Goal: Task Accomplishment & Management: Use online tool/utility

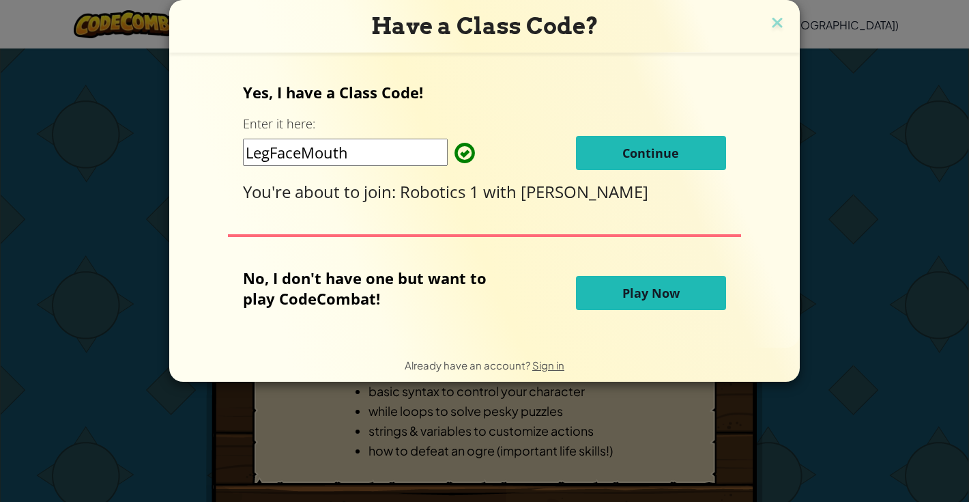
click at [590, 144] on button "Continue" at bounding box center [651, 153] width 150 height 34
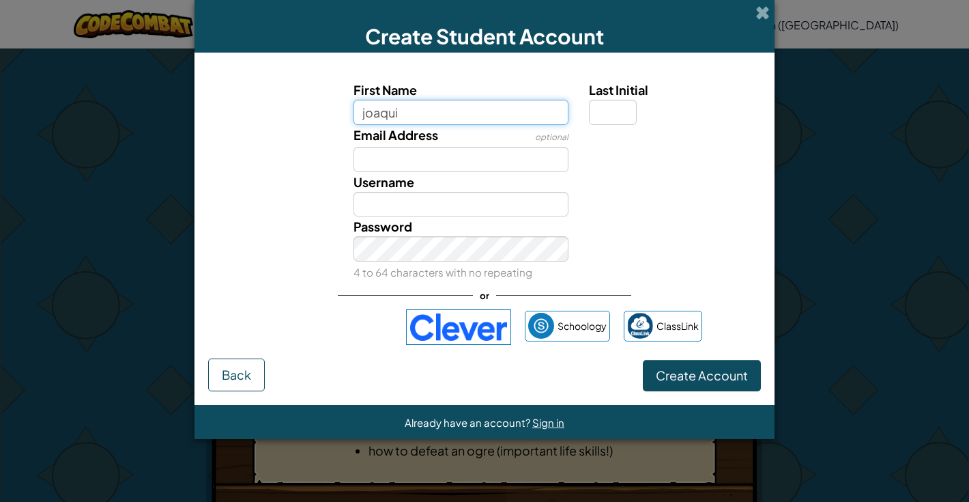
type input "joaqui"
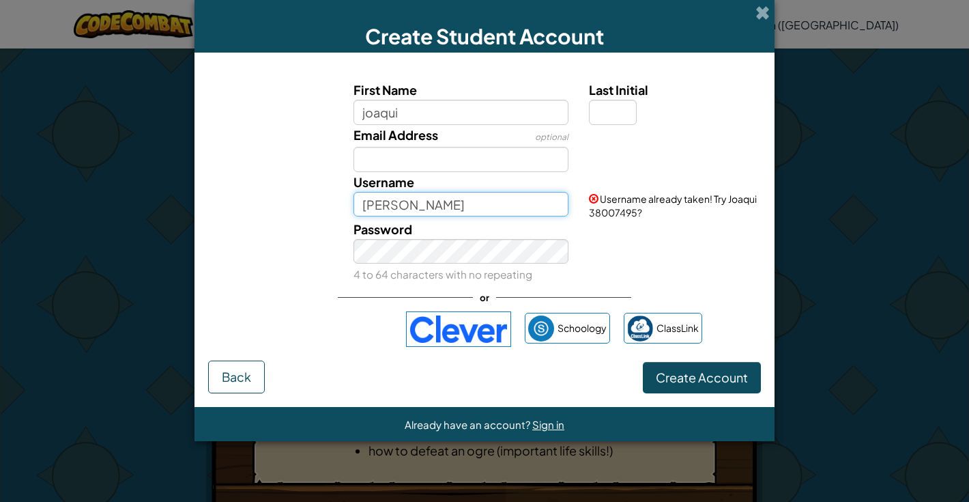
click at [417, 207] on input "Joaqui" at bounding box center [462, 204] width 216 height 25
type input "Joaquin"
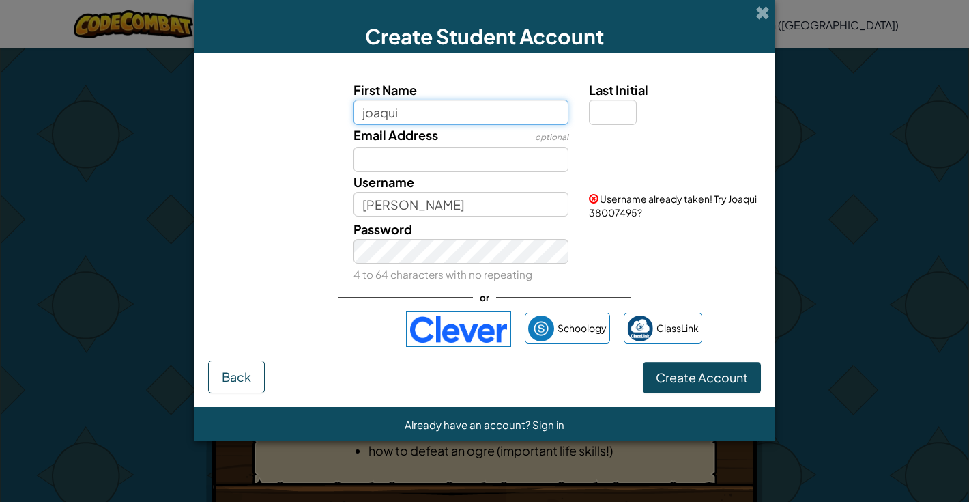
click at [414, 100] on input "joaqui" at bounding box center [462, 112] width 216 height 25
click at [410, 117] on input "joaqui" at bounding box center [462, 112] width 216 height 25
type input "joaquin"
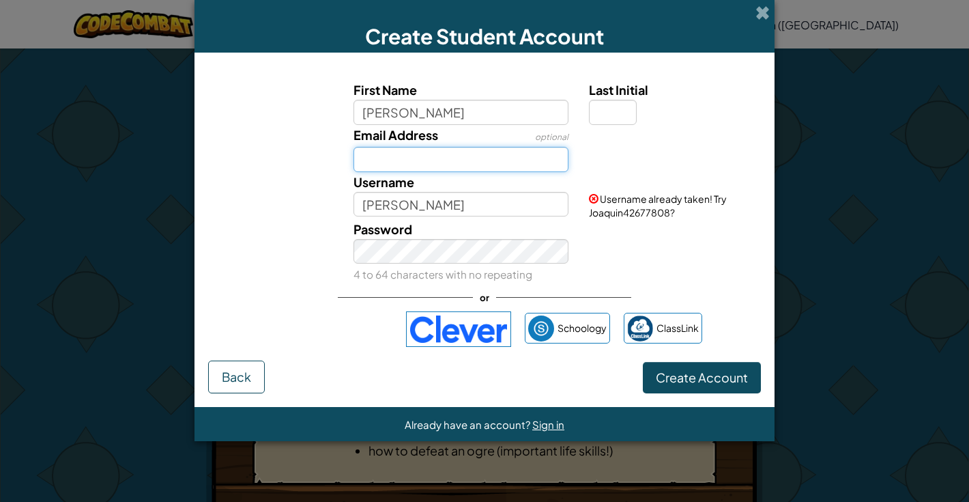
click at [435, 159] on input "Email Address" at bounding box center [462, 159] width 216 height 25
type input "jdavil0505@episd.org"
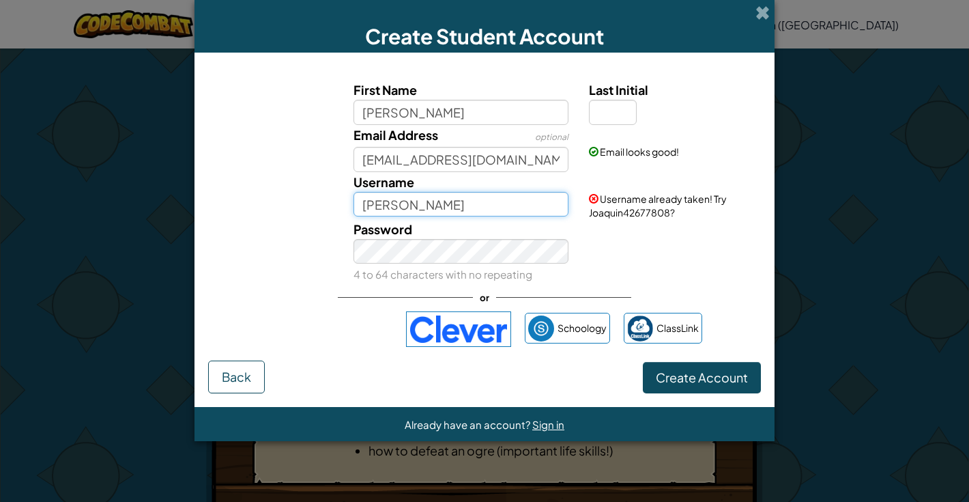
click at [435, 207] on input "Joaquin" at bounding box center [462, 204] width 216 height 25
click at [440, 205] on input "Joaquin1" at bounding box center [462, 204] width 216 height 25
type input "Joaquin111"
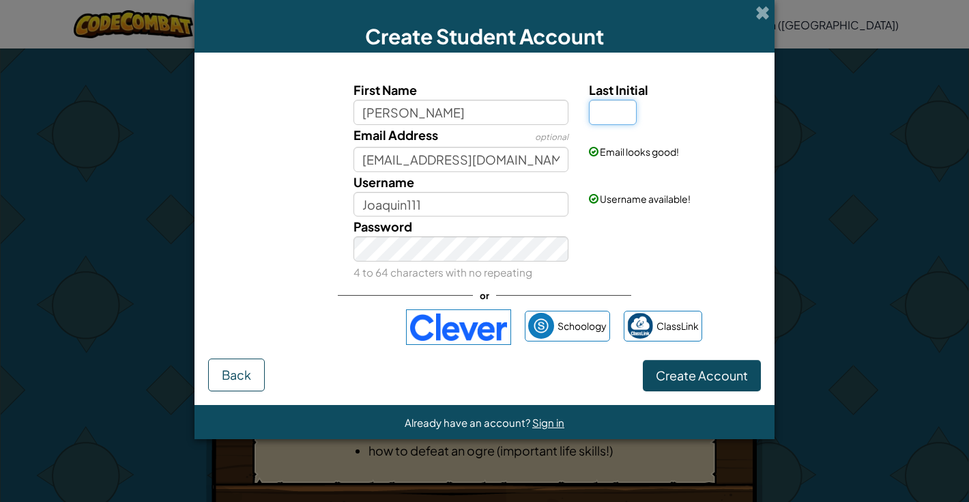
click at [600, 113] on input "Last Initial" at bounding box center [613, 112] width 48 height 25
type input "D"
type input "JoaquinD"
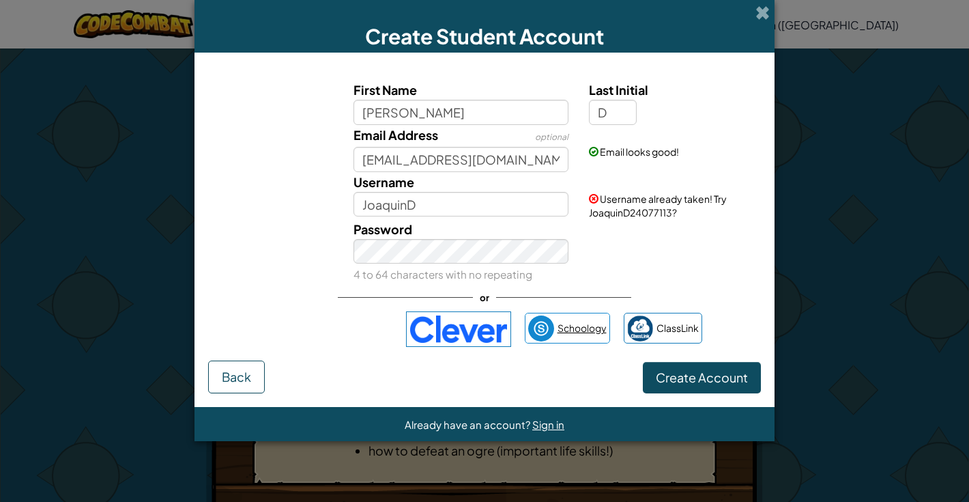
click at [576, 332] on span "Schoology" at bounding box center [582, 328] width 49 height 20
click at [487, 207] on input "JoaquinD" at bounding box center [462, 204] width 216 height 25
click at [623, 119] on input "D" at bounding box center [613, 112] width 48 height 25
click at [479, 122] on input "joaquin" at bounding box center [462, 112] width 216 height 25
type input "joaquin"
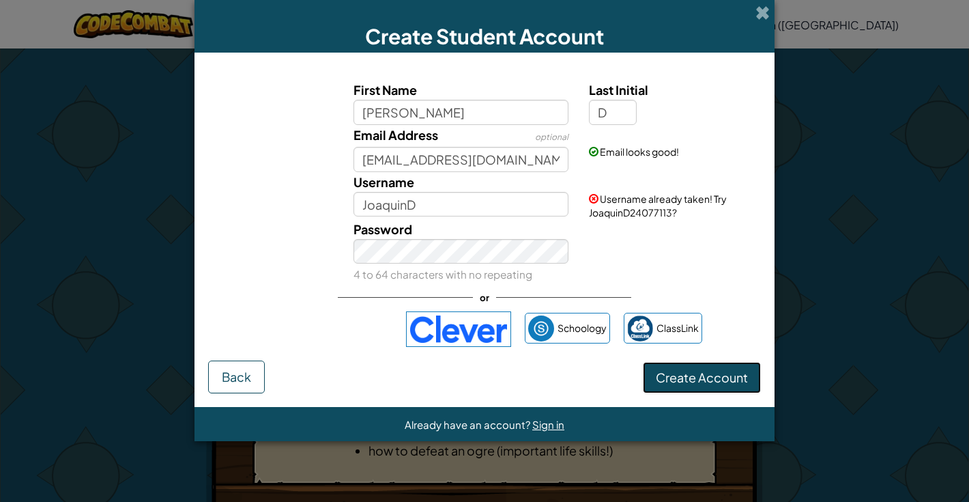
click at [681, 383] on span "Create Account" at bounding box center [702, 377] width 92 height 16
click at [459, 203] on input "JoaquinD" at bounding box center [462, 204] width 216 height 25
type input "Joaquin111"
click at [712, 384] on button "Create Account" at bounding box center [702, 377] width 118 height 31
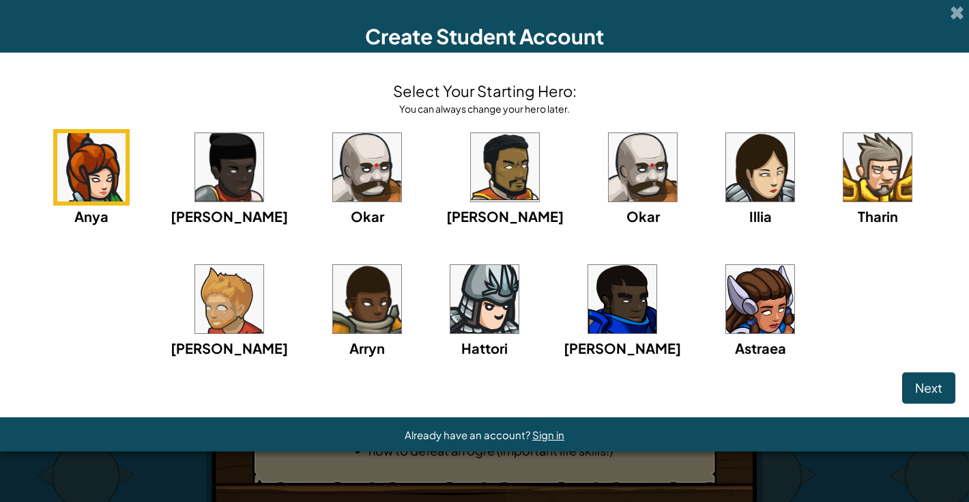
click at [336, 162] on img at bounding box center [367, 167] width 68 height 68
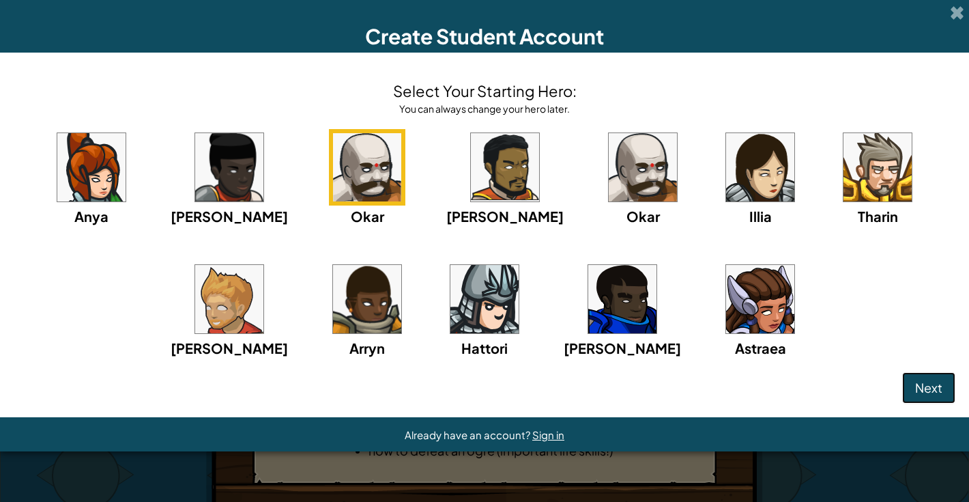
click at [917, 382] on span "Next" at bounding box center [928, 387] width 27 height 16
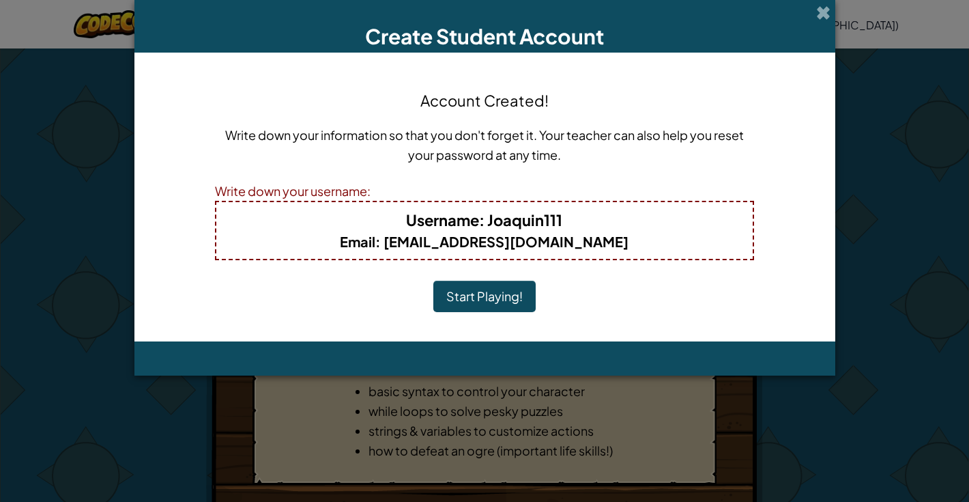
click at [521, 300] on button "Start Playing!" at bounding box center [484, 296] width 102 height 31
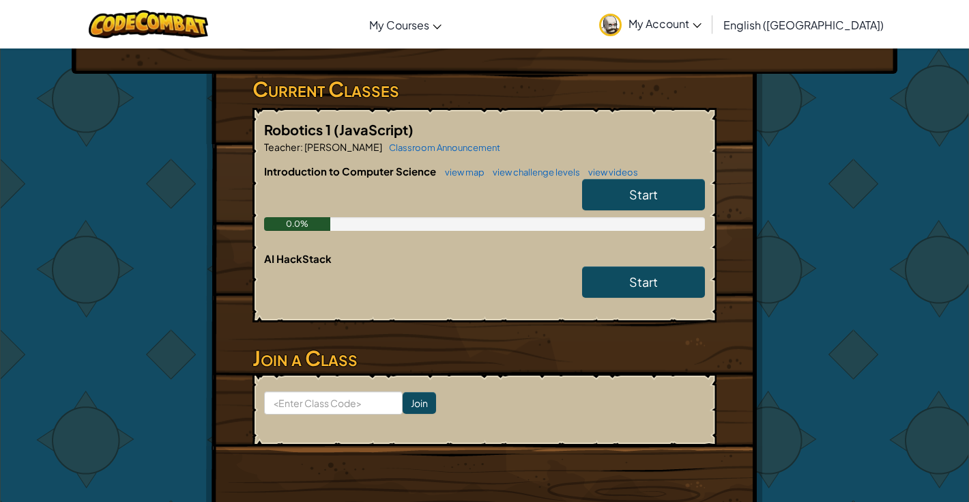
scroll to position [207, 0]
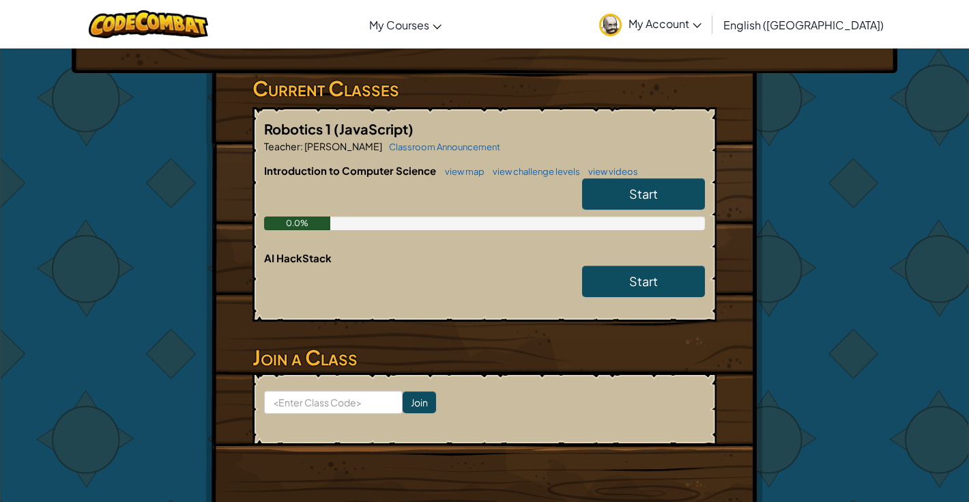
click at [630, 201] on link "Start" at bounding box center [643, 193] width 123 height 31
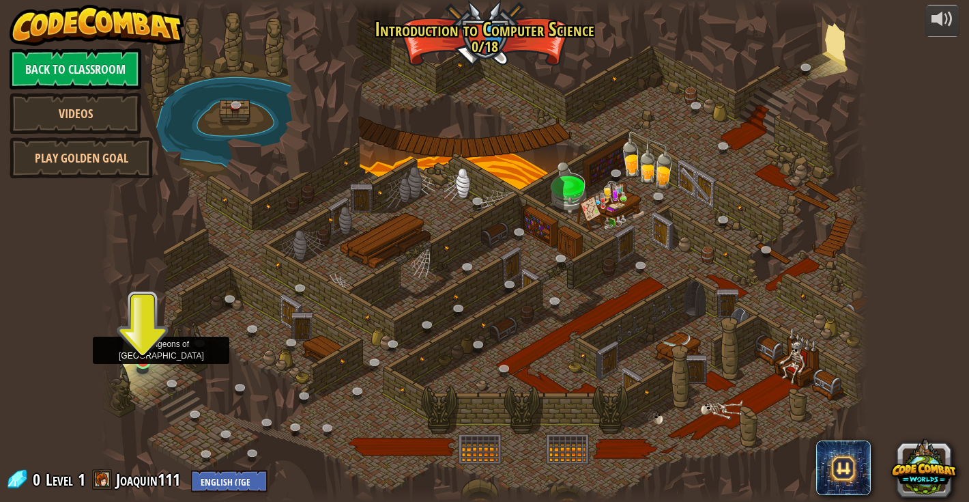
click at [147, 358] on img at bounding box center [142, 340] width 19 height 44
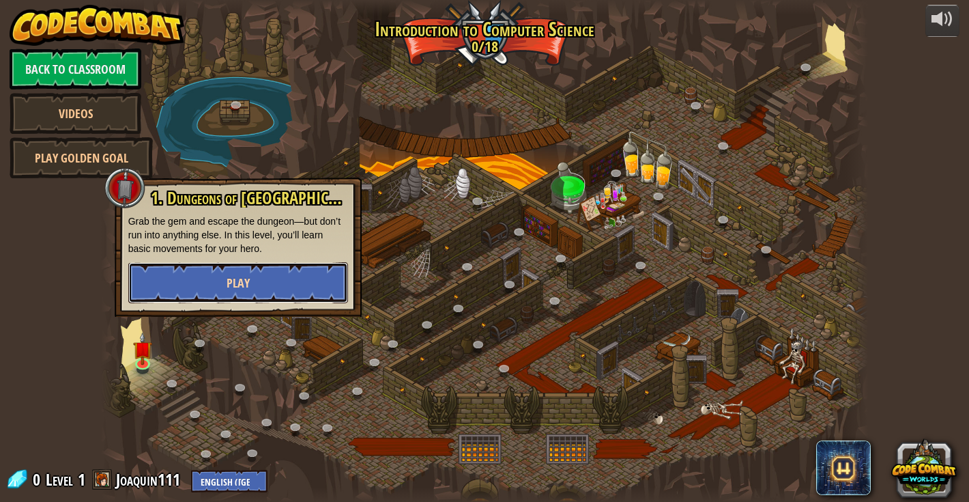
click at [208, 291] on button "Play" at bounding box center [238, 282] width 220 height 41
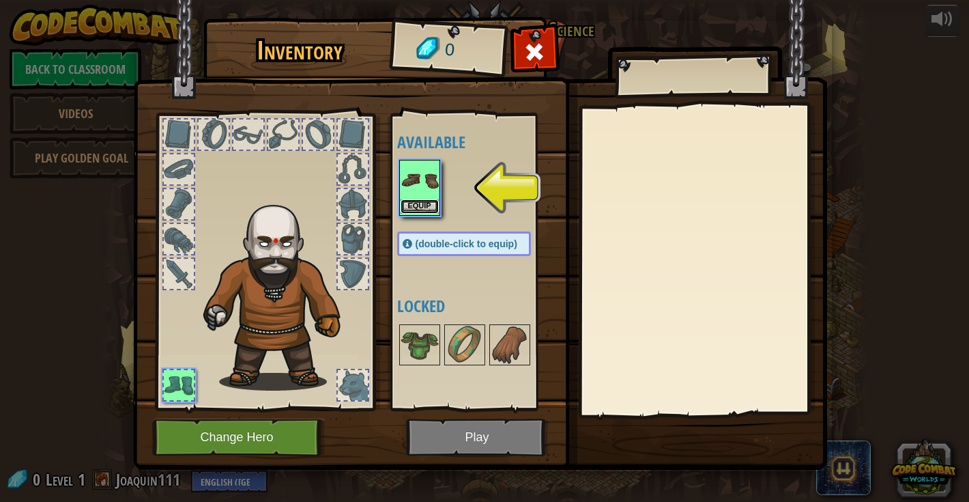
click at [417, 206] on button "Equip" at bounding box center [420, 206] width 38 height 14
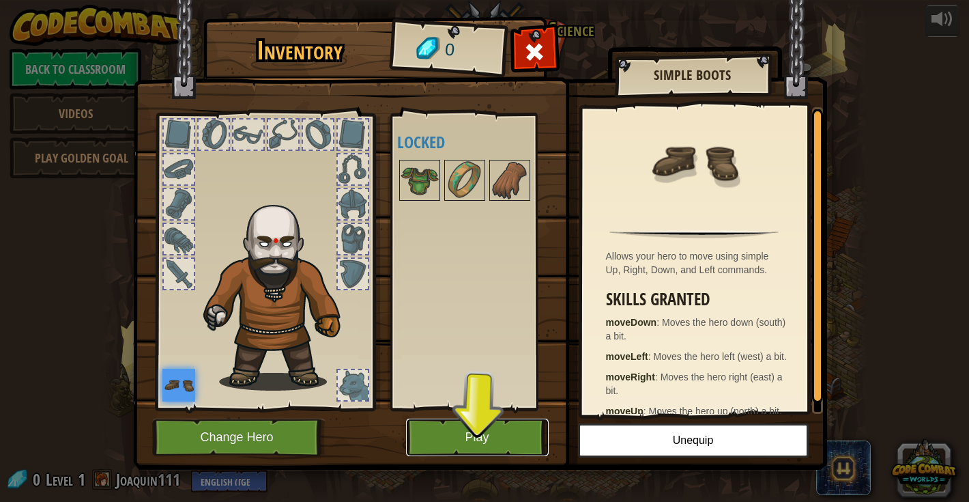
click at [519, 434] on button "Play" at bounding box center [477, 437] width 143 height 38
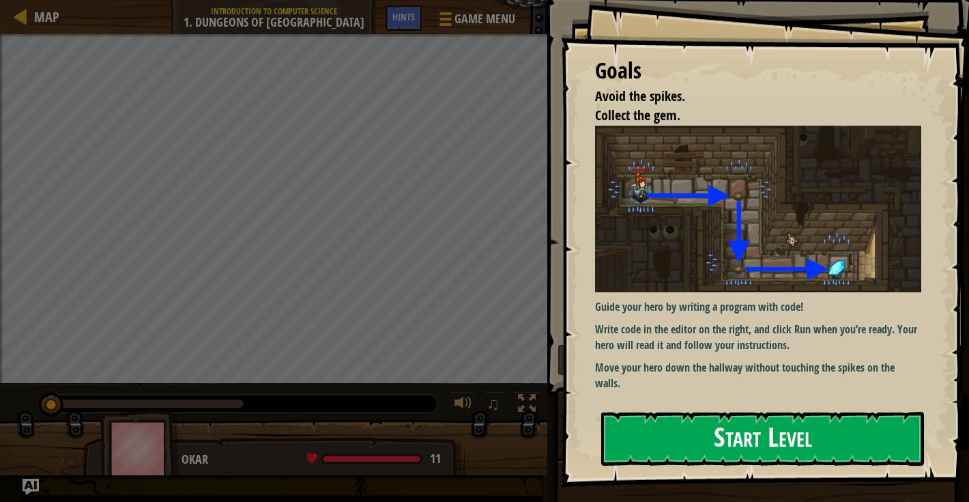
click at [659, 425] on button "Start Level" at bounding box center [762, 439] width 323 height 54
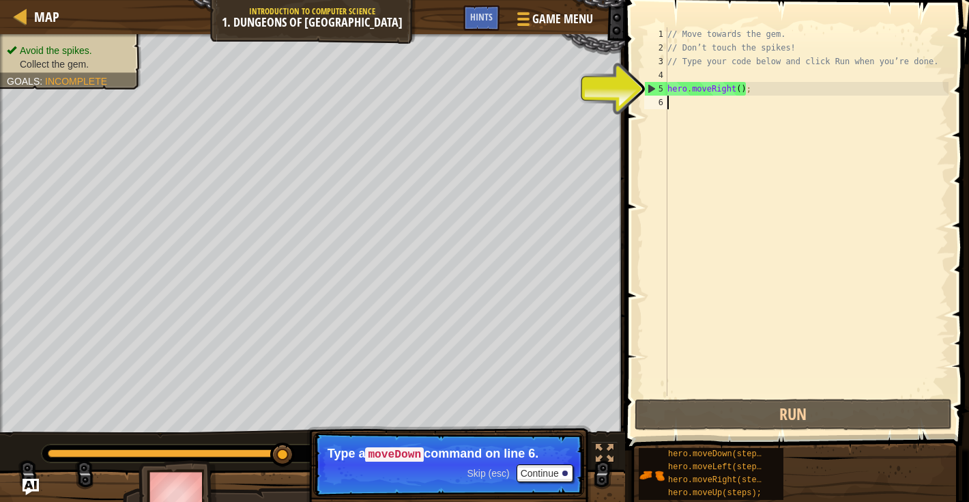
type textarea "h"
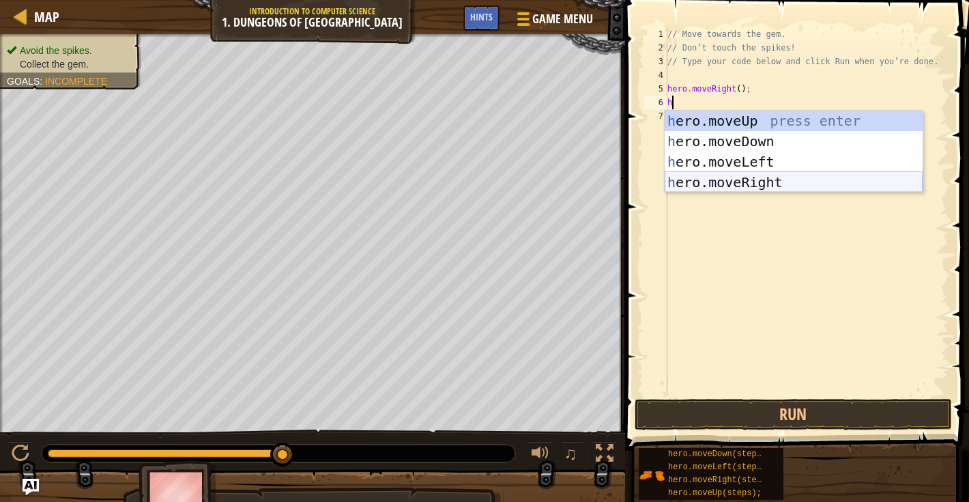
click at [754, 184] on div "h ero.moveUp press enter h ero.moveDown press enter h ero.moveLeft press enter …" at bounding box center [794, 172] width 258 height 123
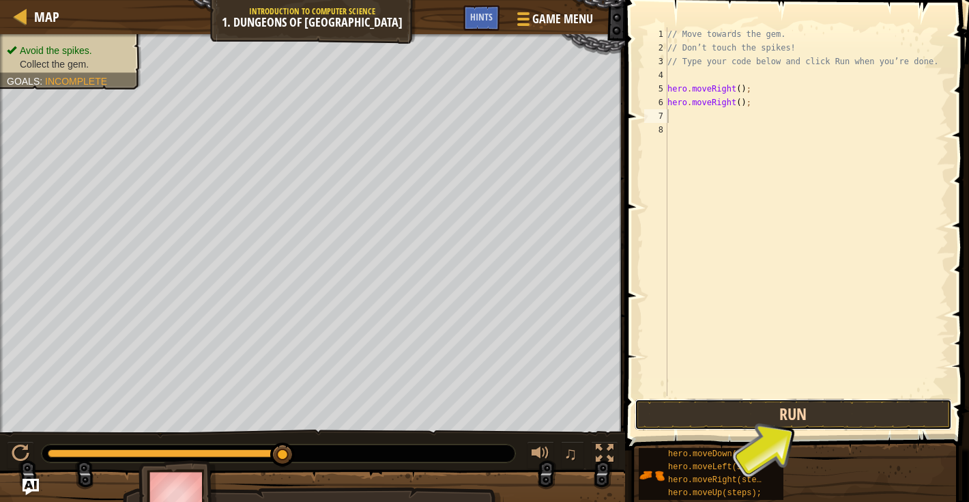
click at [747, 417] on button "Run" at bounding box center [794, 414] width 318 height 31
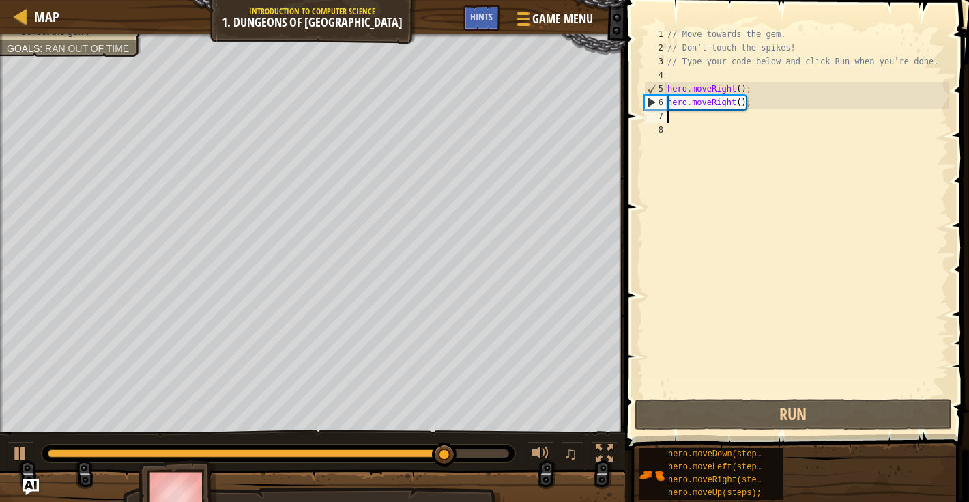
click at [728, 100] on div "// Move towards the gem. // Don’t touch the spikes! // Type your code below and…" at bounding box center [807, 225] width 284 height 396
click at [740, 101] on div "// Move towards the gem. // Don’t touch the spikes! // Type your code below and…" at bounding box center [807, 225] width 284 height 396
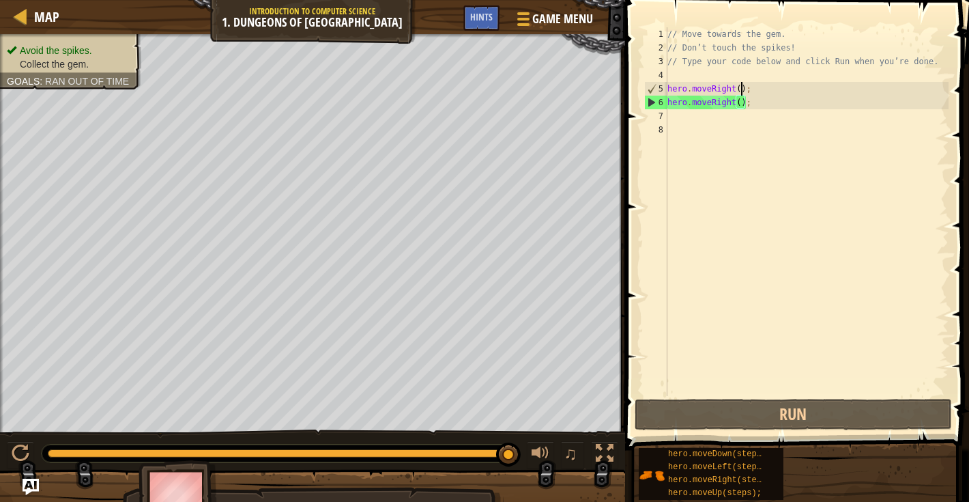
click at [741, 85] on div "// Move towards the gem. // Don’t touch the spikes! // Type your code below and…" at bounding box center [807, 225] width 284 height 396
click at [726, 103] on div "// Move towards the gem. // Don’t touch the spikes! // Type your code below and…" at bounding box center [807, 225] width 284 height 396
click at [661, 102] on div "6" at bounding box center [656, 103] width 23 height 14
type textarea "hero.moveRight();"
click at [685, 105] on div "// Move towards the gem. // Don’t touch the spikes! // Type your code below and…" at bounding box center [807, 225] width 284 height 396
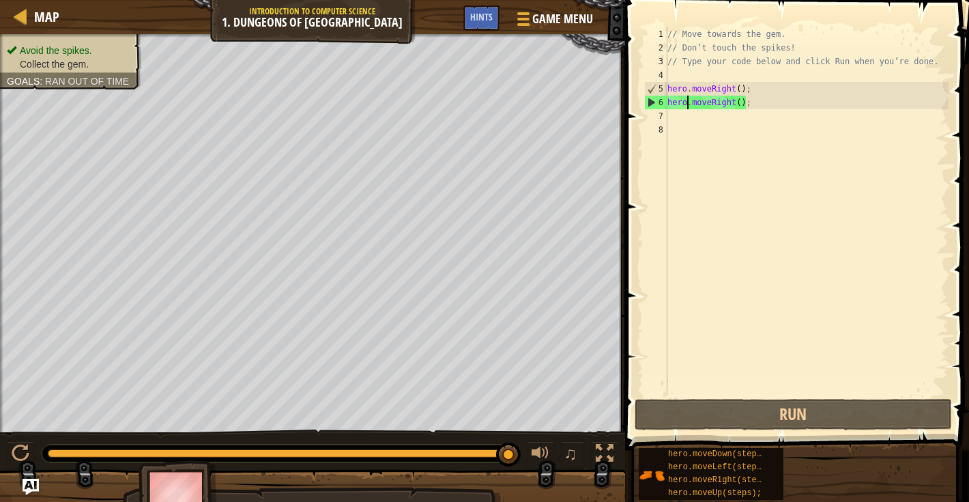
click at [685, 105] on div "// Move towards the gem. // Don’t touch the spikes! // Type your code below and…" at bounding box center [807, 225] width 284 height 396
click at [739, 92] on div "// Move towards the gem. // Don’t touch the spikes! // Type your code below and…" at bounding box center [807, 225] width 284 height 396
click at [732, 115] on div "// Move towards the gem. // Don’t touch the spikes! // Type your code below and…" at bounding box center [807, 225] width 284 height 396
click at [732, 106] on div "// Move towards the gem. // Don’t touch the spikes! // Type your code below and…" at bounding box center [807, 225] width 284 height 396
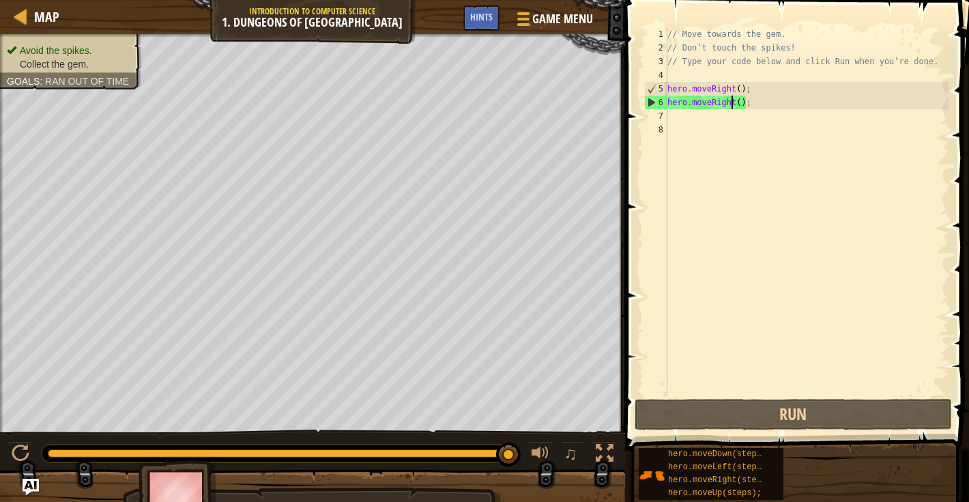
click at [736, 106] on div "// Move towards the gem. // Don’t touch the spikes! // Type your code below and…" at bounding box center [807, 225] width 284 height 396
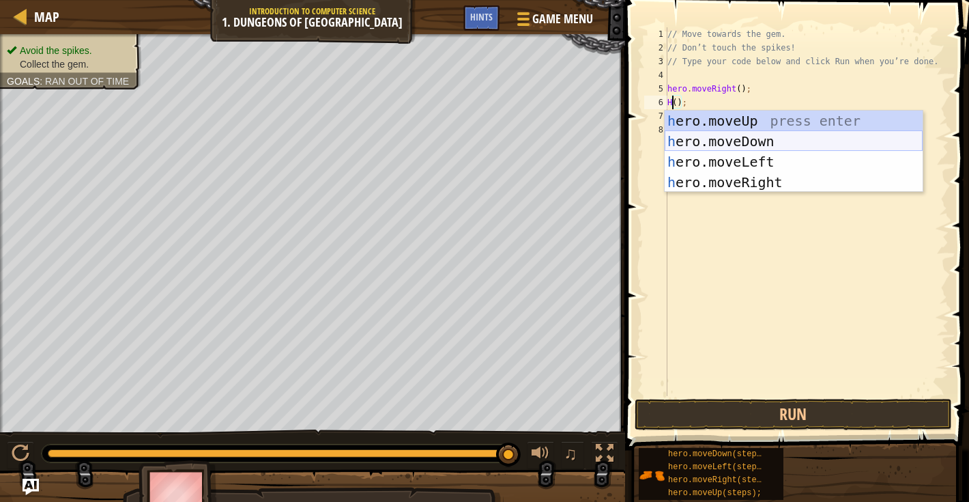
click at [746, 141] on div "h ero.moveUp press enter h ero.moveDown press enter h ero.moveLeft press enter …" at bounding box center [794, 172] width 258 height 123
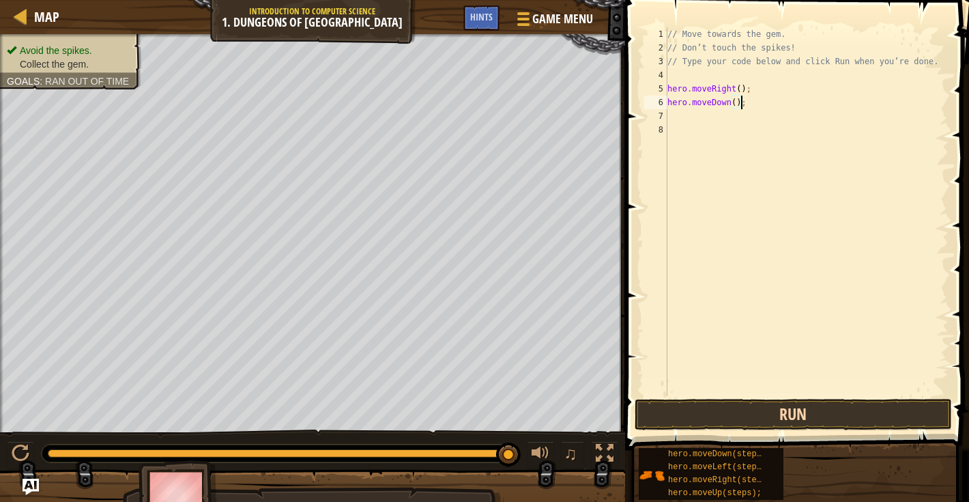
type textarea "hero.moveDown();"
click at [723, 422] on button "Run" at bounding box center [794, 414] width 318 height 31
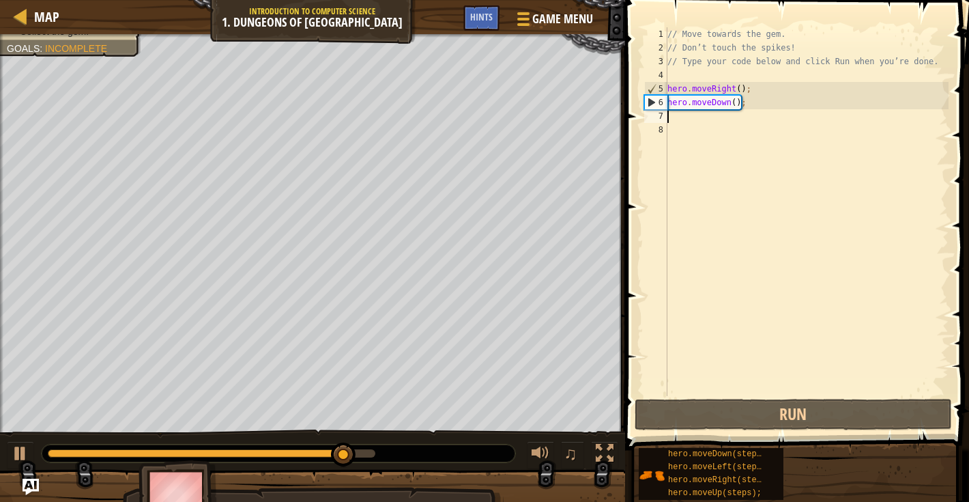
click at [731, 122] on div "// Move towards the gem. // Don’t touch the spikes! // Type your code below and…" at bounding box center [807, 225] width 284 height 396
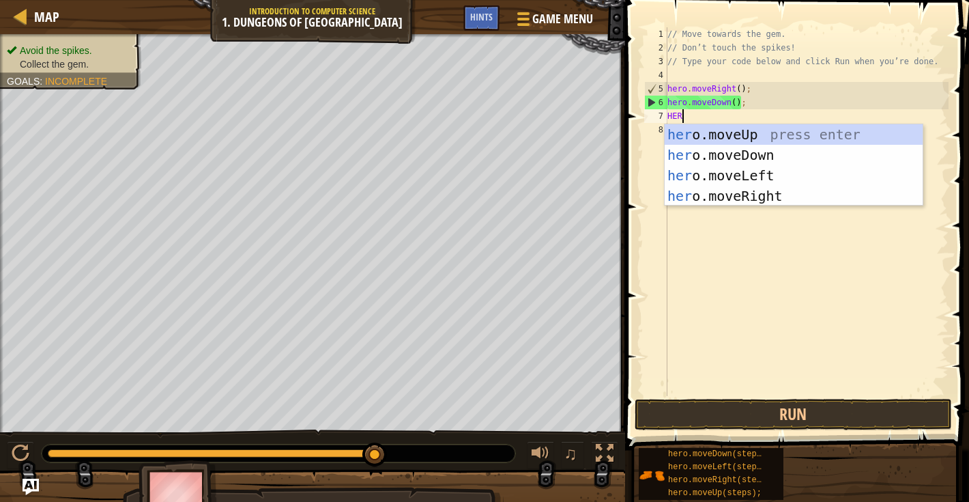
type textarea "HERO"
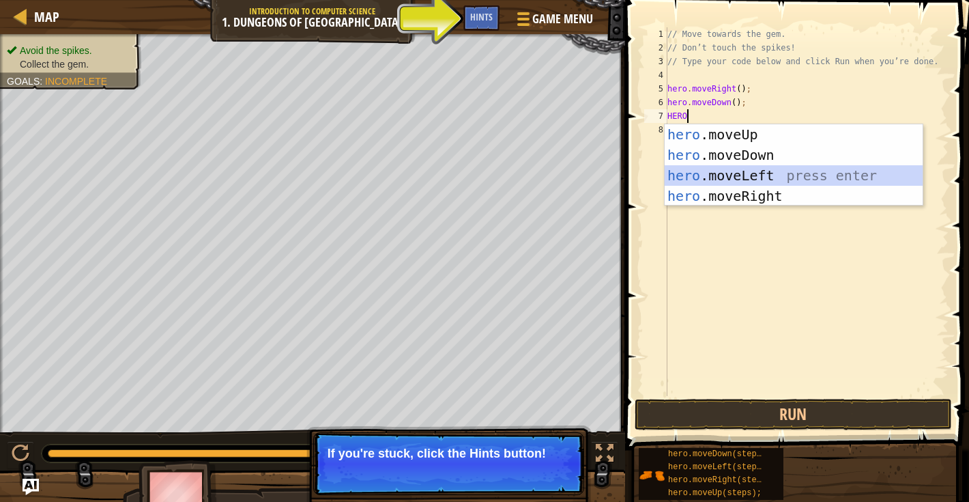
click at [733, 174] on div "hero .moveUp press enter hero .moveDown press enter hero .moveLeft press enter …" at bounding box center [794, 185] width 258 height 123
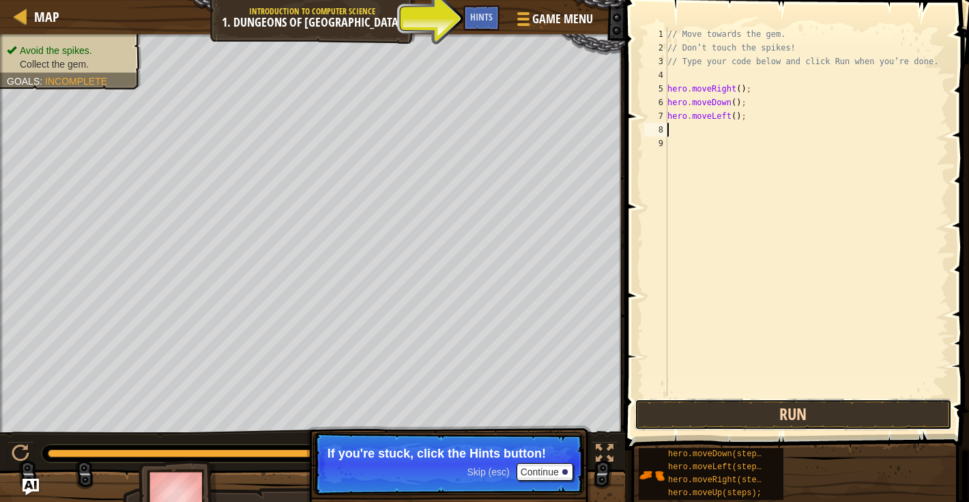
click at [799, 415] on button "Run" at bounding box center [794, 414] width 318 height 31
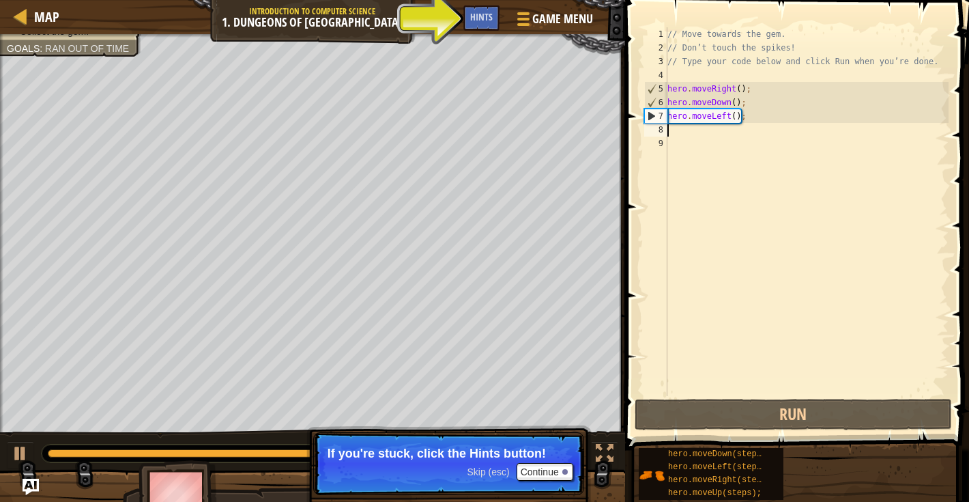
click at [730, 119] on div "// Move towards the gem. // Don’t touch the spikes! // Type your code below and…" at bounding box center [807, 225] width 284 height 396
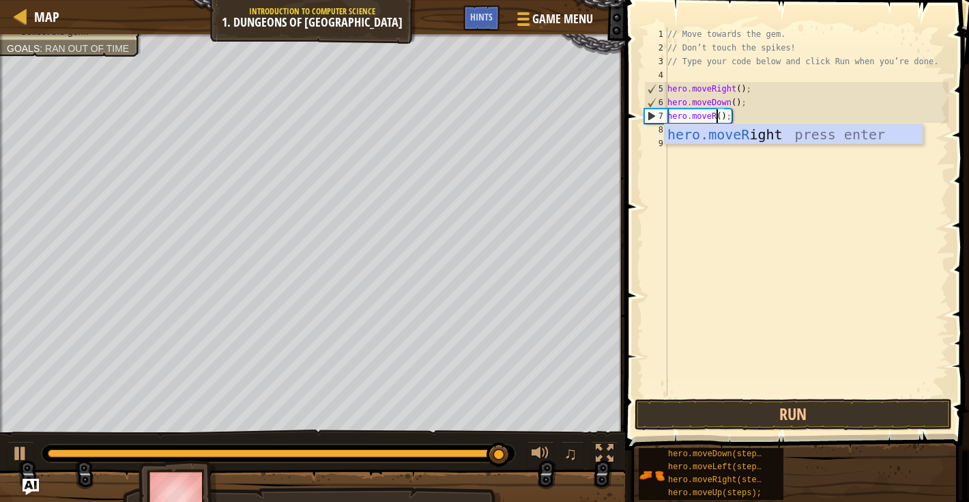
scroll to position [6, 4]
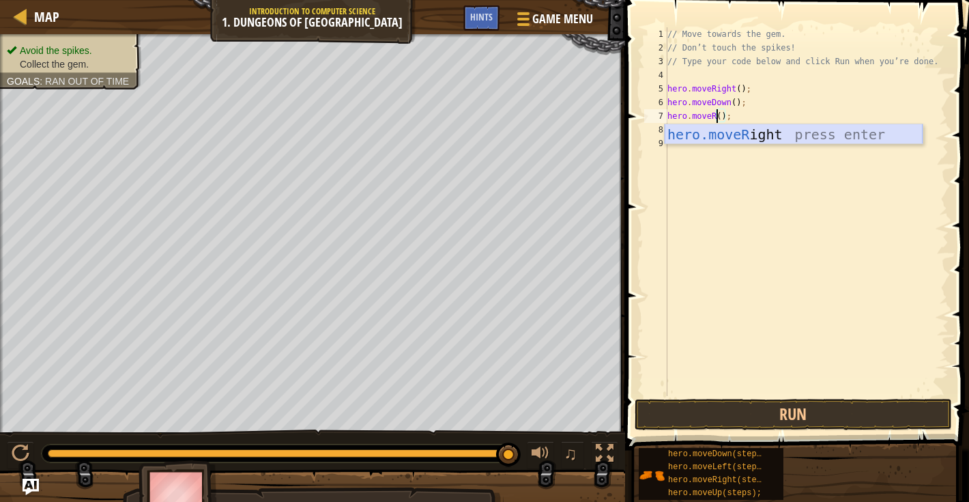
click at [748, 141] on div "hero.moveR ight press enter" at bounding box center [794, 154] width 258 height 61
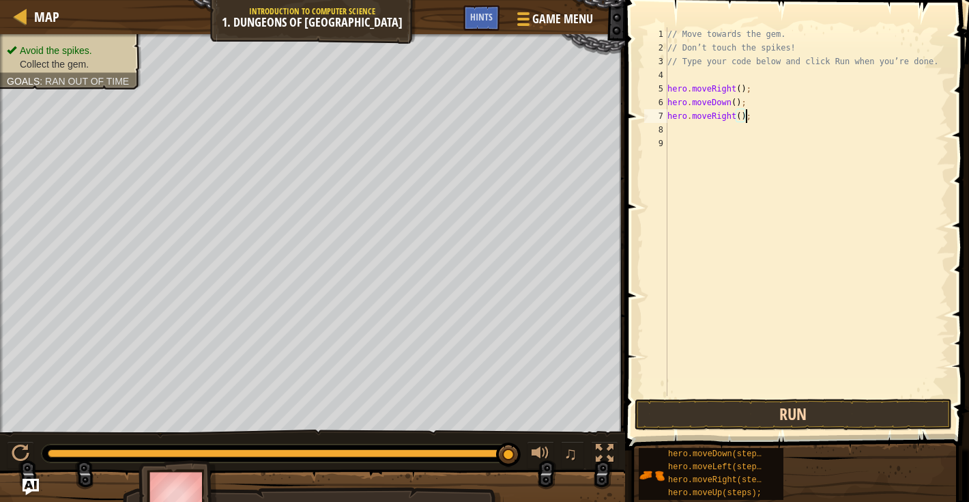
type textarea "hero.moveRight();"
click at [754, 410] on button "Run" at bounding box center [794, 414] width 318 height 31
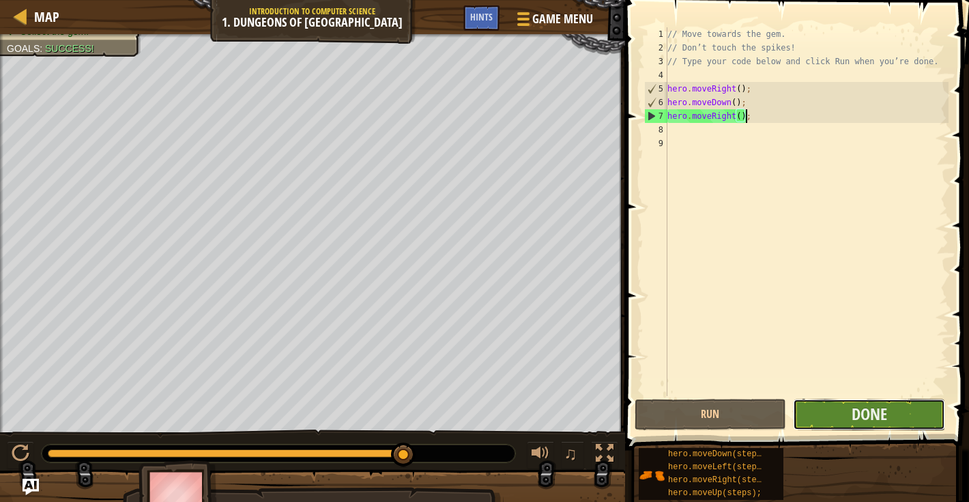
click at [835, 407] on button "Done" at bounding box center [869, 414] width 152 height 31
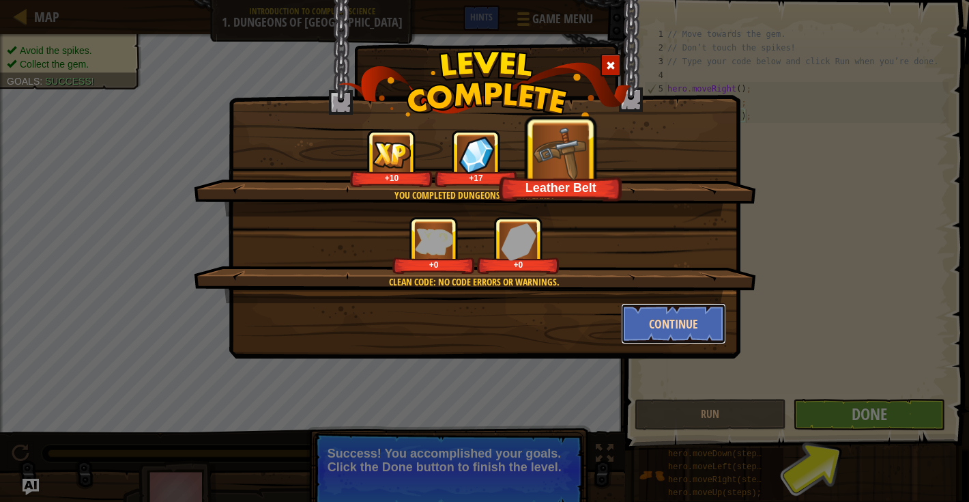
click at [702, 330] on button "Continue" at bounding box center [674, 323] width 106 height 41
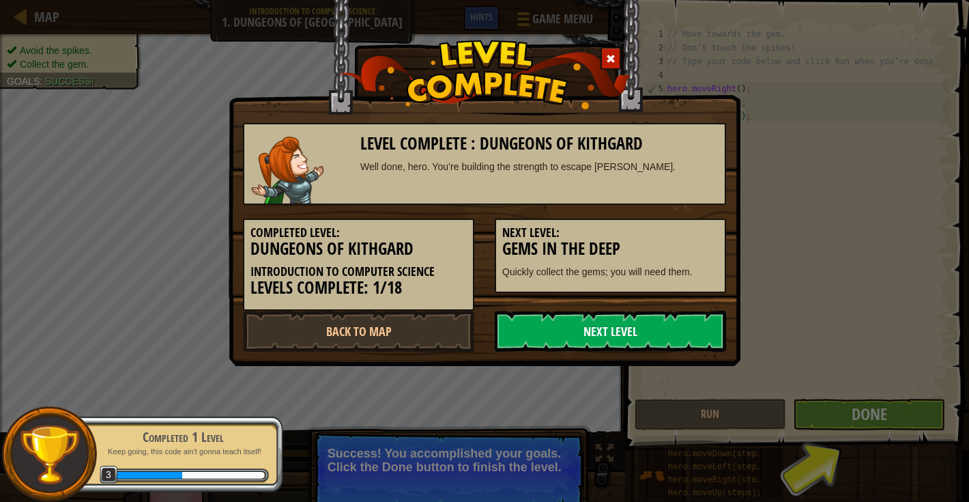
click at [705, 336] on link "Next Level" at bounding box center [610, 331] width 231 height 41
click at [900, 444] on div "Level Complete : Dungeons of Kithgard Well done, hero. You’re building the stre…" at bounding box center [484, 251] width 969 height 502
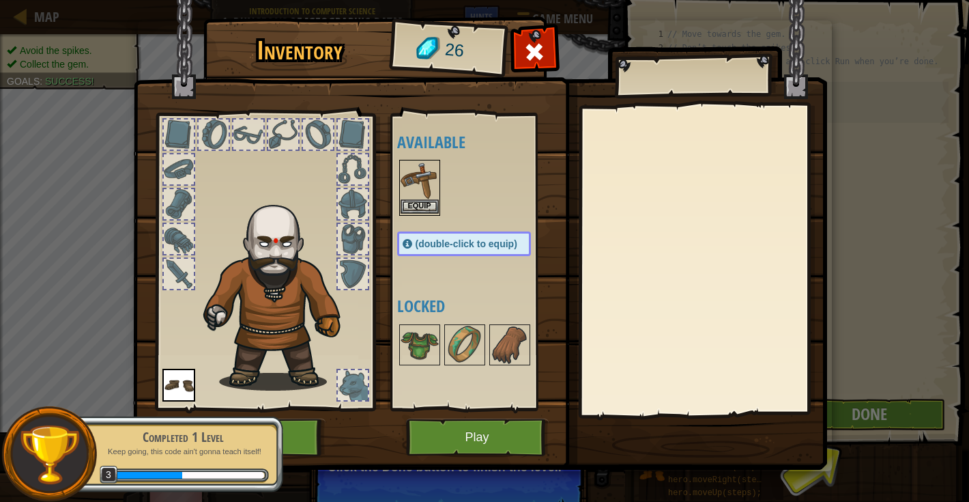
click at [416, 188] on img at bounding box center [420, 180] width 38 height 38
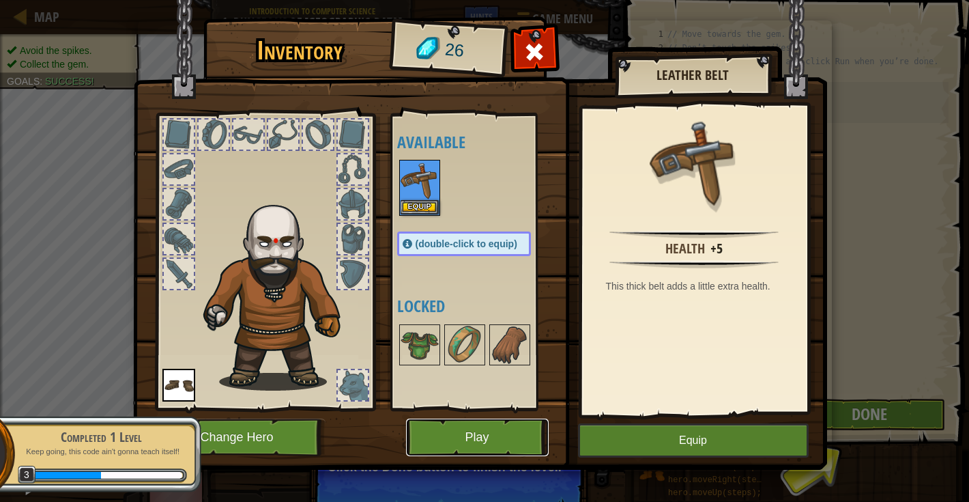
click at [512, 439] on button "Play" at bounding box center [477, 437] width 143 height 38
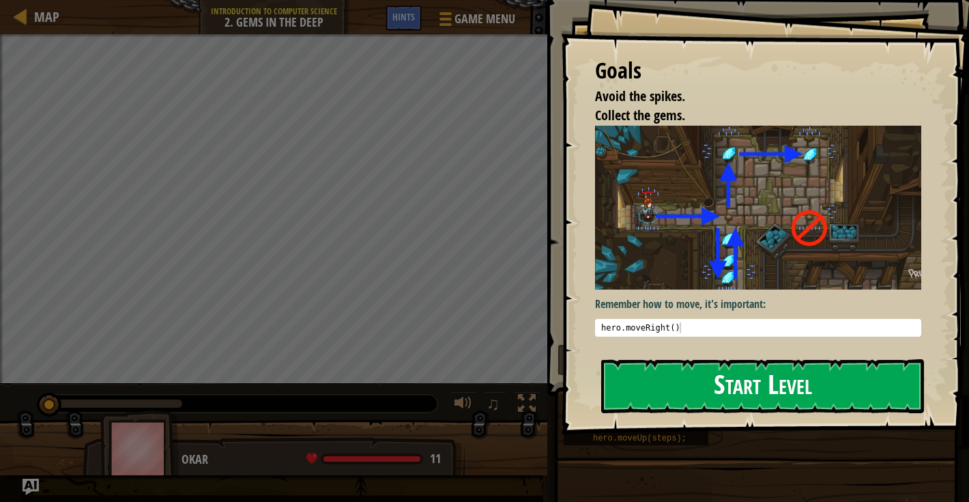
click at [631, 395] on button "Start Level" at bounding box center [762, 386] width 323 height 54
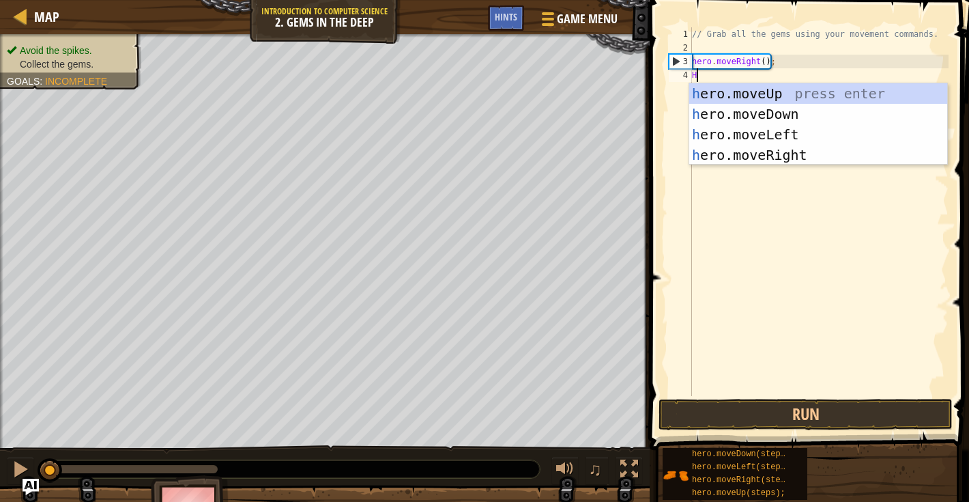
scroll to position [6, 0]
type textarea "HER"
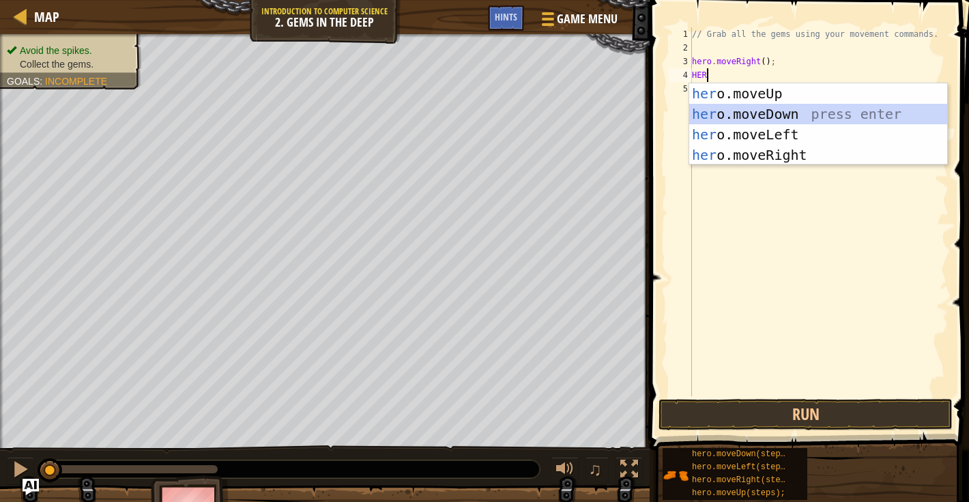
click at [754, 113] on div "her o.moveUp press enter her o.moveDown press enter her o.moveLeft press enter …" at bounding box center [818, 144] width 258 height 123
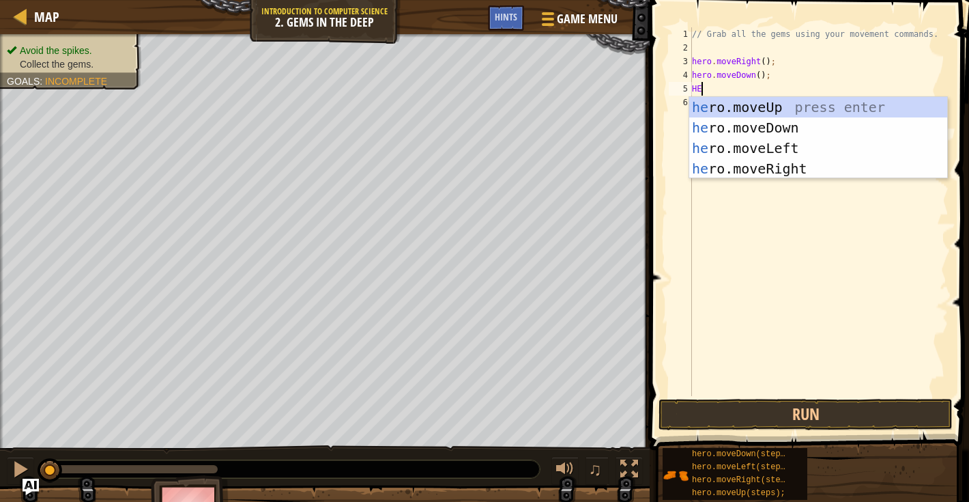
type textarea "HER"
click at [793, 109] on div "her o.moveUp press enter her o.moveDown press enter her o.moveLeft press enter …" at bounding box center [818, 158] width 258 height 123
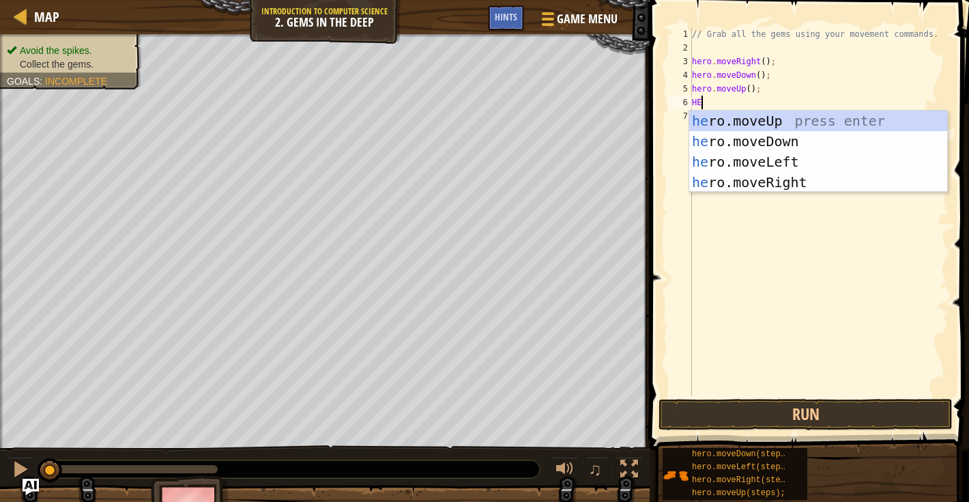
type textarea "HER"
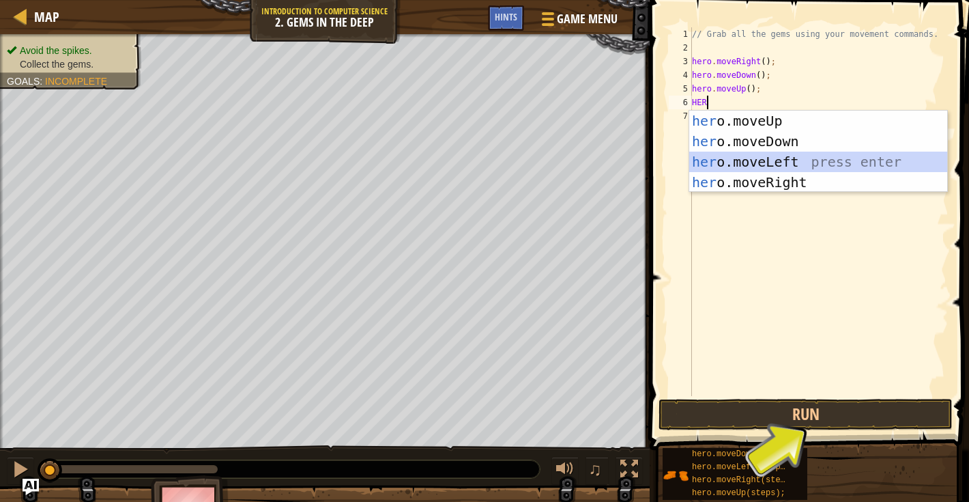
click at [739, 164] on div "her o.moveUp press enter her o.moveDown press enter her o.moveLeft press enter …" at bounding box center [818, 172] width 258 height 123
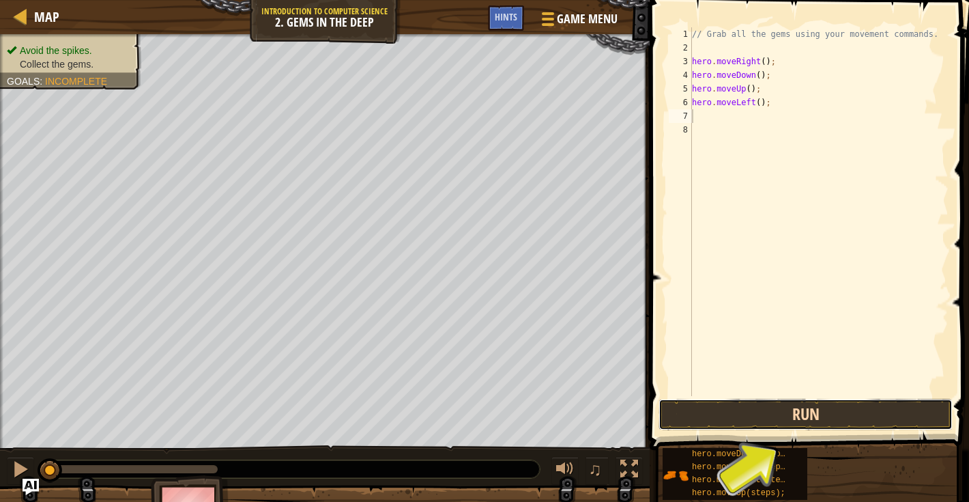
click at [719, 410] on button "Run" at bounding box center [806, 414] width 294 height 31
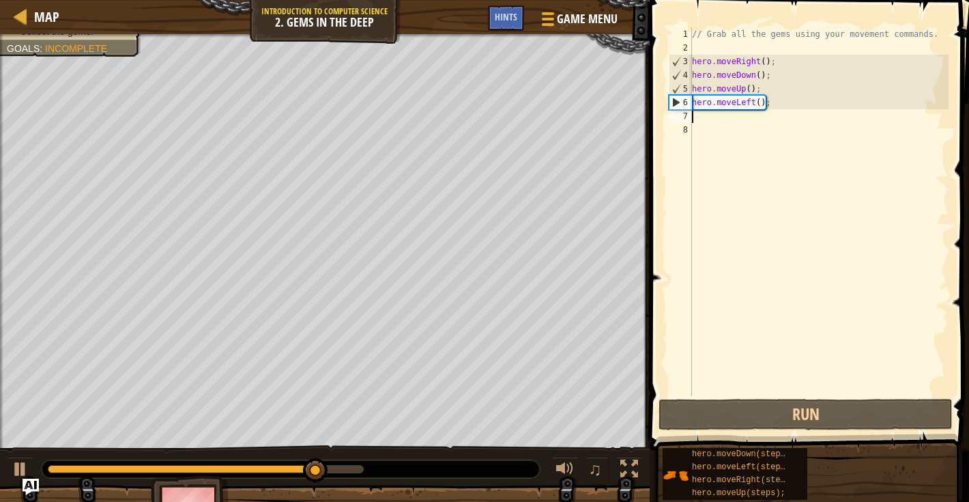
click at [754, 104] on div "// Grab all the gems using your movement commands. hero . moveRight ( ) ; hero …" at bounding box center [818, 225] width 259 height 396
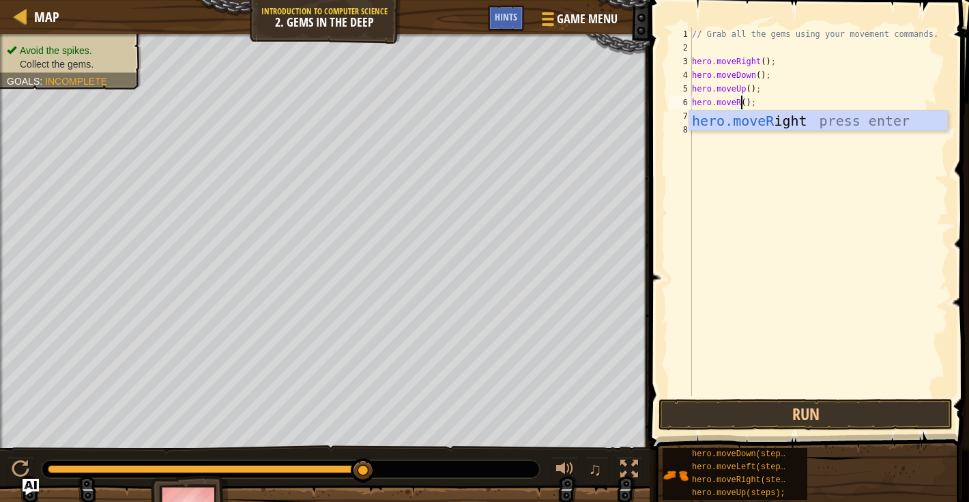
scroll to position [6, 4]
click at [775, 117] on div "hero.moveR ight press enter" at bounding box center [818, 141] width 258 height 61
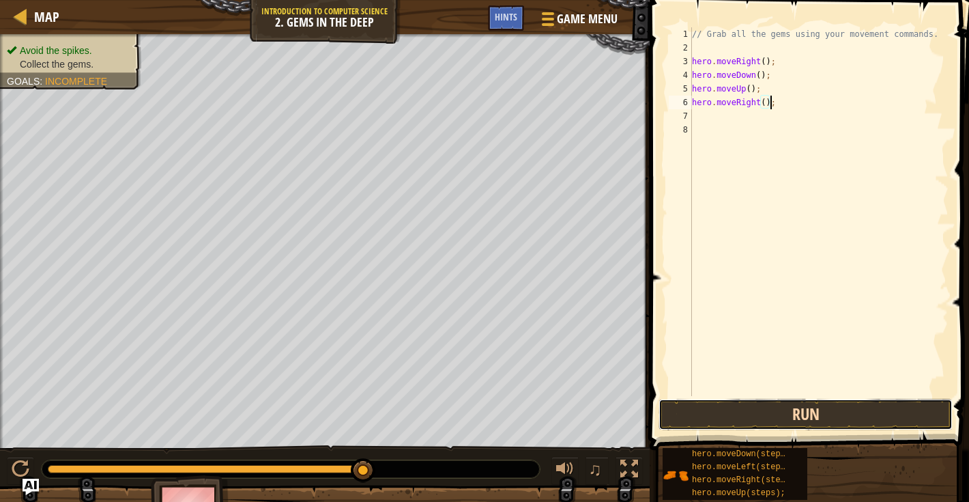
click at [793, 423] on button "Run" at bounding box center [806, 414] width 294 height 31
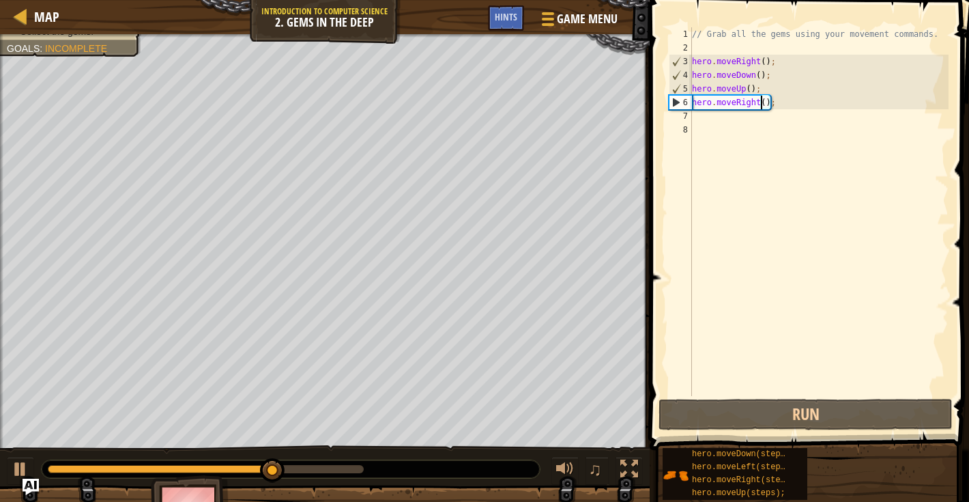
click at [760, 101] on div "// Grab all the gems using your movement commands. hero . moveRight ( ) ; hero …" at bounding box center [818, 225] width 259 height 396
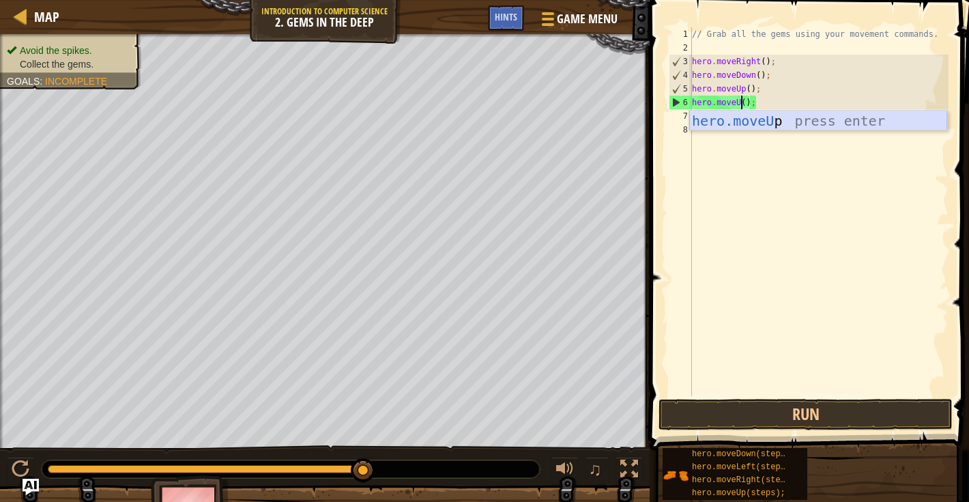
click at [769, 127] on div "hero.moveU p press enter" at bounding box center [818, 141] width 258 height 61
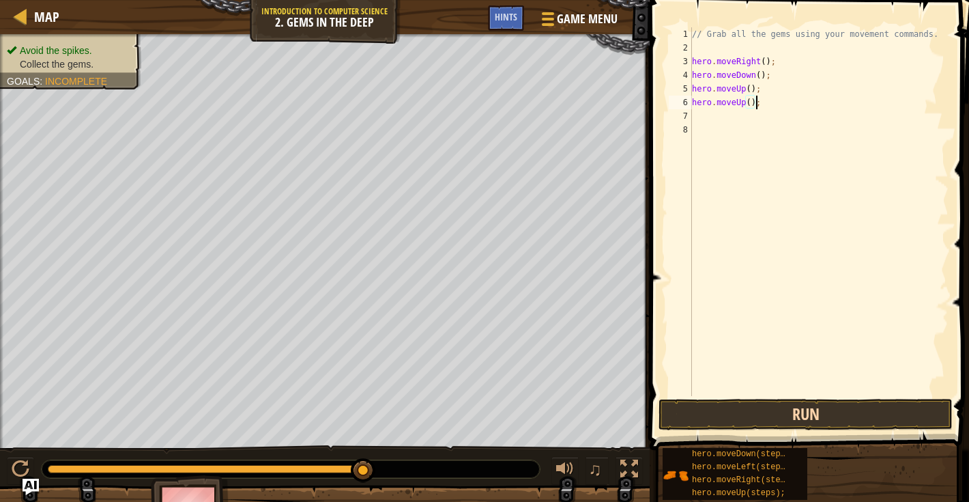
type textarea "hero.moveUp();"
click at [755, 404] on button "Run" at bounding box center [806, 414] width 294 height 31
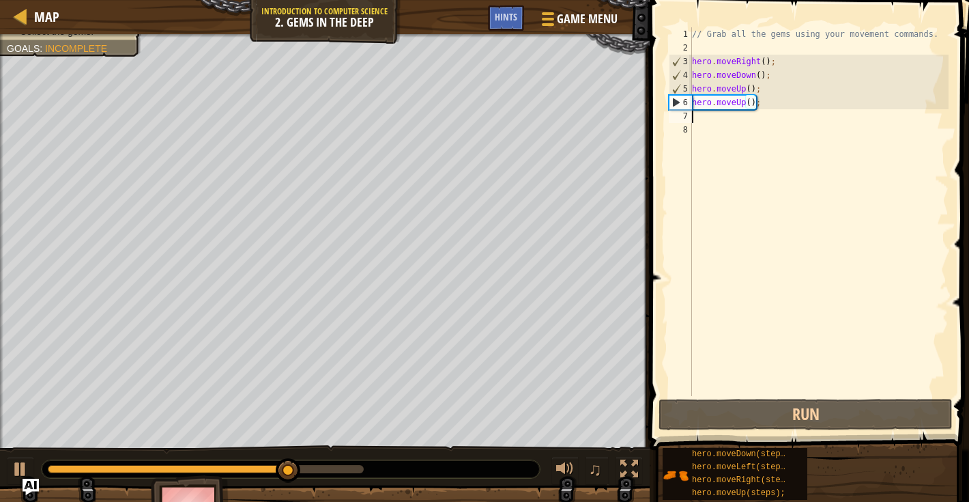
click at [723, 117] on div "// Grab all the gems using your movement commands. hero . moveRight ( ) ; hero …" at bounding box center [818, 225] width 259 height 396
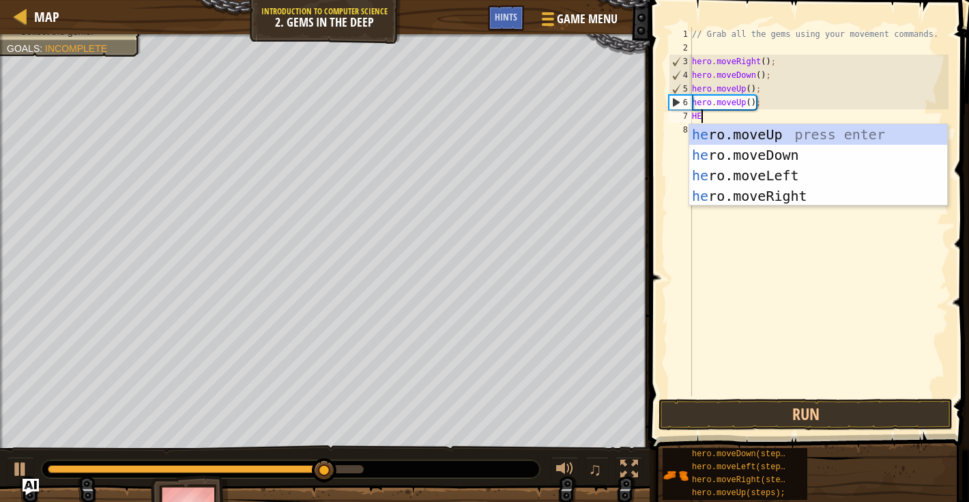
type textarea "HER"
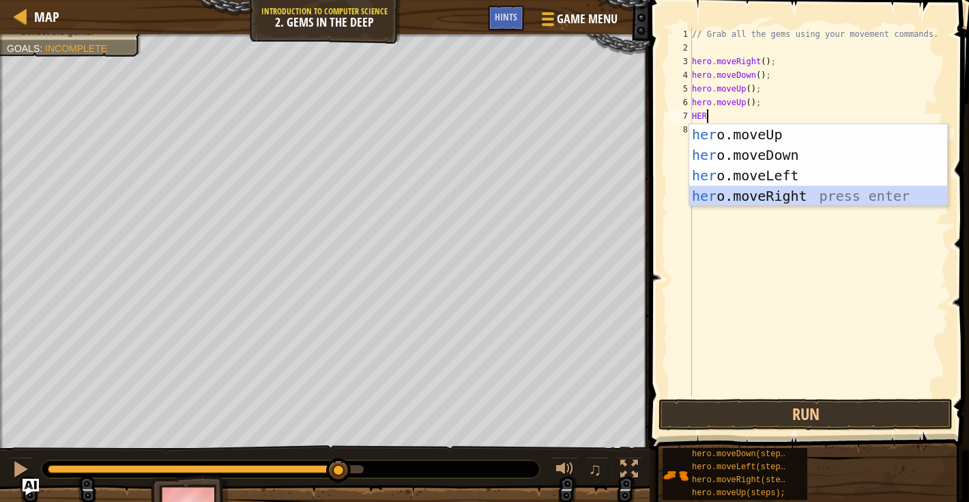
click at [730, 197] on div "her o.moveUp press enter her o.moveDown press enter her o.moveLeft press enter …" at bounding box center [818, 185] width 258 height 123
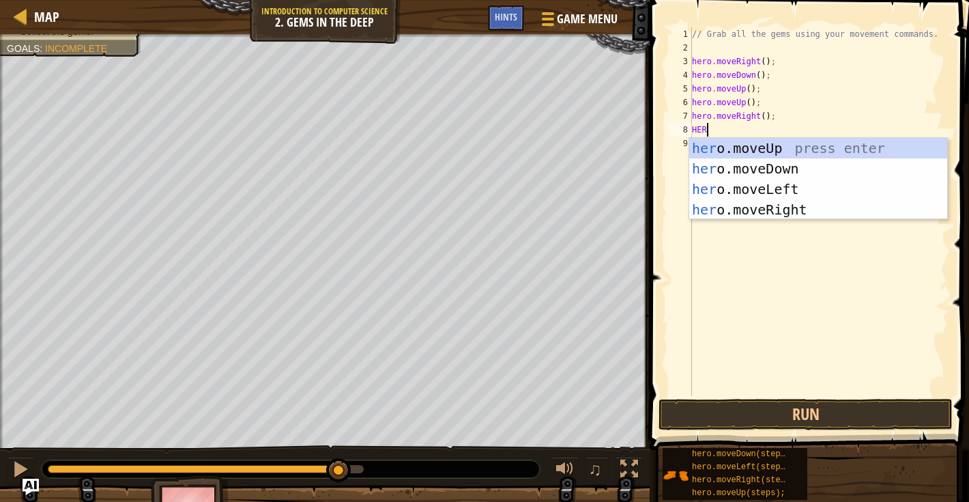
type textarea "HERO"
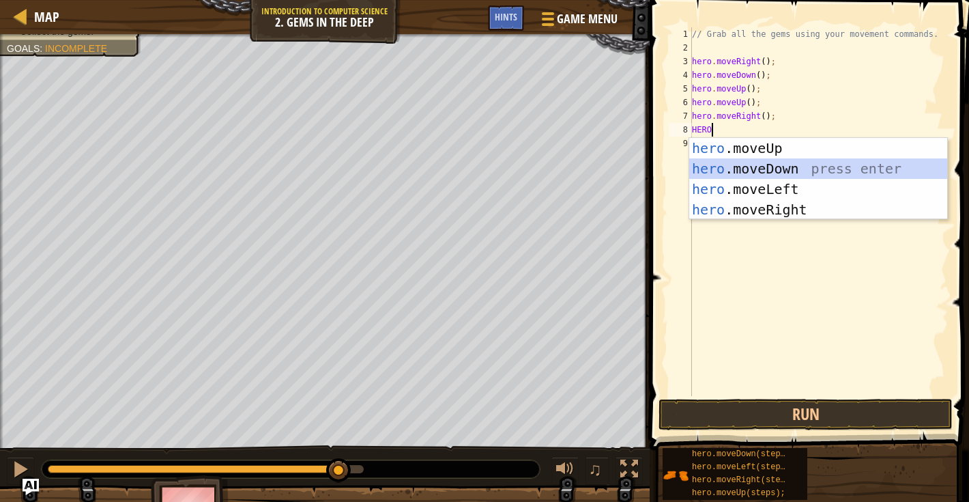
click at [791, 167] on div "hero .moveUp press enter hero .moveDown press enter hero .moveLeft press enter …" at bounding box center [818, 199] width 258 height 123
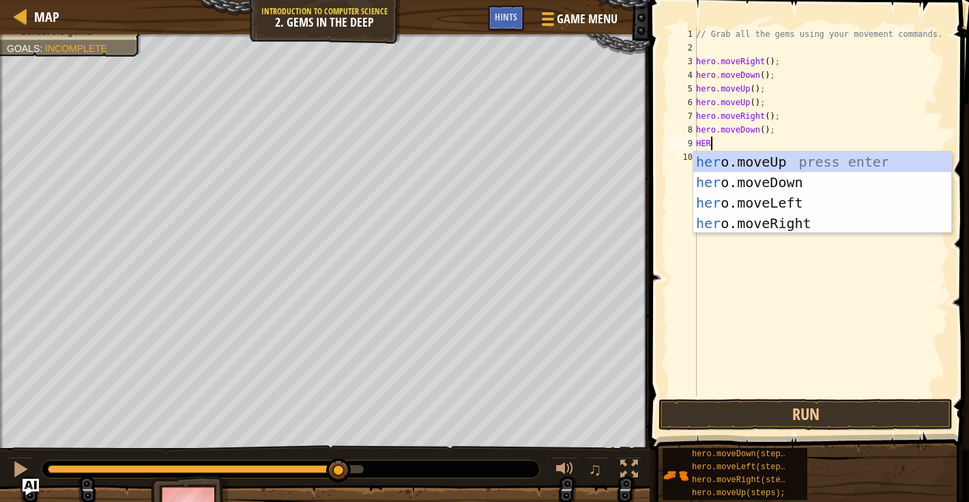
type textarea "HERO"
click at [759, 205] on div "hero .moveUp press enter hero .moveDown press enter hero .moveLeft press enter …" at bounding box center [822, 213] width 258 height 123
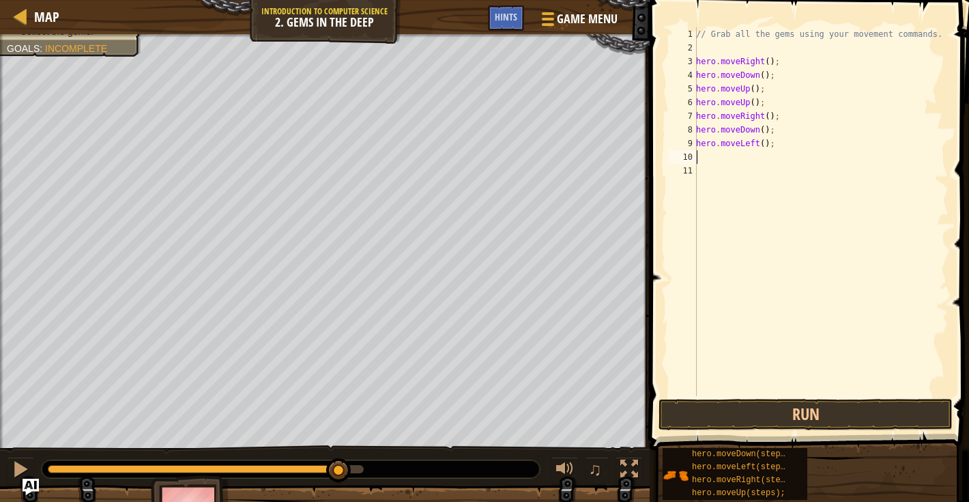
scroll to position [6, 0]
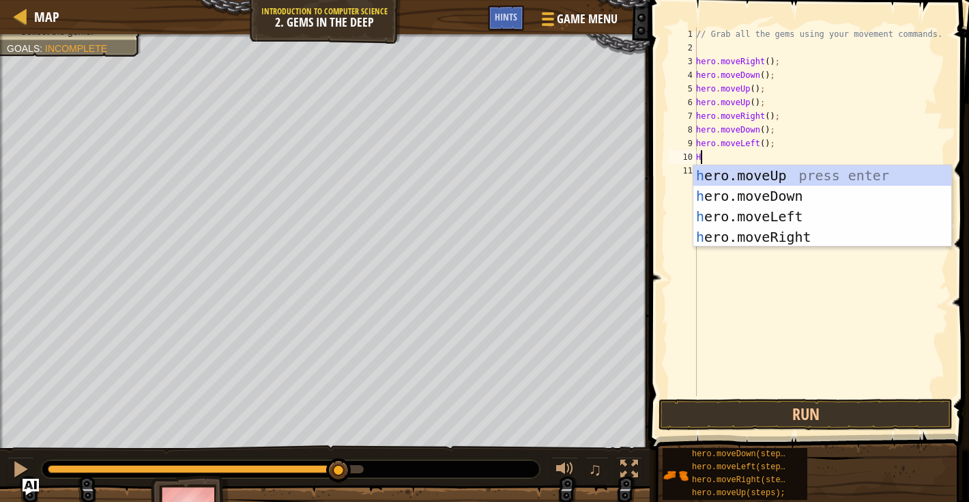
type textarea "HER"
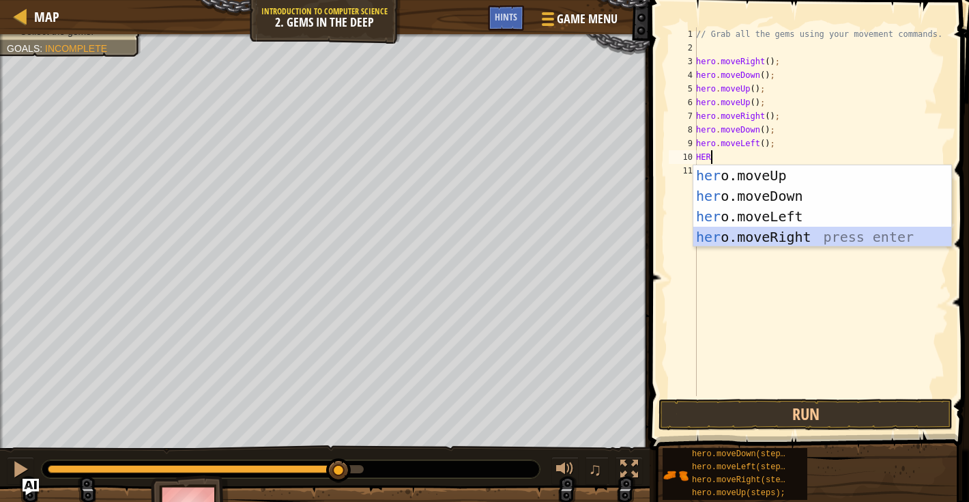
click at [785, 227] on div "her o.moveUp press enter her o.moveDown press enter her o.moveLeft press enter …" at bounding box center [822, 226] width 258 height 123
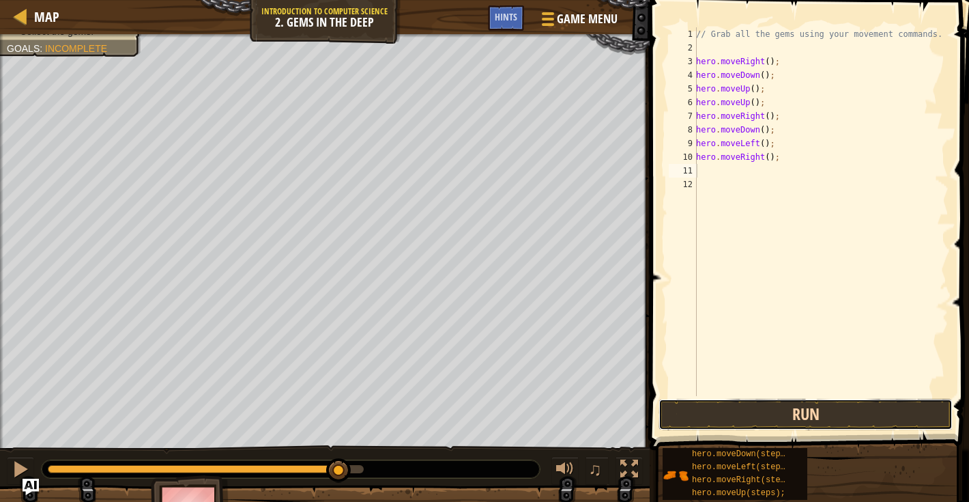
click at [710, 399] on button "Run" at bounding box center [806, 414] width 294 height 31
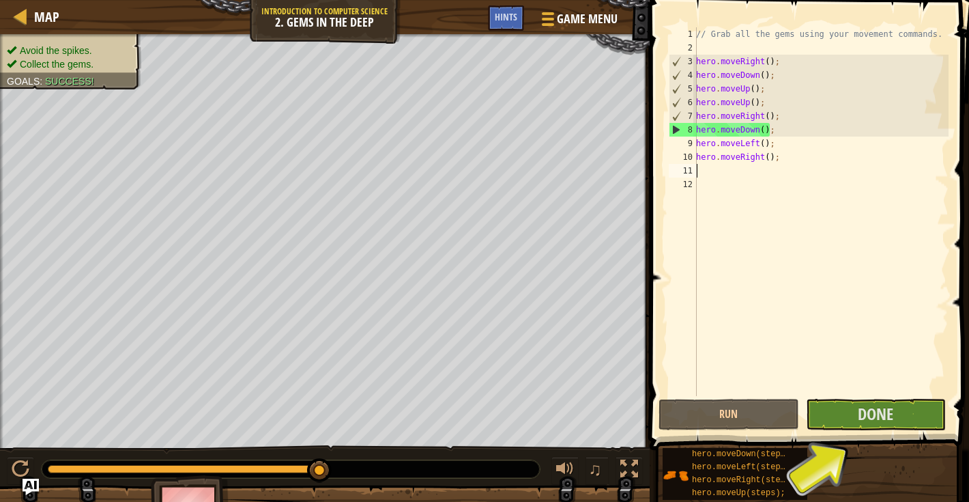
click at [765, 156] on div "// Grab all the gems using your movement commands. hero . moveRight ( ) ; hero …" at bounding box center [820, 225] width 255 height 396
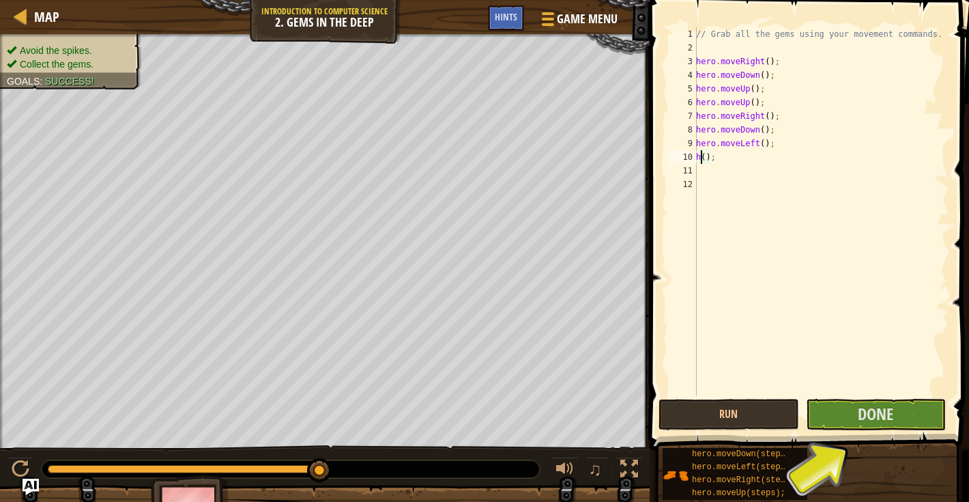
scroll to position [6, 1]
click at [766, 142] on div "// Grab all the gems using your movement commands. hero . moveRight ( ) ; hero …" at bounding box center [820, 225] width 255 height 396
type textarea ");"
click at [743, 180] on div "// Grab all the gems using your movement commands. hero . moveRight ( ) ; hero …" at bounding box center [820, 225] width 255 height 396
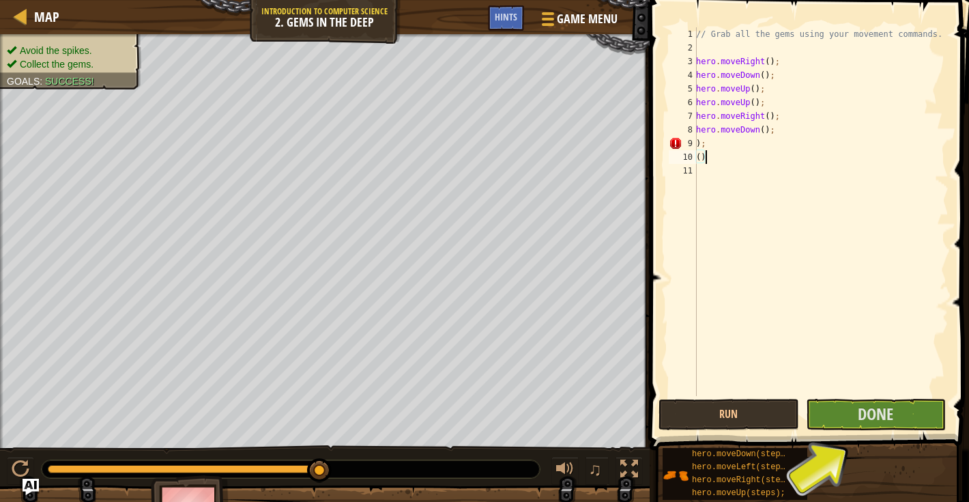
type textarea "("
type textarea ")"
type textarea "hero.moveDown();"
click at [846, 412] on button "Done" at bounding box center [876, 414] width 140 height 31
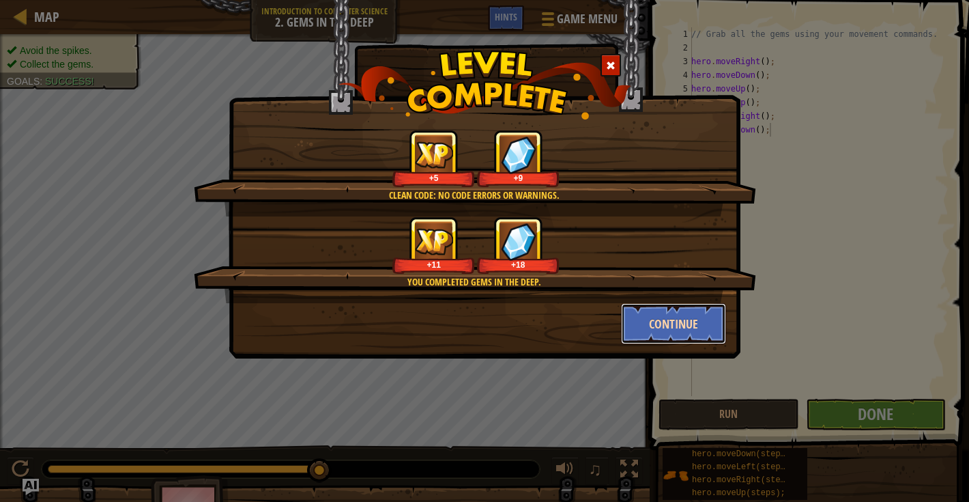
click at [689, 339] on button "Continue" at bounding box center [674, 323] width 106 height 41
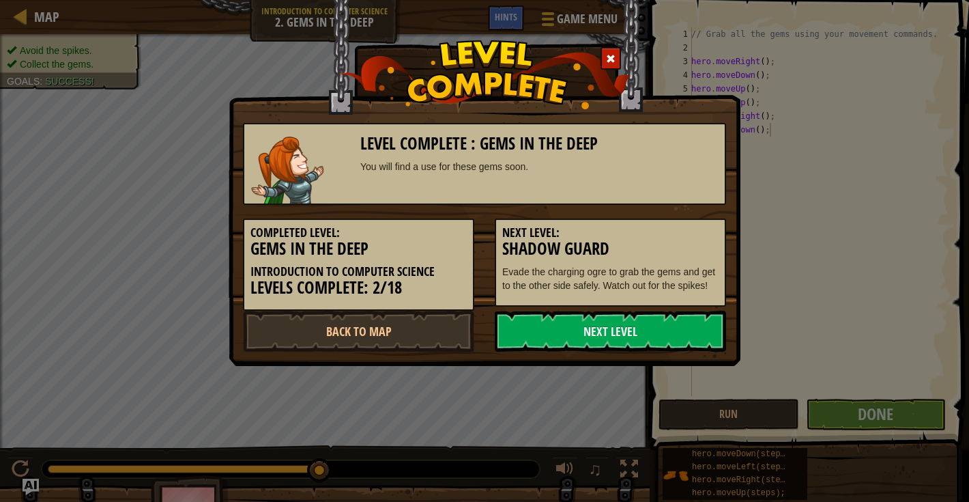
click at [689, 339] on link "Next Level" at bounding box center [610, 331] width 231 height 41
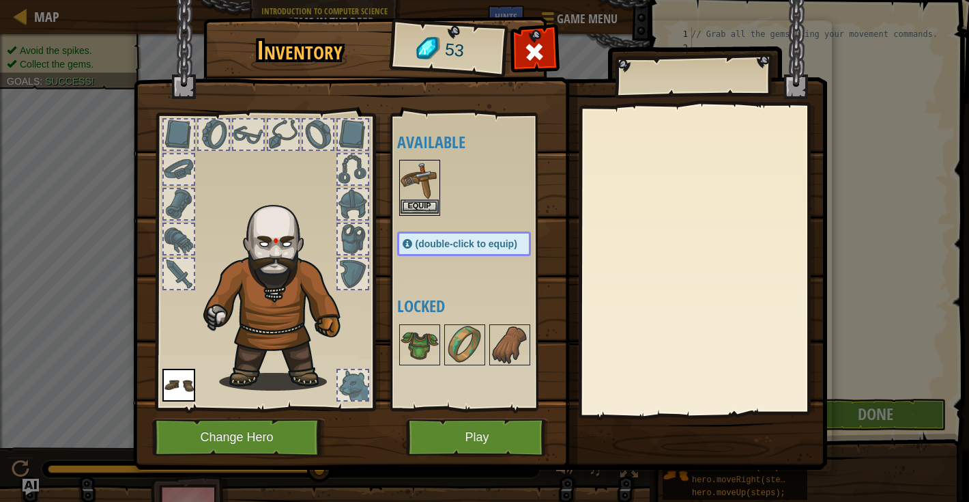
click at [424, 190] on img at bounding box center [420, 180] width 38 height 38
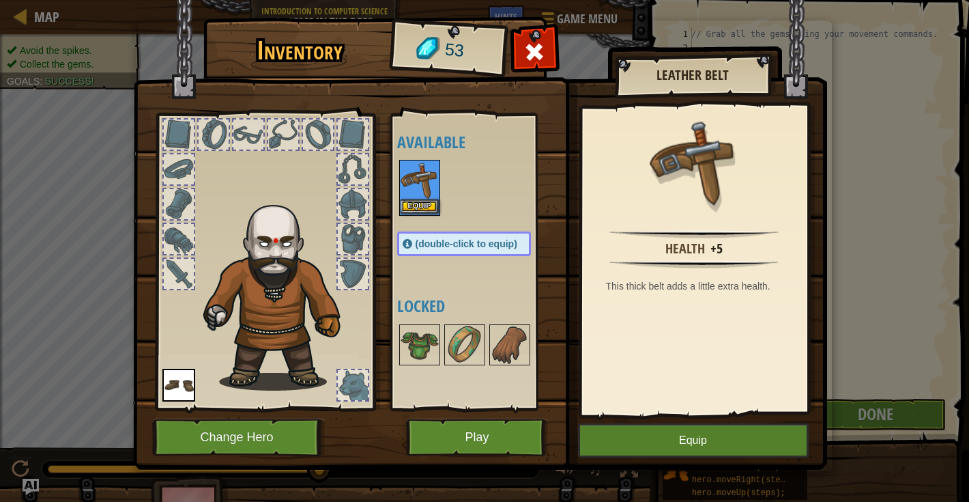
click at [424, 190] on img at bounding box center [420, 180] width 38 height 38
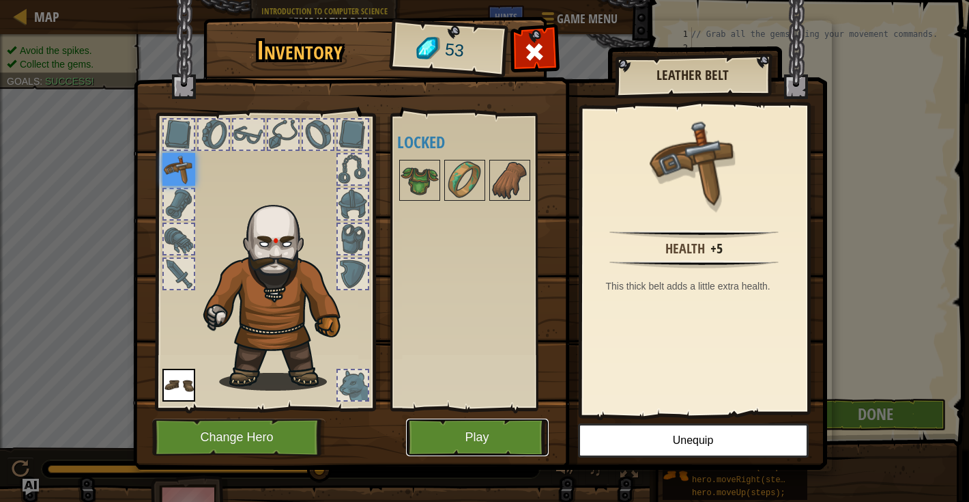
click at [501, 437] on button "Play" at bounding box center [477, 437] width 143 height 38
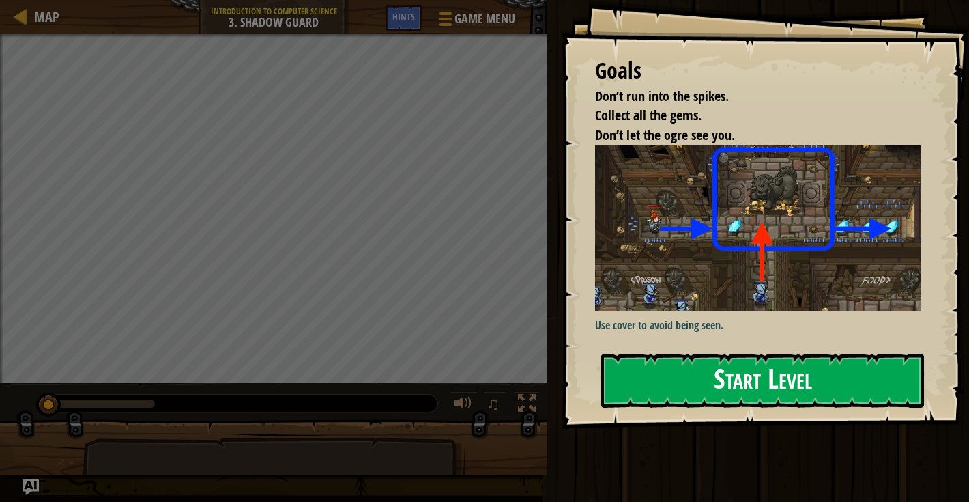
click at [737, 388] on button "Start Level" at bounding box center [762, 381] width 323 height 54
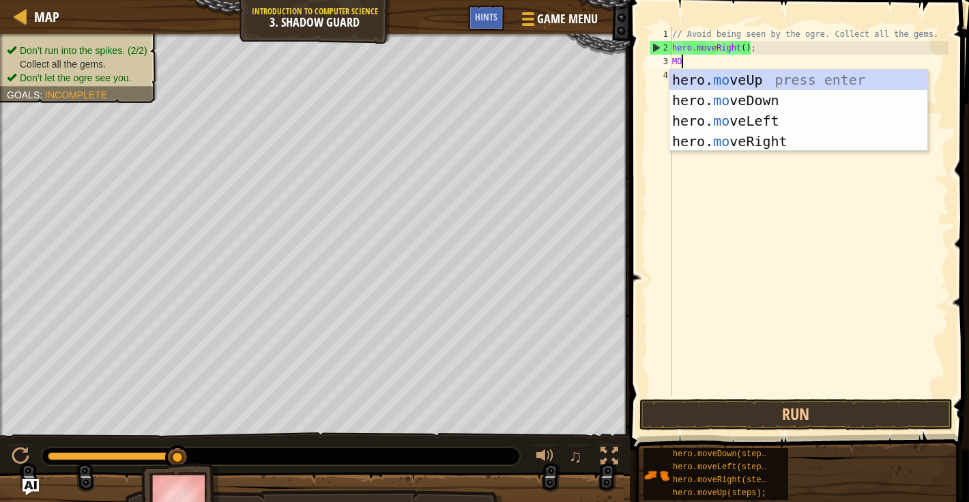
scroll to position [6, 0]
type textarea "MOVE"
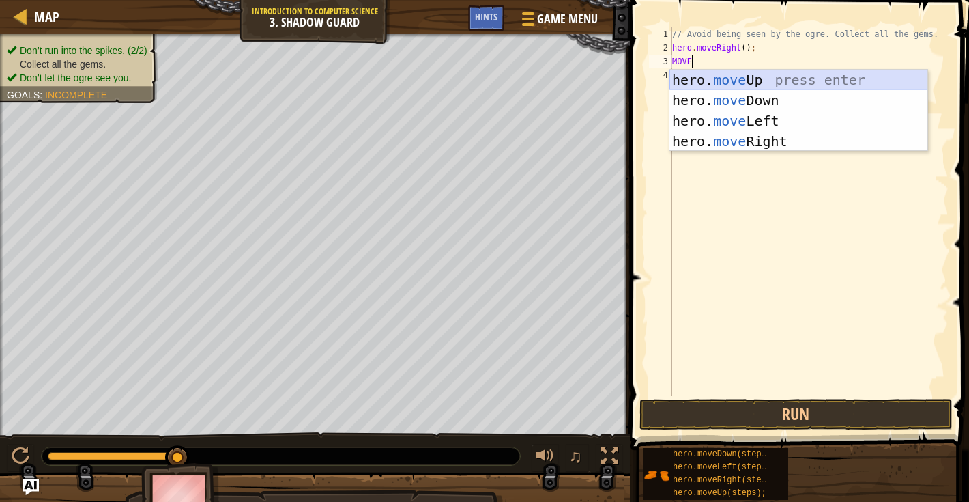
click at [743, 81] on div "hero. move Up press enter hero. move Down press enter hero. move Left press ent…" at bounding box center [799, 131] width 258 height 123
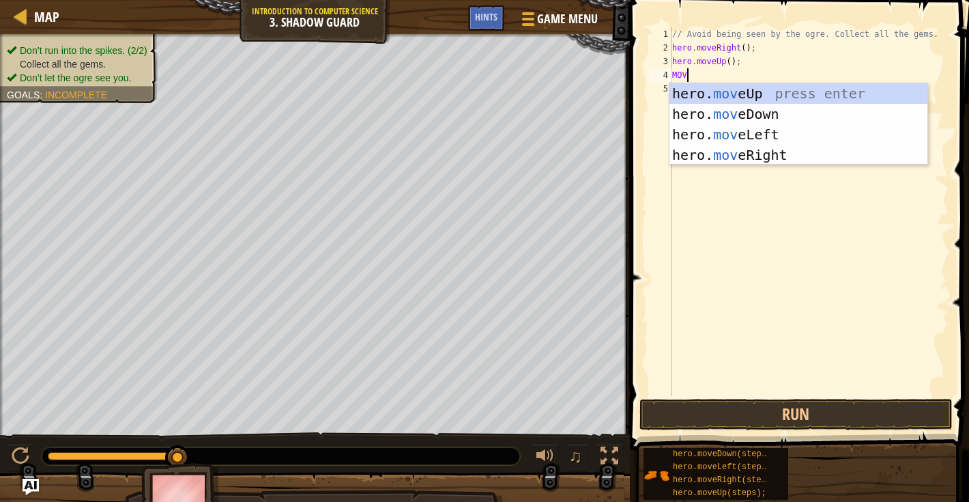
scroll to position [6, 0]
type textarea "MOVE"
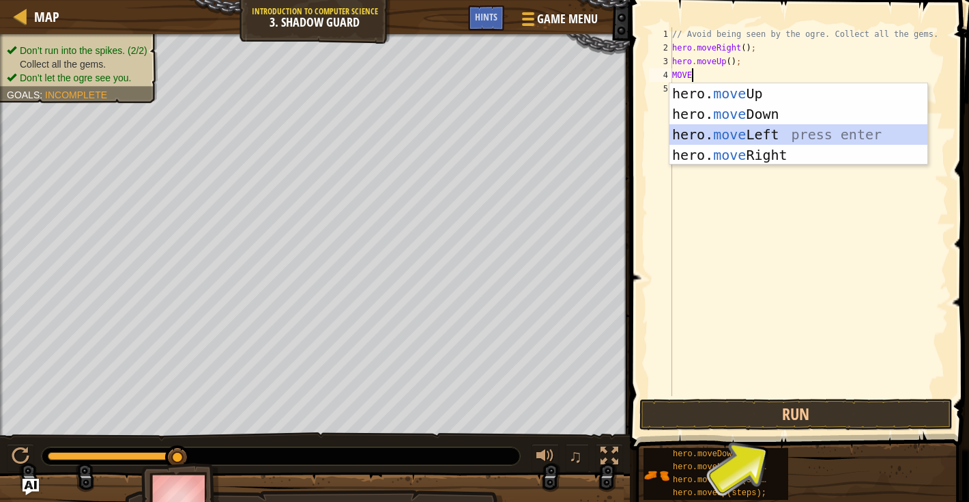
click at [770, 137] on div "hero. move Up press enter hero. move Down press enter hero. move Left press ent…" at bounding box center [799, 144] width 258 height 123
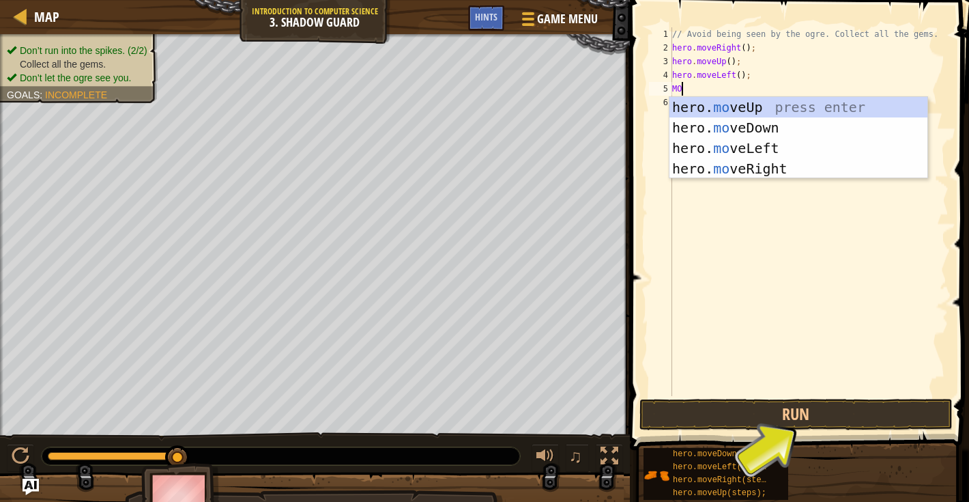
scroll to position [6, 0]
type textarea "MOVE"
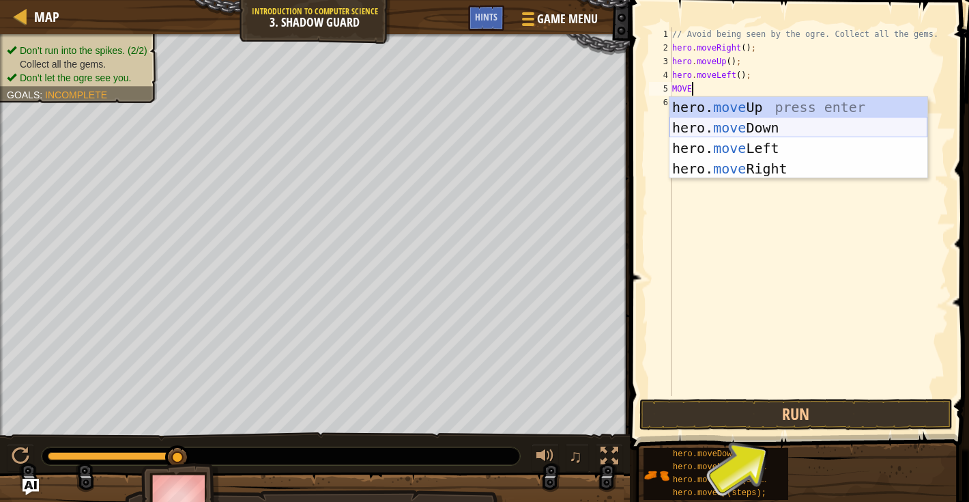
click at [768, 125] on div "hero. move Up press enter hero. move Down press enter hero. move Left press ent…" at bounding box center [799, 158] width 258 height 123
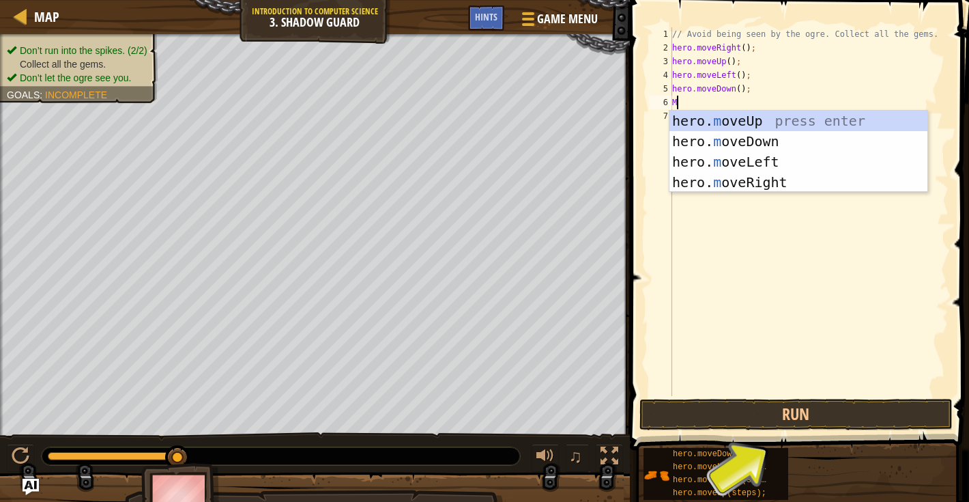
type textarea "MO"
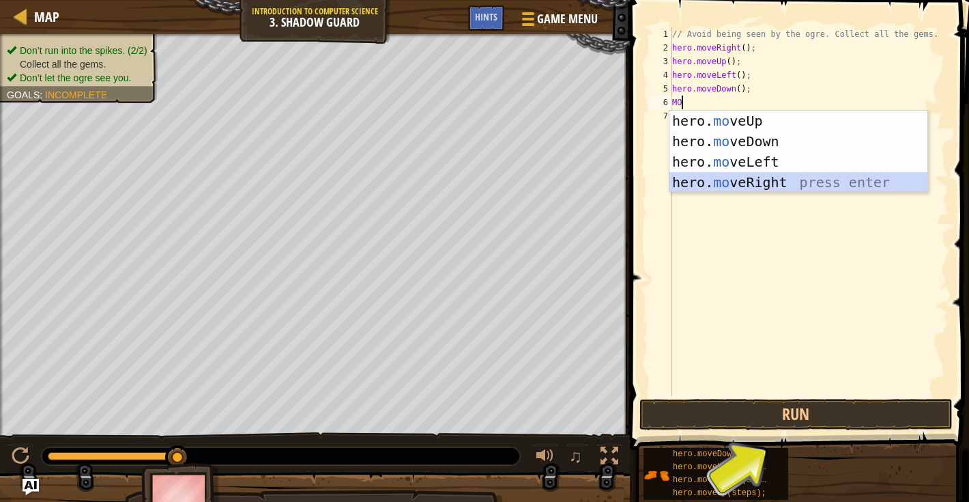
click at [749, 178] on div "hero. mo veUp press enter hero. mo veDown press enter hero. mo veLeft press ent…" at bounding box center [799, 172] width 258 height 123
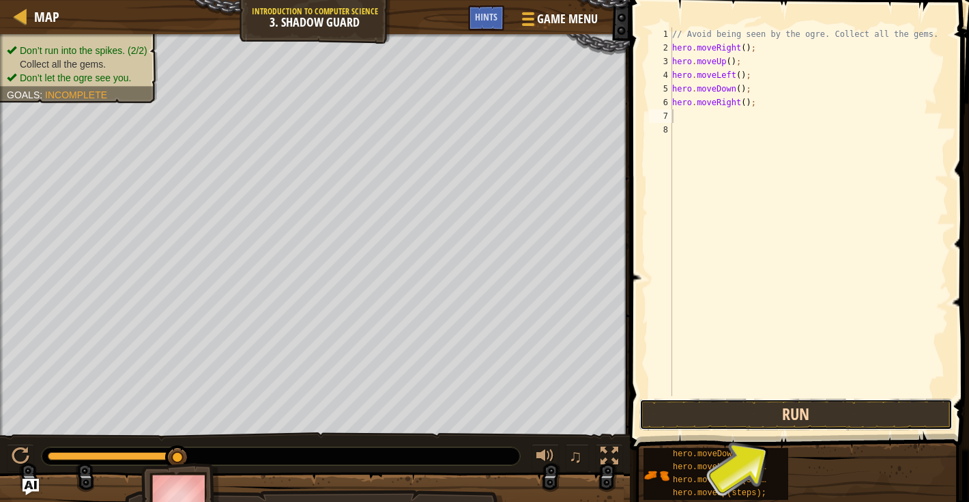
click at [851, 407] on button "Run" at bounding box center [796, 414] width 313 height 31
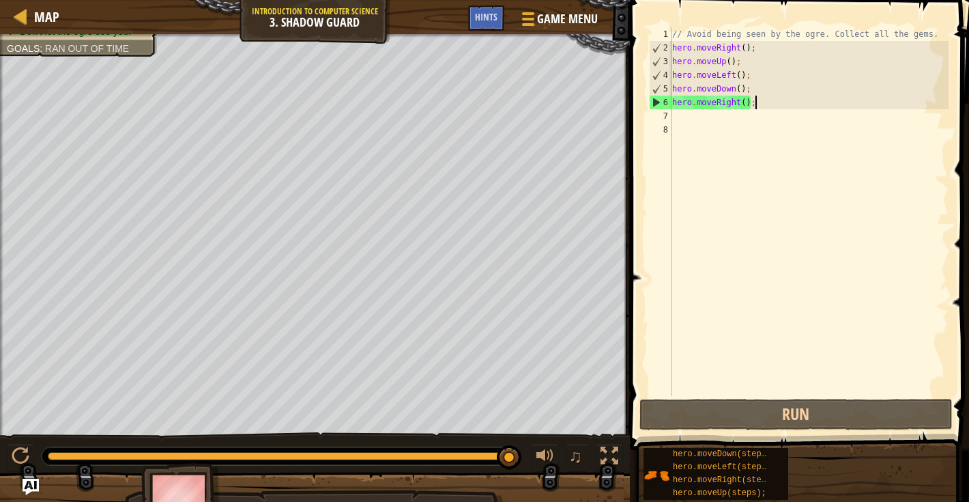
click at [790, 106] on div "// Avoid being seen by the ogre. Collect all the gems. hero . moveRight ( ) ; h…" at bounding box center [809, 225] width 279 height 396
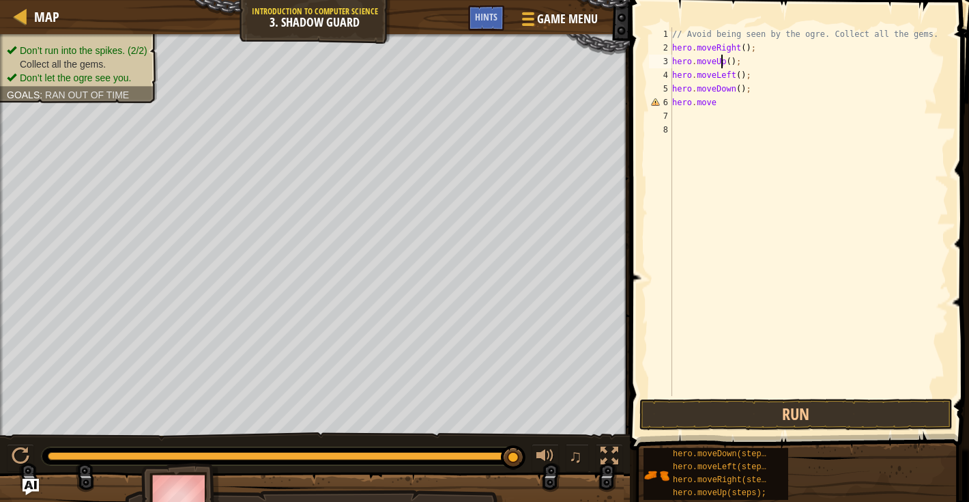
click at [719, 63] on div "// Avoid being seen by the ogre. Collect all the gems. hero . moveRight ( ) ; h…" at bounding box center [809, 225] width 279 height 396
click at [727, 66] on div "// Avoid being seen by the ogre. Collect all the gems. hero . moveRight ( ) ; h…" at bounding box center [809, 225] width 279 height 396
click at [741, 46] on div "// Avoid being seen by the ogre. Collect all the gems. hero . moveRight ( ) ; h…" at bounding box center [809, 225] width 279 height 396
click at [741, 47] on div "// Avoid being seen by the ogre. Collect all the gems. hero . moveRight ( ) ; h…" at bounding box center [809, 225] width 279 height 396
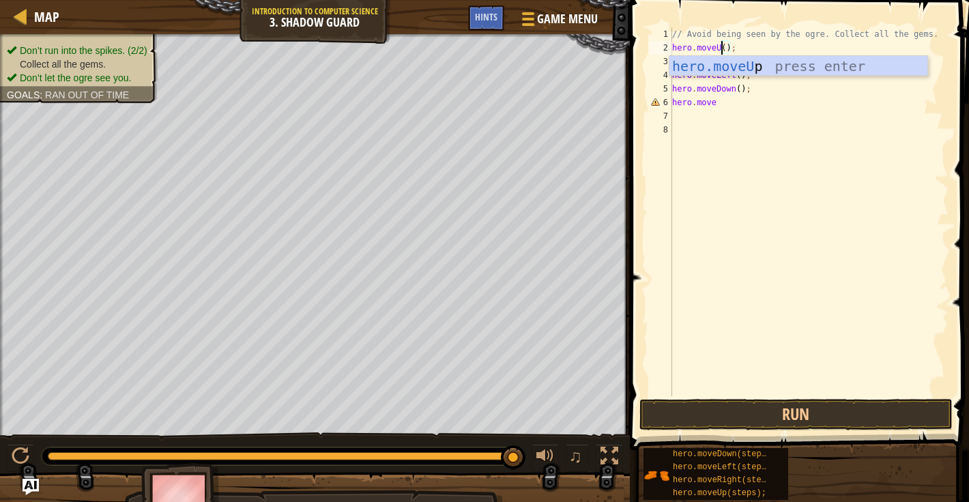
scroll to position [6, 4]
click at [745, 63] on div "hero.moveUp press enter" at bounding box center [799, 86] width 258 height 61
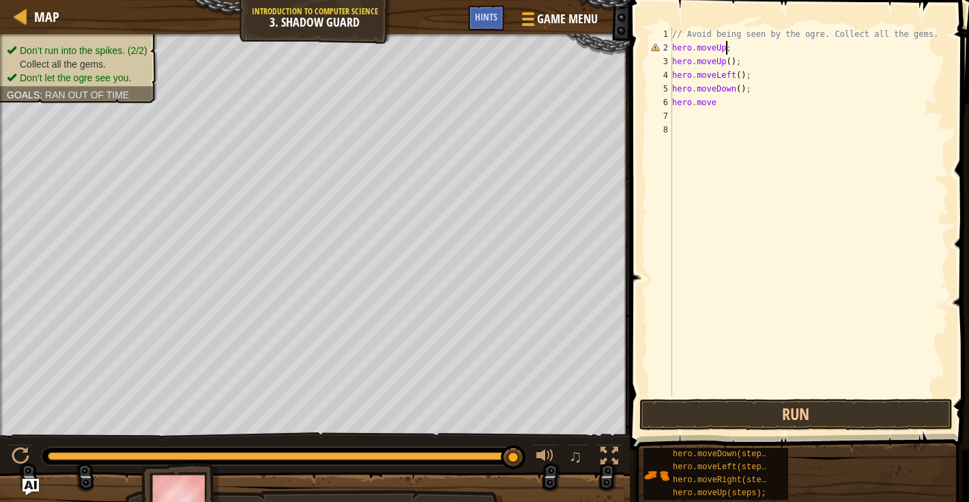
click at [728, 59] on div "// Avoid being seen by the ogre. Collect all the gems. hero . moveUp ; hero . m…" at bounding box center [809, 225] width 279 height 396
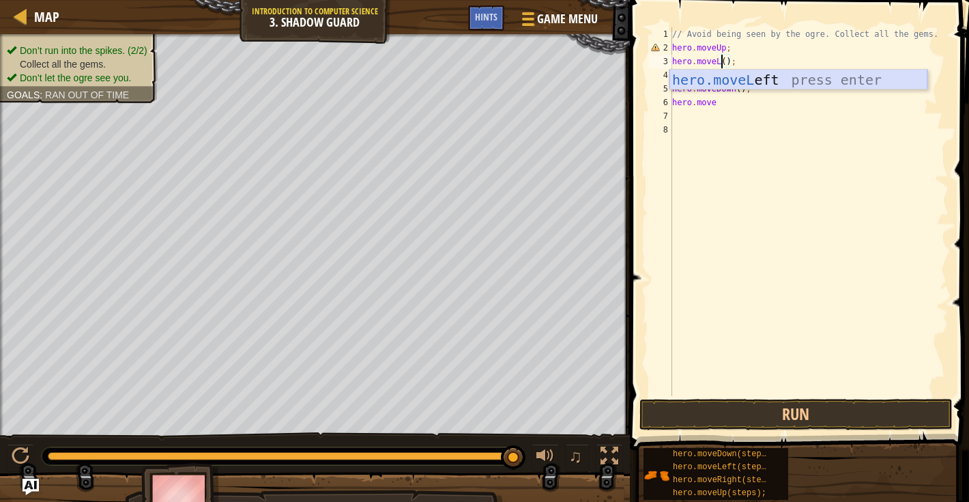
click at [729, 85] on div "hero.moveL eft press enter" at bounding box center [799, 100] width 258 height 61
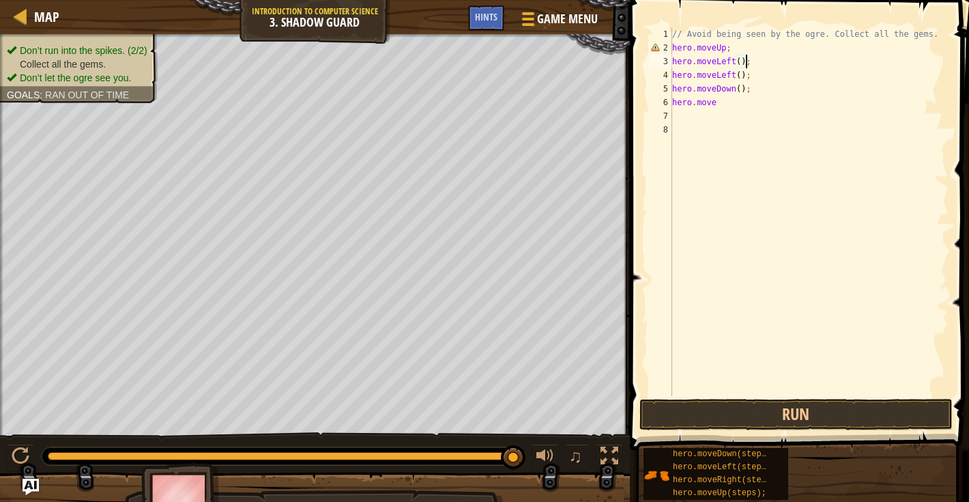
click at [734, 78] on div "// Avoid being seen by the ogre. Collect all the gems. hero . moveUp ; hero . m…" at bounding box center [809, 225] width 279 height 396
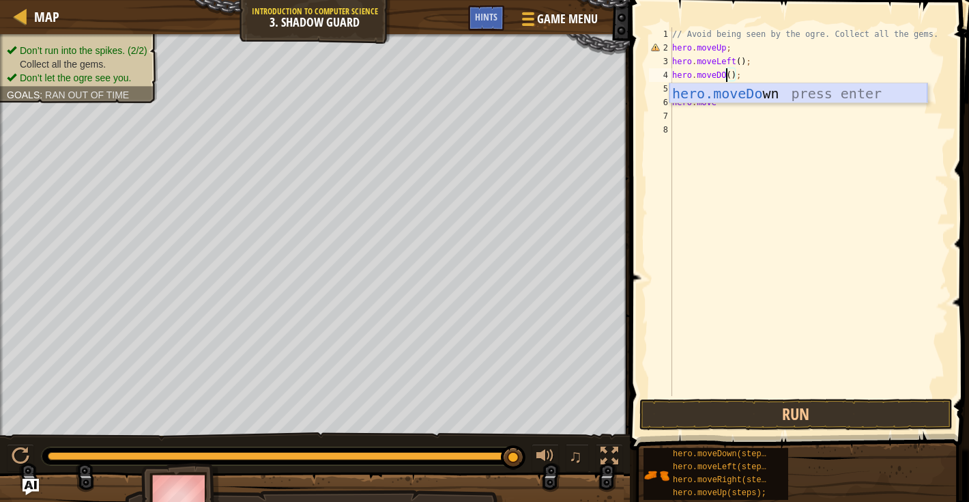
click at [734, 96] on div "hero.moveDo wn press enter" at bounding box center [799, 113] width 258 height 61
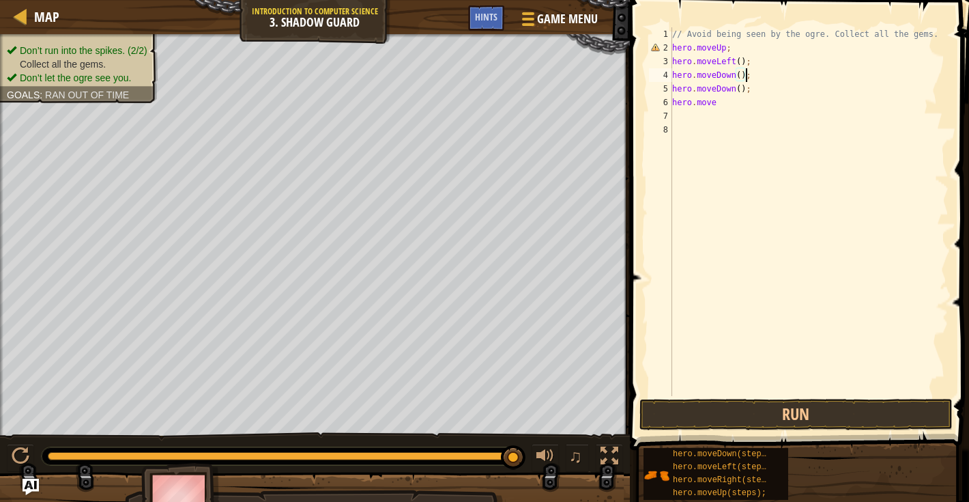
click at [736, 88] on div "// Avoid being seen by the ogre. Collect all the gems. hero . moveUp ; hero . m…" at bounding box center [809, 225] width 279 height 396
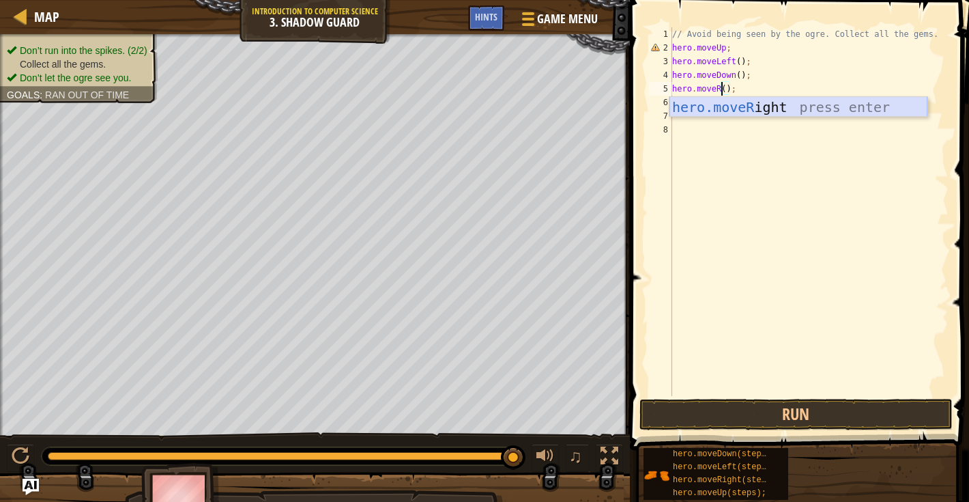
click at [740, 104] on div "hero.moveR ight press enter" at bounding box center [799, 127] width 258 height 61
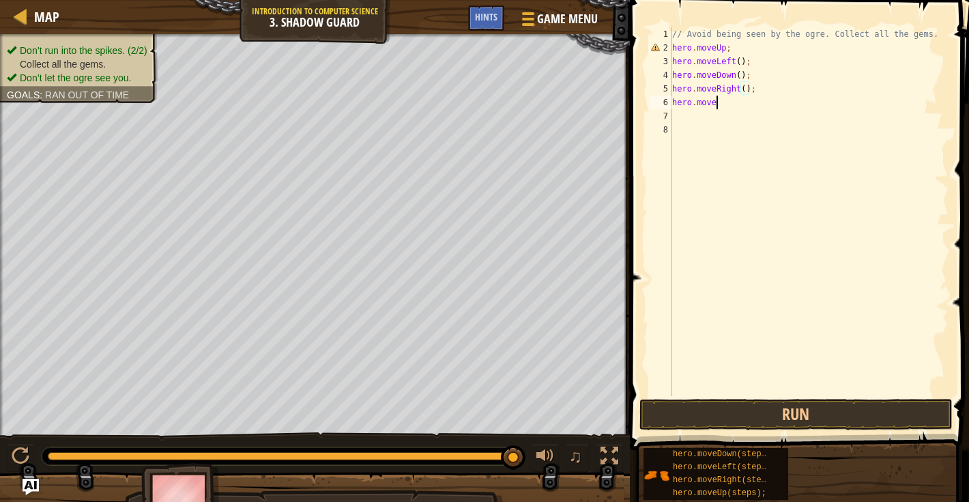
click at [725, 105] on div "// Avoid being seen by the ogre. Collect all the gems. hero . moveUp ; hero . m…" at bounding box center [809, 225] width 279 height 396
type textarea "h"
click at [725, 105] on div "// Avoid being seen by the ogre. Collect all the gems. hero . moveUp ; hero . m…" at bounding box center [809, 225] width 279 height 396
click at [743, 418] on button "Run" at bounding box center [796, 414] width 313 height 31
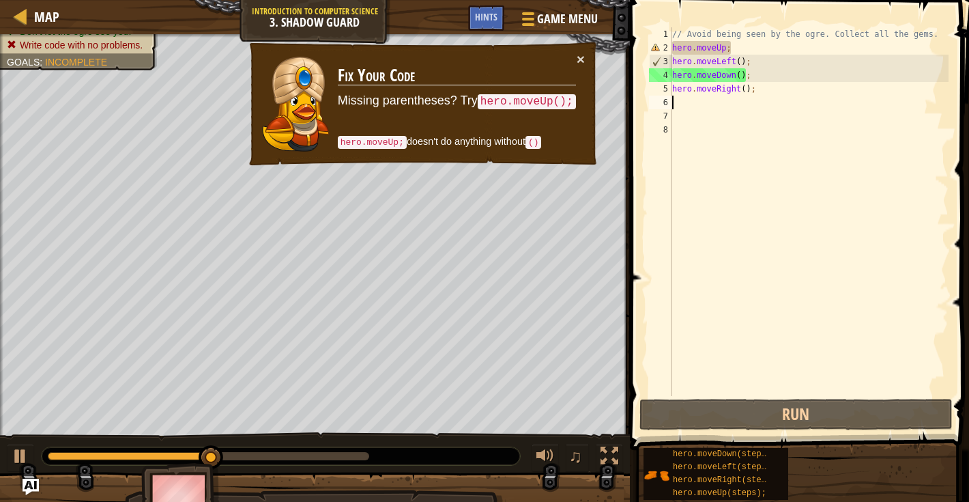
click at [728, 44] on div "// Avoid being seen by the ogre. Collect all the gems. hero . moveUp ; hero . m…" at bounding box center [809, 225] width 279 height 396
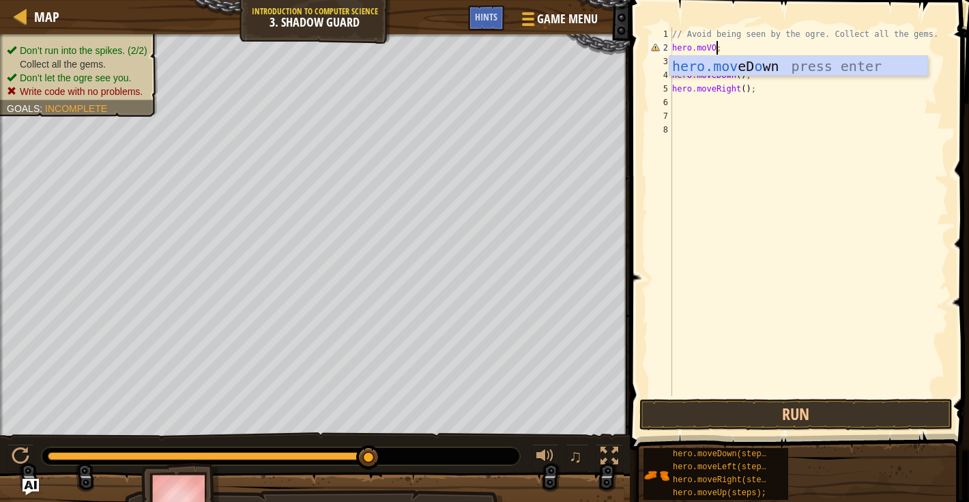
scroll to position [6, 3]
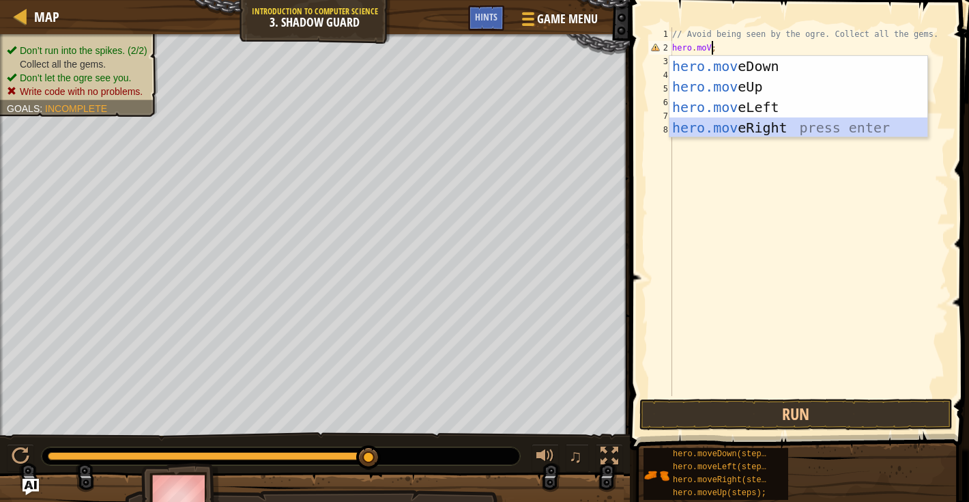
click at [726, 134] on div "hero.mov eDown press enter hero.mov eUp press enter hero.mov eLeft press enter …" at bounding box center [799, 117] width 258 height 123
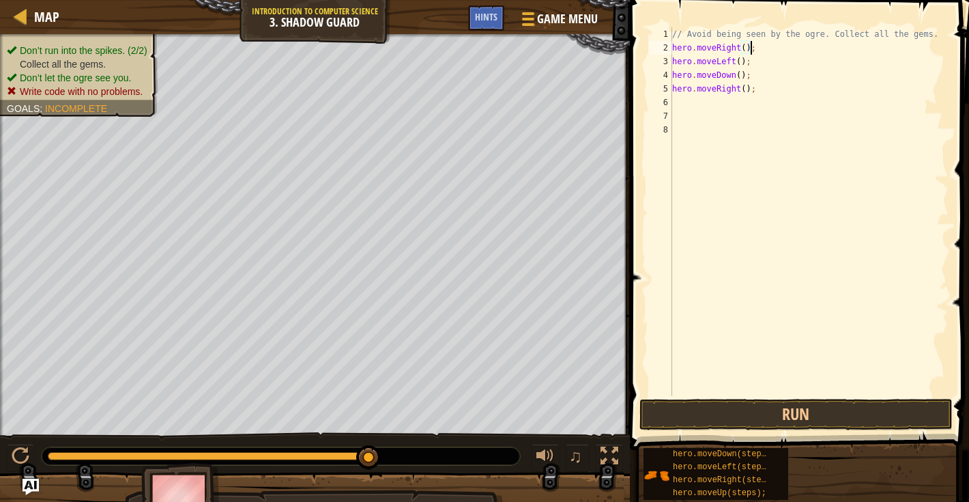
click at [736, 66] on div "// Avoid being seen by the ogre. Collect all the gems. hero . moveRight ( ) ; h…" at bounding box center [809, 225] width 279 height 396
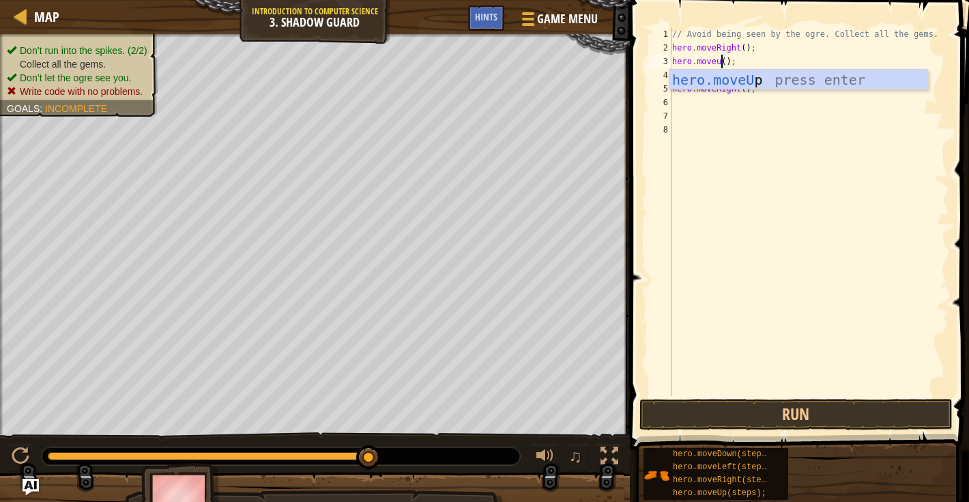
scroll to position [6, 4]
click at [729, 76] on div "hero.moveUp press enter" at bounding box center [799, 100] width 258 height 61
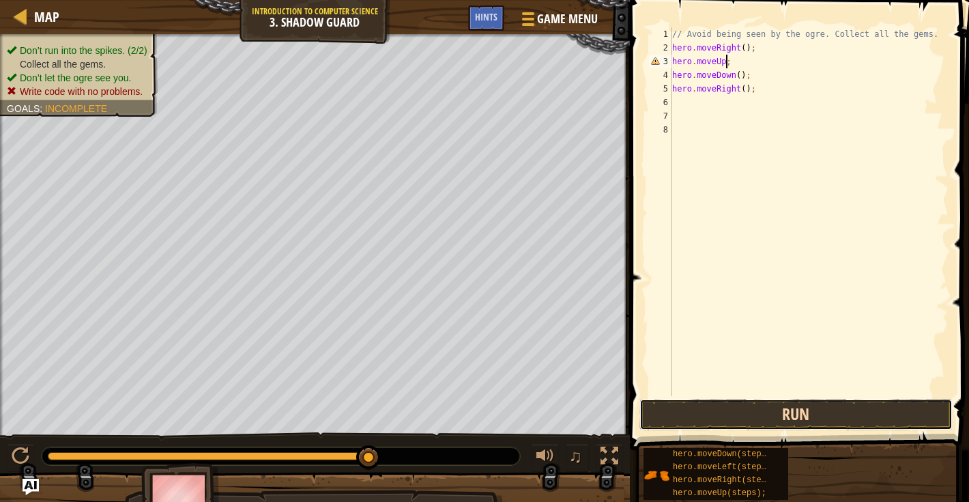
click at [681, 404] on button "Run" at bounding box center [796, 414] width 313 height 31
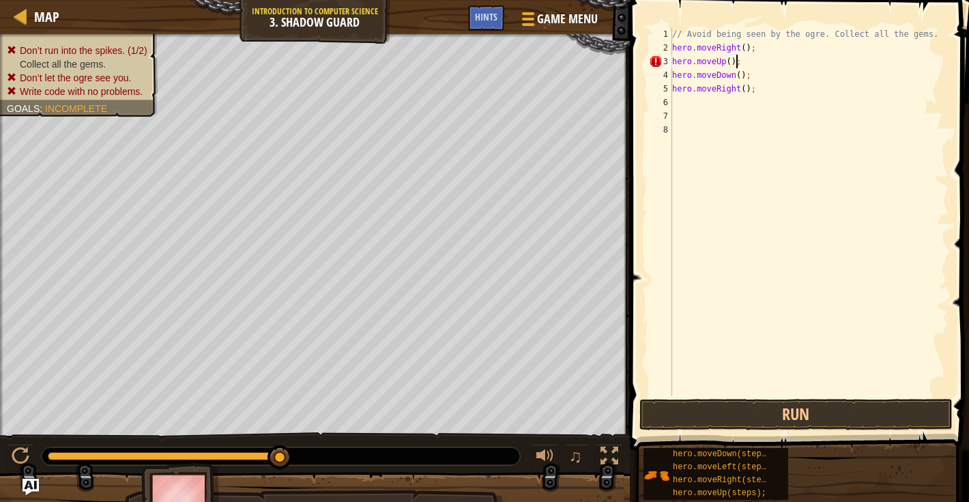
scroll to position [6, 5]
click at [702, 413] on button "Run" at bounding box center [796, 414] width 313 height 31
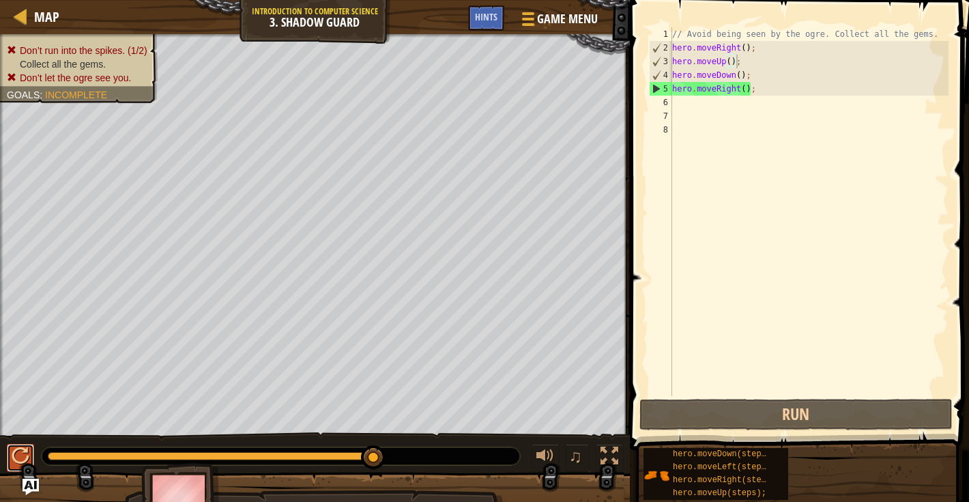
click at [14, 465] on div at bounding box center [21, 456] width 18 height 18
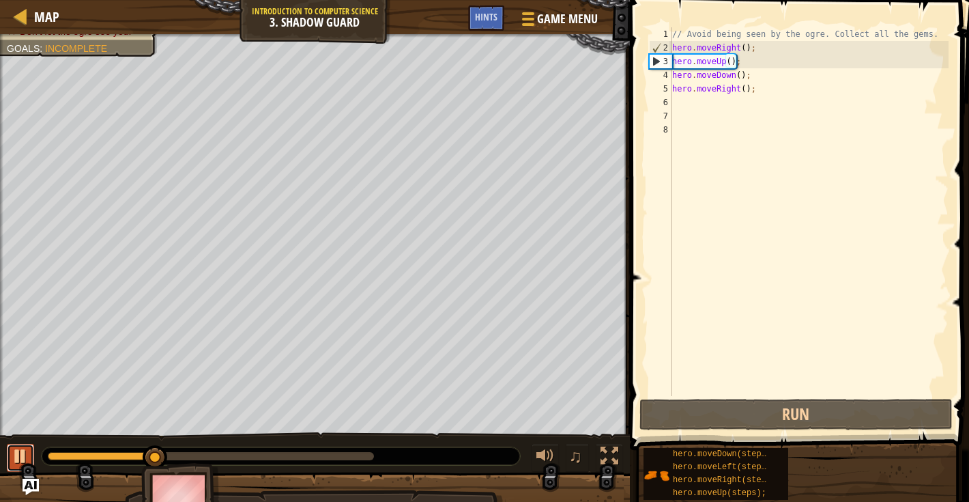
click at [24, 456] on div at bounding box center [21, 456] width 18 height 18
click at [724, 60] on div "// Avoid being seen by the ogre. Collect all the gems. hero . moveRight ( ) ; h…" at bounding box center [809, 225] width 279 height 396
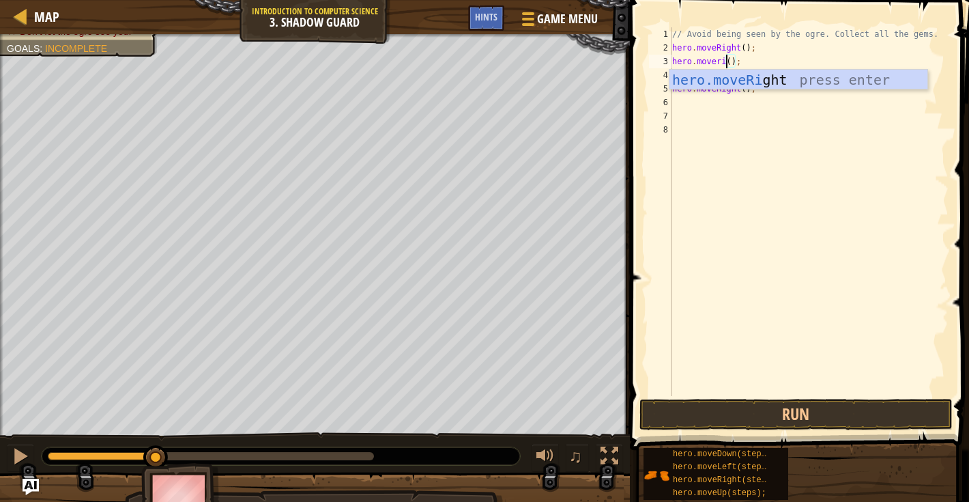
scroll to position [6, 4]
click at [726, 83] on div "hero.moveRig ht press enter" at bounding box center [799, 100] width 258 height 61
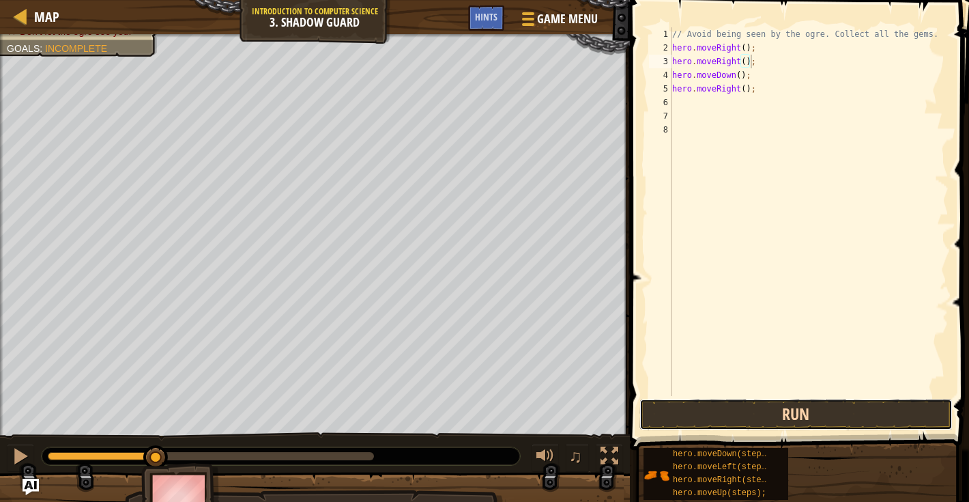
click at [709, 407] on button "Run" at bounding box center [796, 414] width 313 height 31
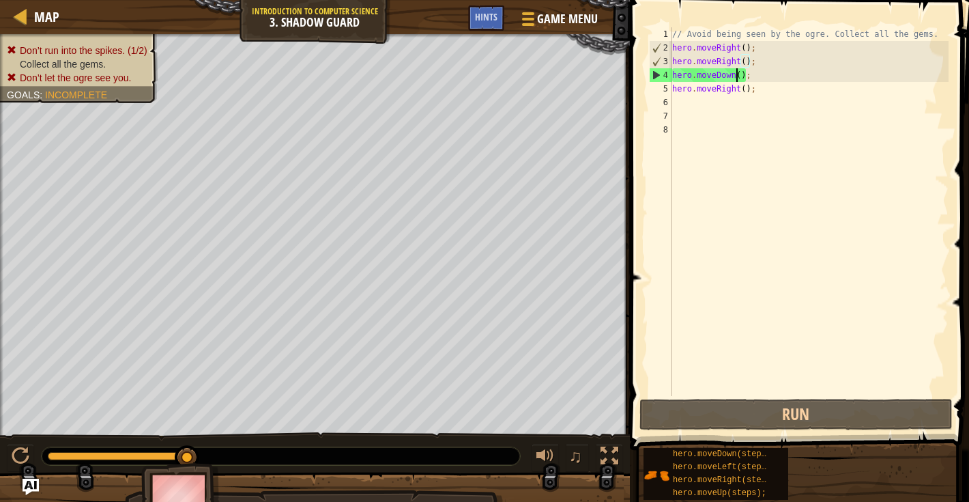
click at [736, 76] on div "// Avoid being seen by the ogre. Collect all the gems. hero . moveRight ( ) ; h…" at bounding box center [809, 225] width 279 height 396
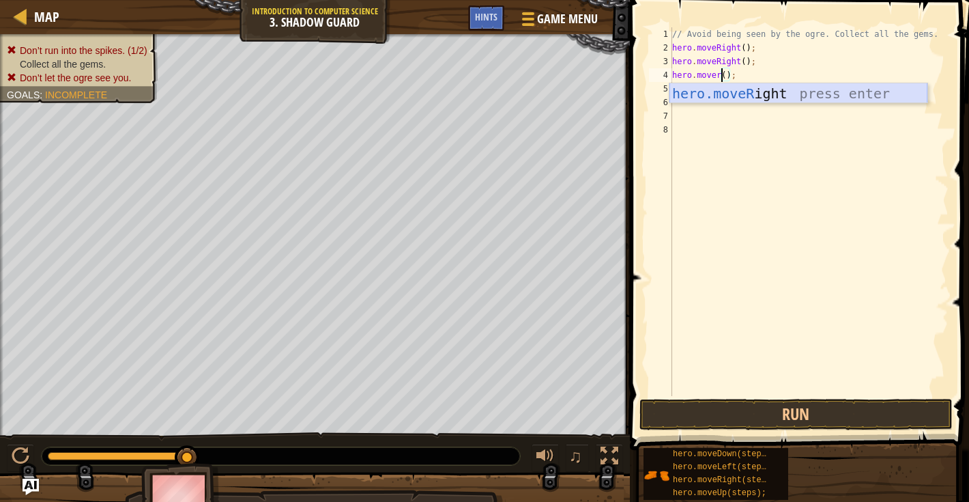
click at [751, 98] on div "hero.moveR ight press enter" at bounding box center [799, 113] width 258 height 61
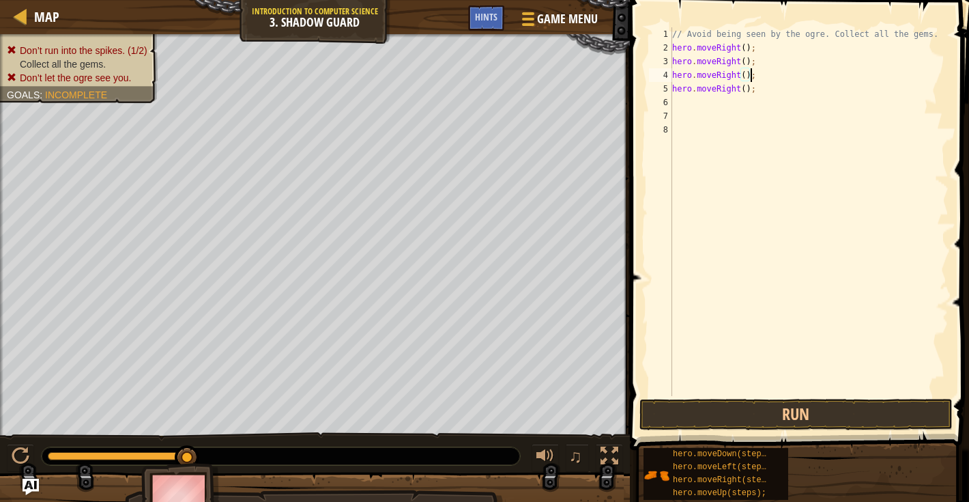
click at [739, 91] on div "// Avoid being seen by the ogre. Collect all the gems. hero . moveRight ( ) ; h…" at bounding box center [809, 225] width 279 height 396
click at [709, 406] on button "Run" at bounding box center [796, 414] width 313 height 31
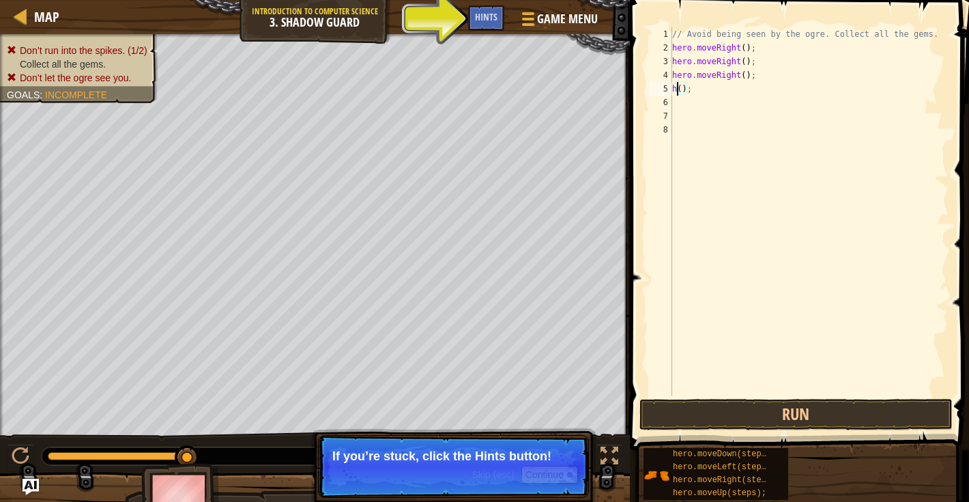
scroll to position [6, 1]
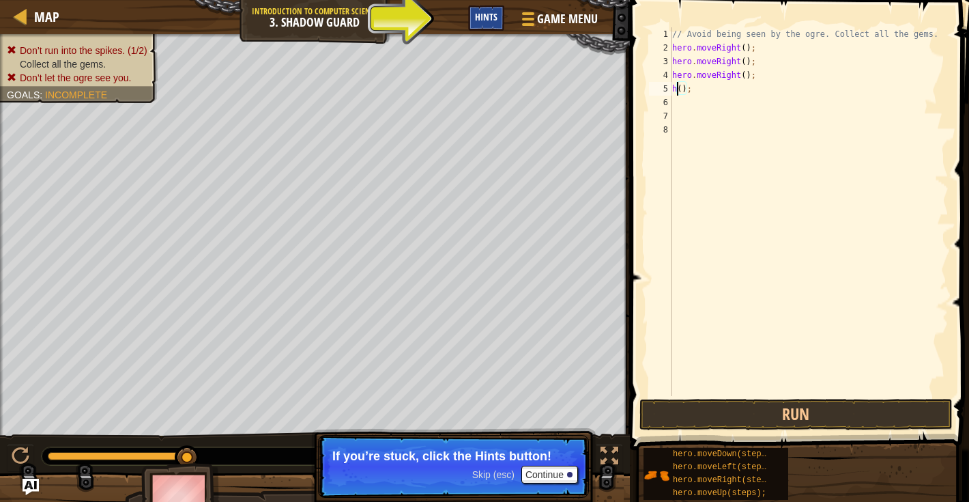
click at [489, 9] on div "Hints" at bounding box center [486, 17] width 36 height 25
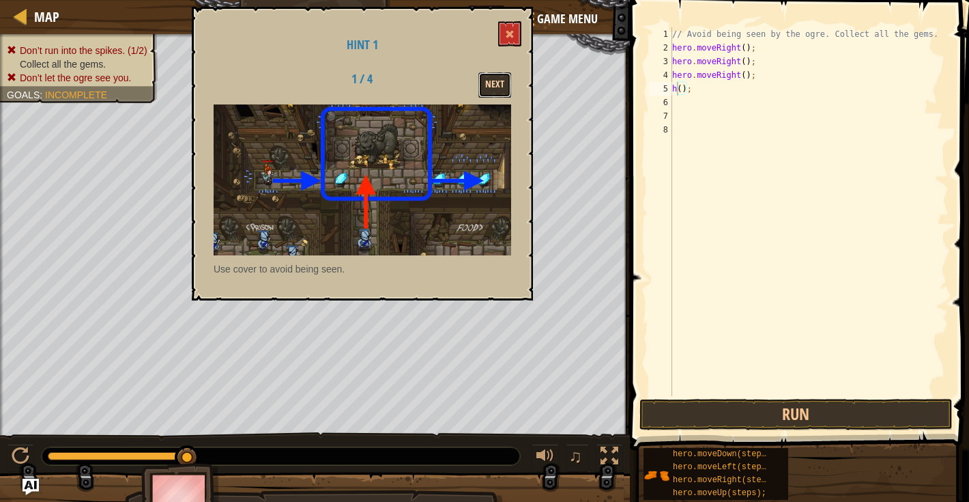
click at [495, 83] on button "Next" at bounding box center [494, 84] width 33 height 25
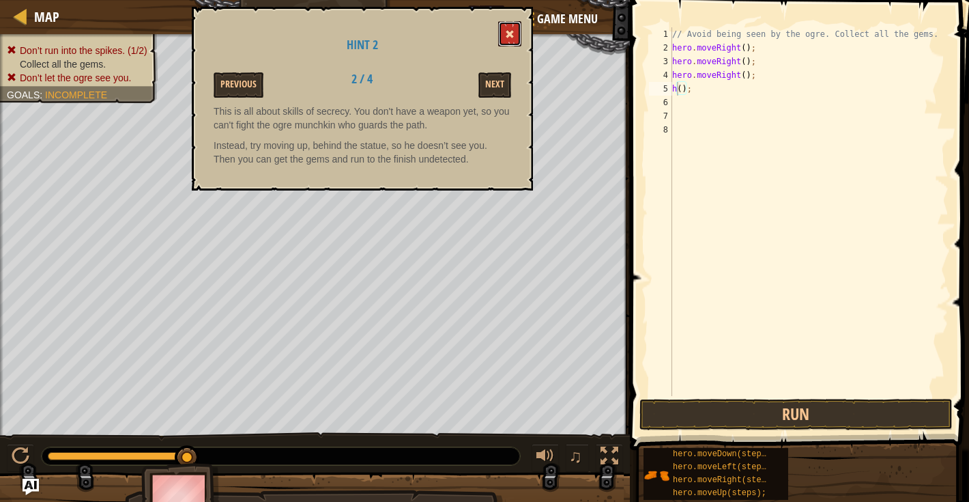
click at [506, 27] on button at bounding box center [509, 33] width 23 height 25
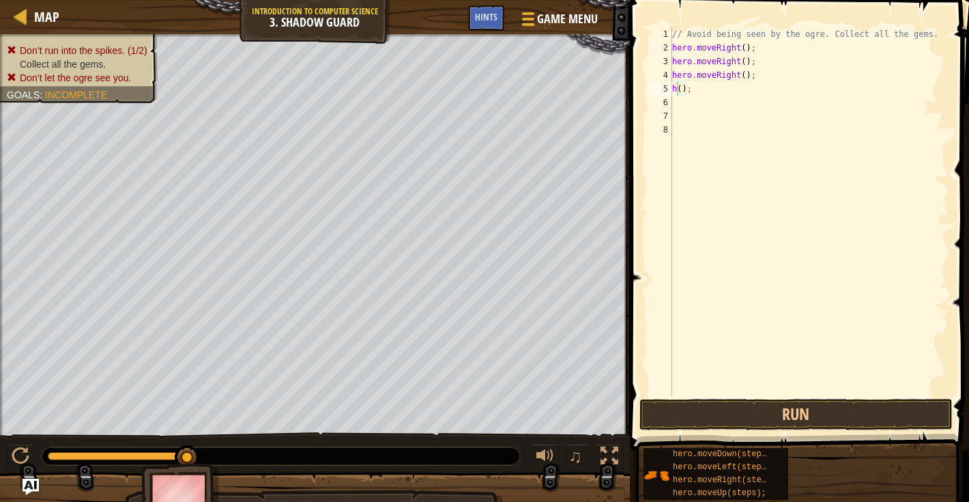
click at [741, 60] on div "// Avoid being seen by the ogre. Collect all the gems. hero . moveRight ( ) ; h…" at bounding box center [809, 225] width 279 height 396
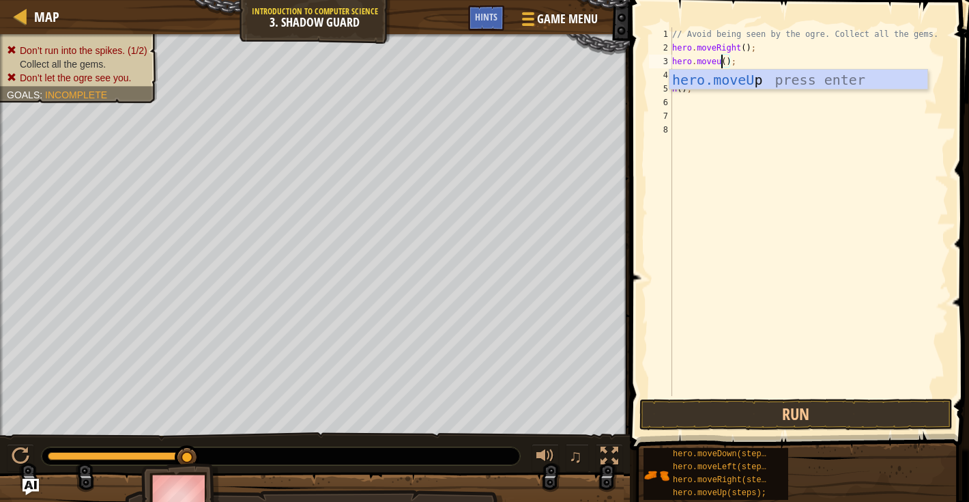
scroll to position [6, 4]
click at [771, 84] on div "hero.moveUp press enter" at bounding box center [799, 100] width 258 height 61
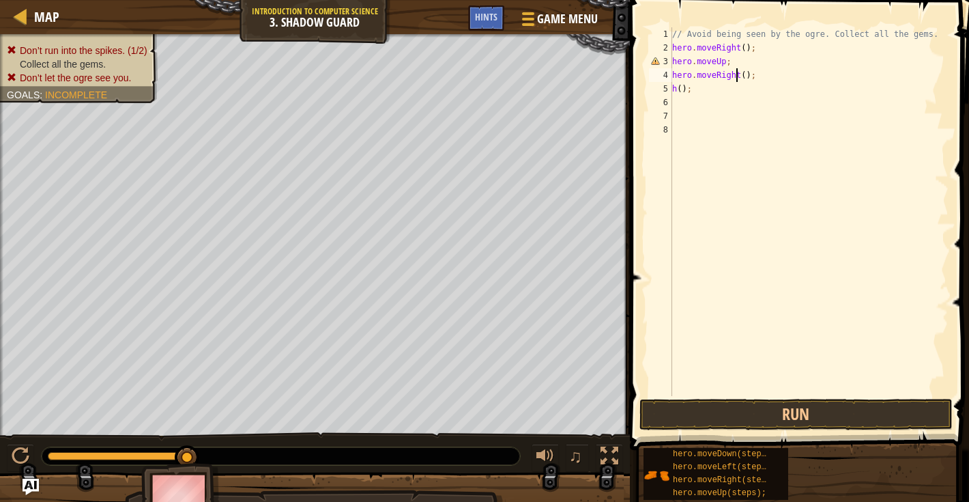
click at [737, 77] on div "// Avoid being seen by the ogre. Collect all the gems. hero . moveRight ( ) ; h…" at bounding box center [809, 225] width 279 height 396
click at [740, 78] on div "// Avoid being seen by the ogre. Collect all the gems. hero . moveRight ( ) ; h…" at bounding box center [809, 225] width 279 height 396
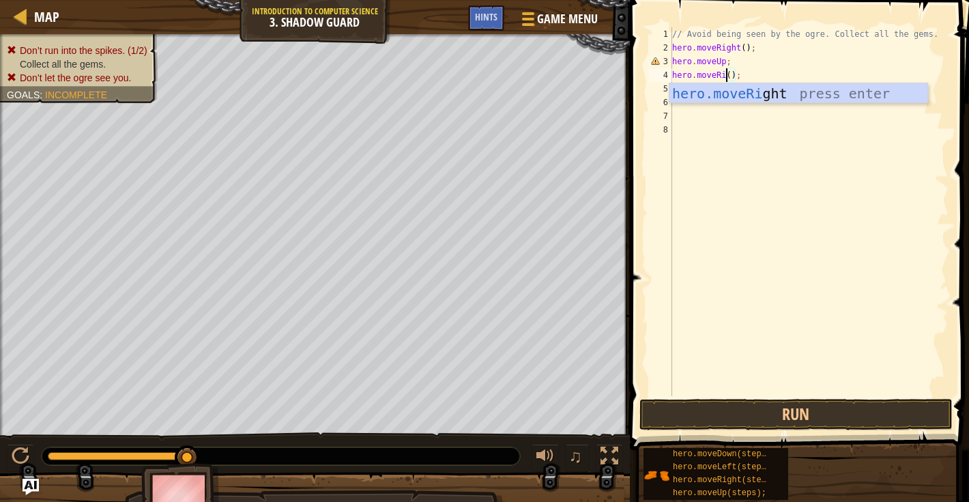
click at [738, 96] on div "hero.moveRi ght press enter" at bounding box center [799, 113] width 258 height 61
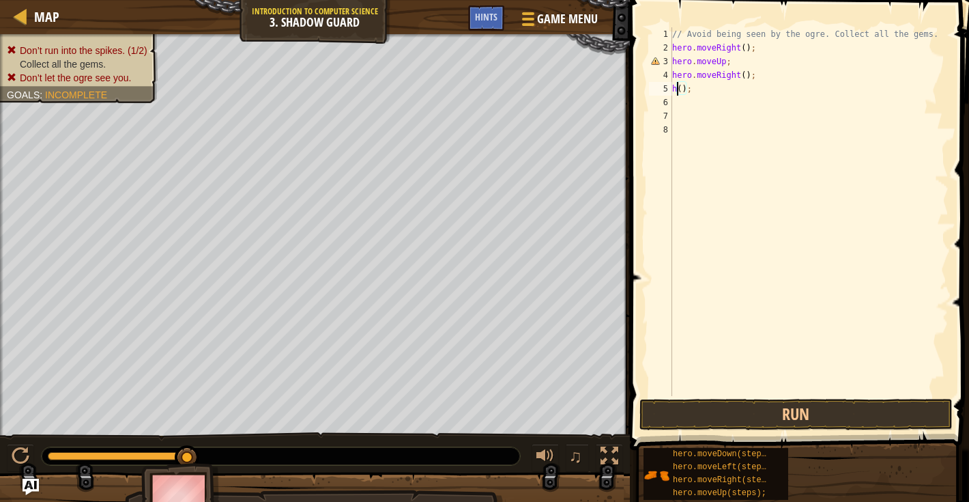
click at [679, 91] on div "// Avoid being seen by the ogre. Collect all the gems. hero . moveRight ( ) ; h…" at bounding box center [809, 225] width 279 height 396
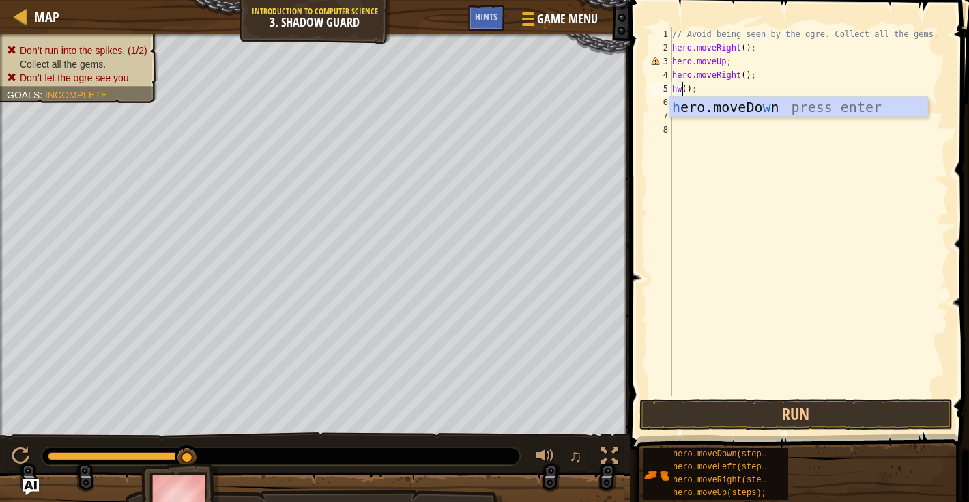
scroll to position [6, 1]
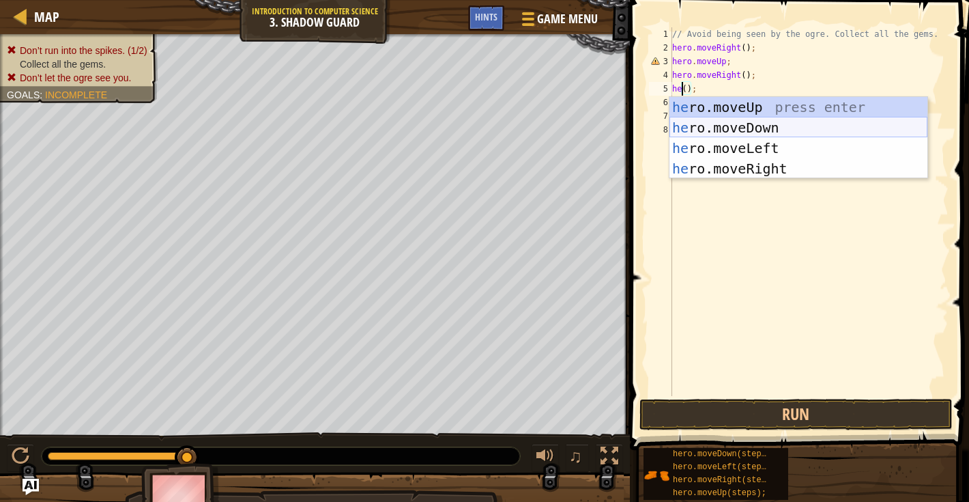
click at [711, 137] on div "he ro.moveUp press enter he ro.moveDown press enter he ro.moveLeft press enter …" at bounding box center [799, 158] width 258 height 123
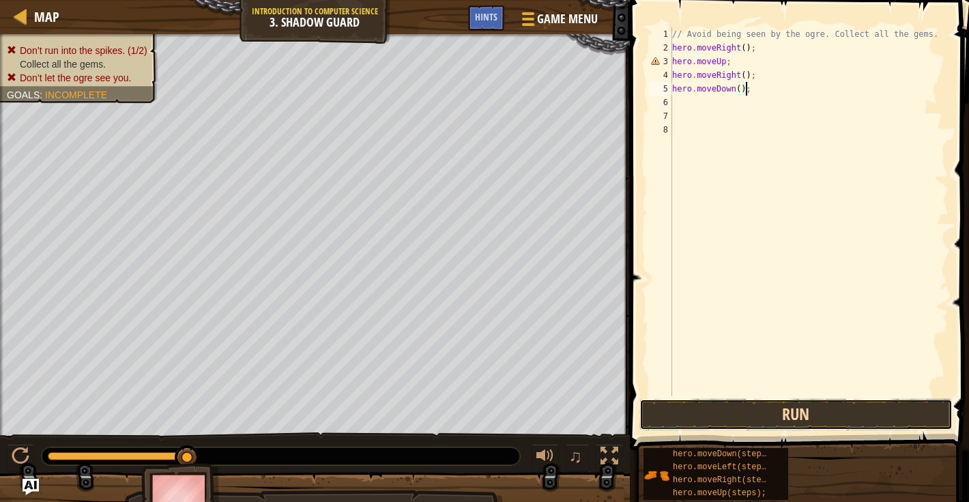
click at [689, 415] on button "Run" at bounding box center [796, 414] width 313 height 31
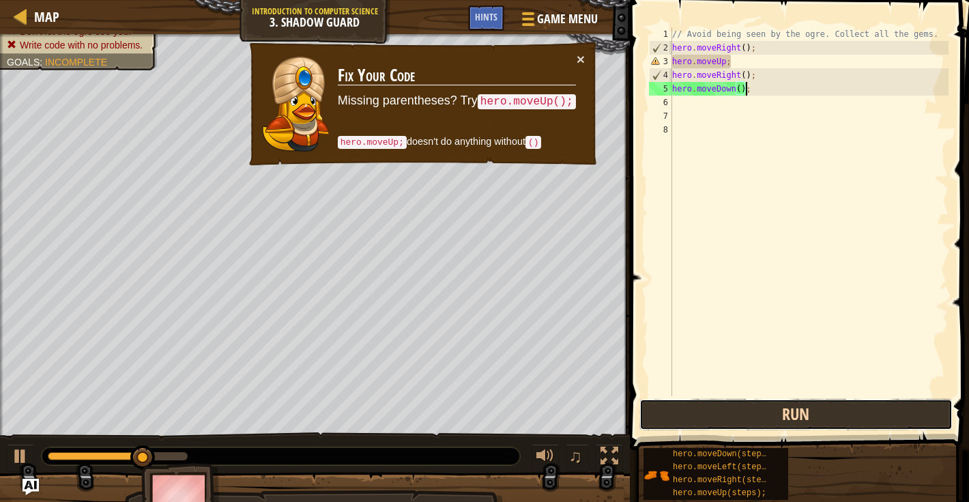
click at [695, 416] on button "Run" at bounding box center [796, 414] width 313 height 31
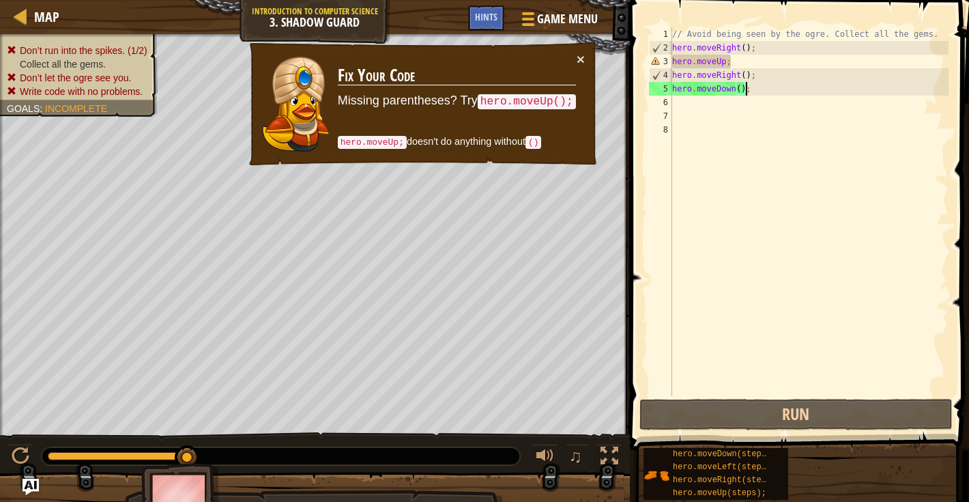
click at [727, 61] on div "// Avoid being seen by the ogre. Collect all the gems. hero . moveRight ( ) ; h…" at bounding box center [809, 225] width 279 height 396
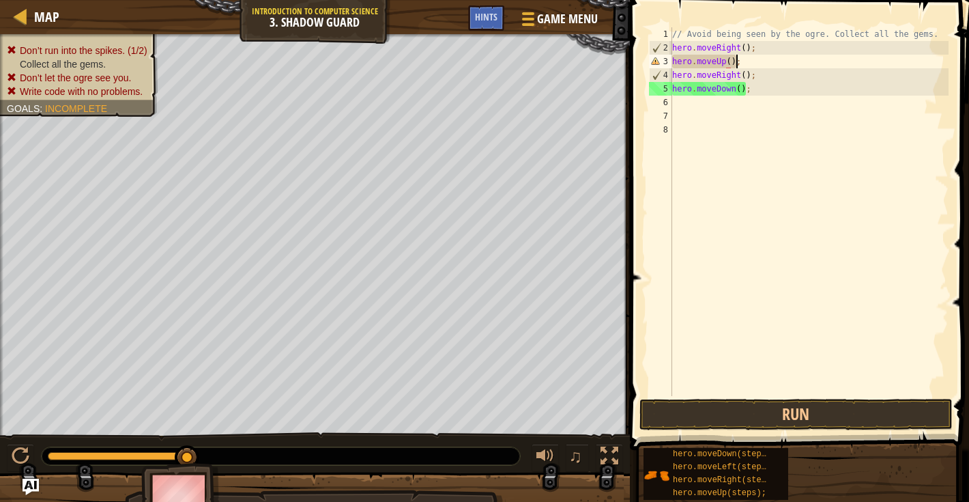
scroll to position [6, 5]
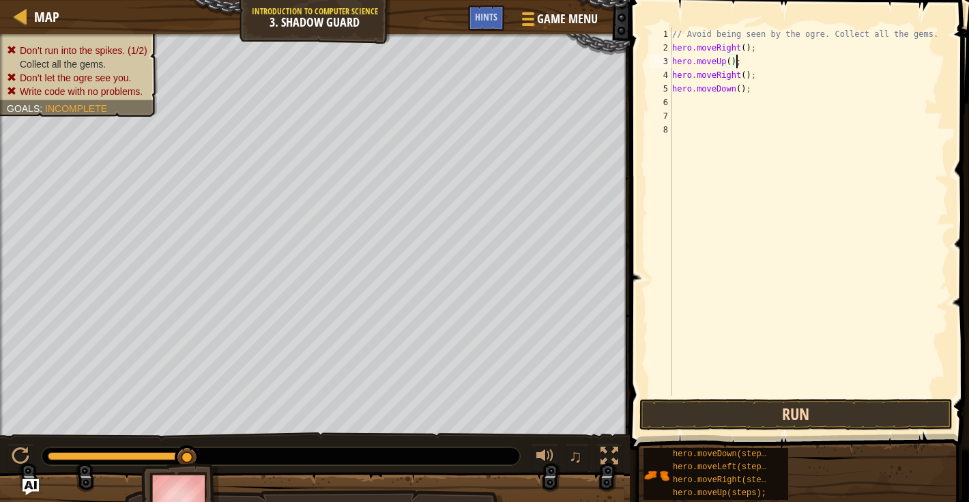
type textarea "hero.moveUp();"
click at [786, 411] on button "Run" at bounding box center [796, 414] width 313 height 31
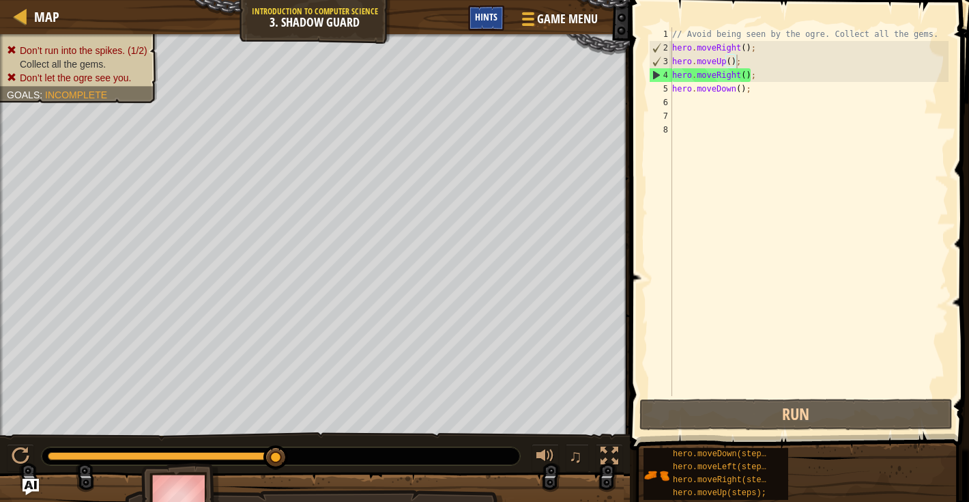
click at [501, 22] on div "Hints" at bounding box center [486, 17] width 36 height 25
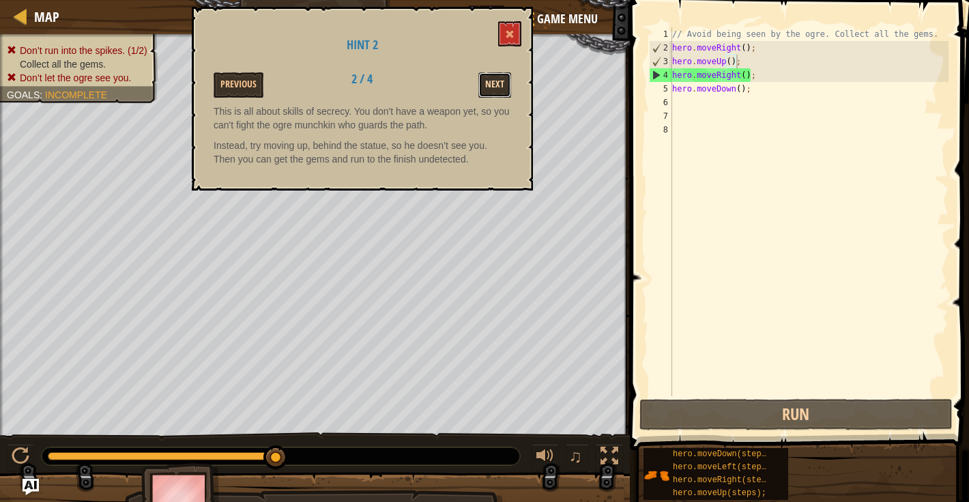
click at [498, 84] on button "Next" at bounding box center [494, 84] width 33 height 25
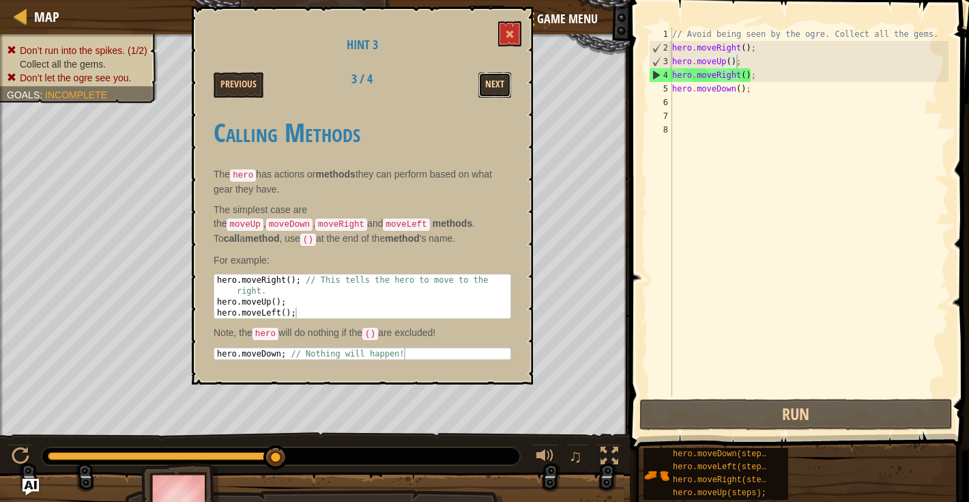
click at [493, 77] on button "Next" at bounding box center [494, 84] width 33 height 25
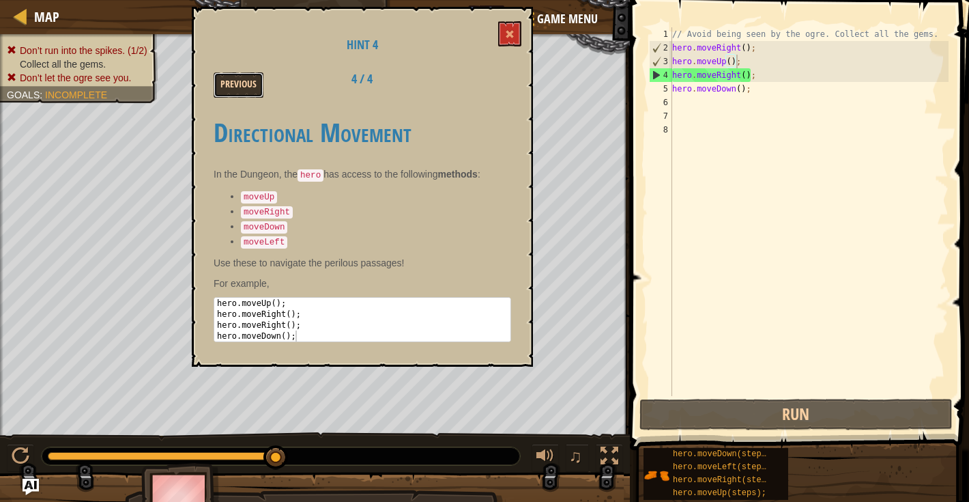
click at [254, 81] on button "Previous" at bounding box center [239, 84] width 50 height 25
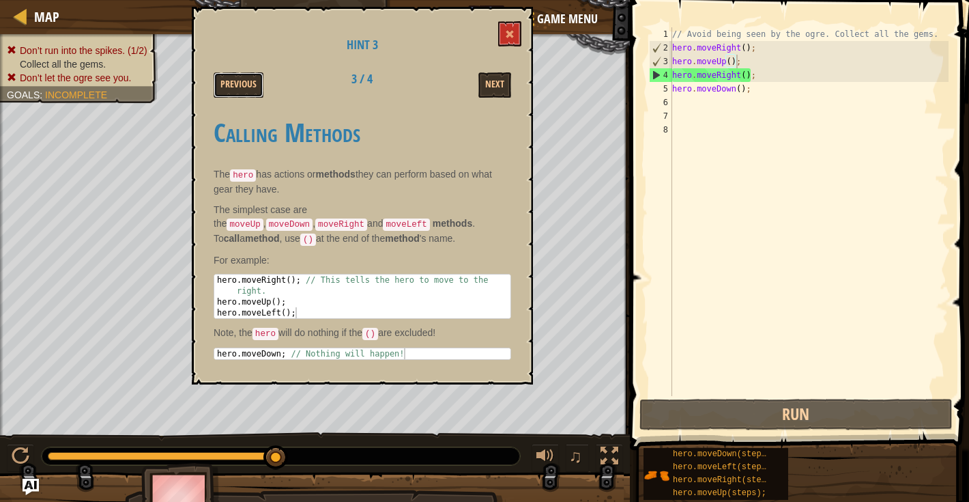
click at [254, 81] on button "Previous" at bounding box center [239, 84] width 50 height 25
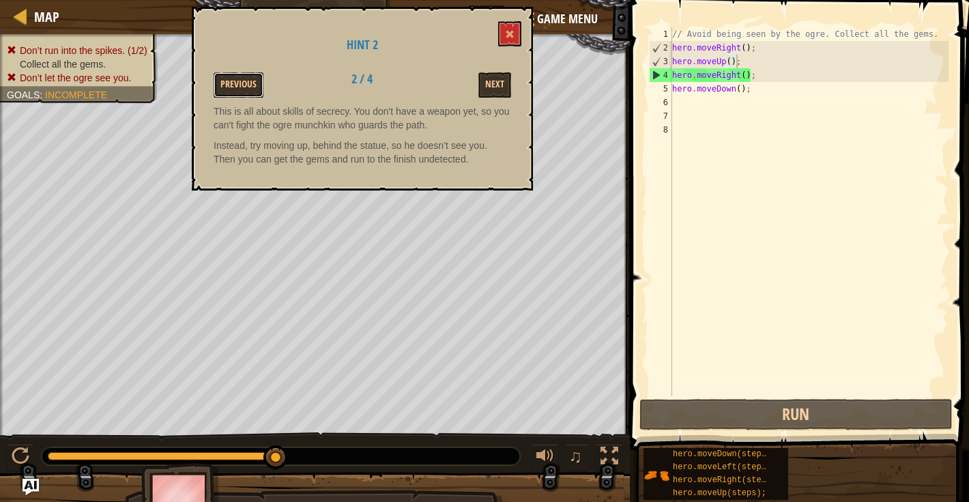
click at [254, 81] on button "Previous" at bounding box center [239, 84] width 50 height 25
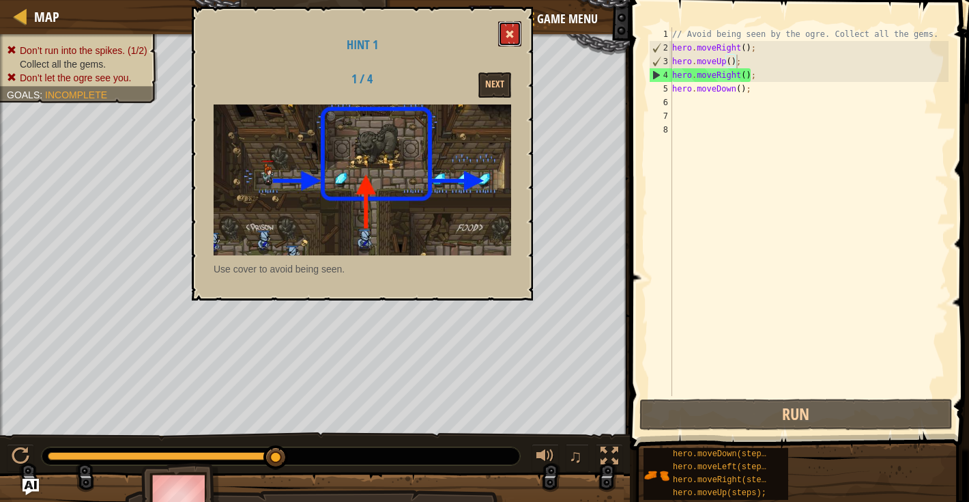
click at [508, 31] on span at bounding box center [510, 34] width 10 height 10
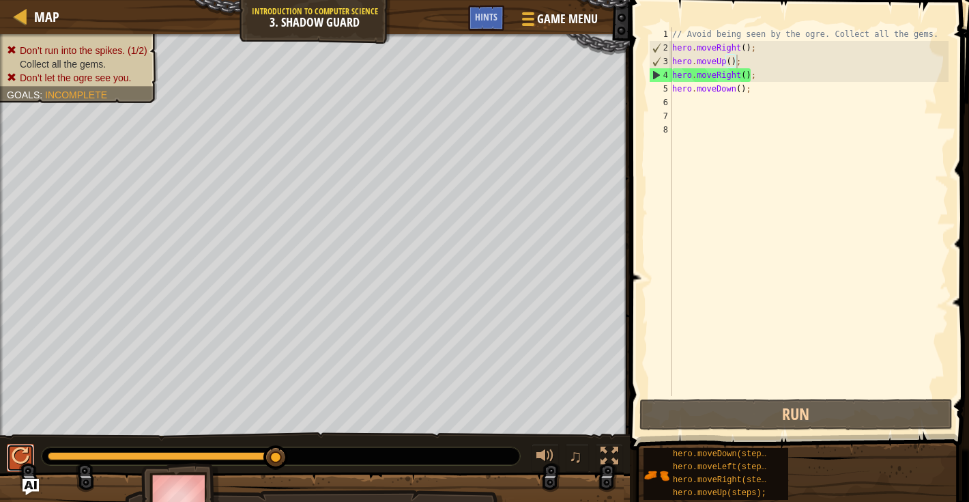
click at [17, 450] on div at bounding box center [21, 456] width 18 height 18
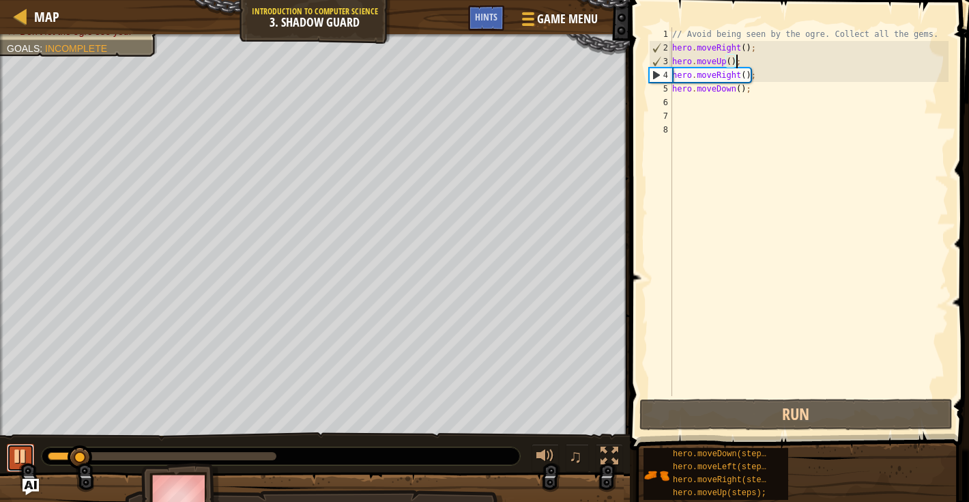
click at [16, 452] on div at bounding box center [21, 456] width 18 height 18
click at [727, 63] on div "// Avoid being seen by the ogre. Collect all the gems. hero . moveRight ( ) ; h…" at bounding box center [809, 225] width 279 height 396
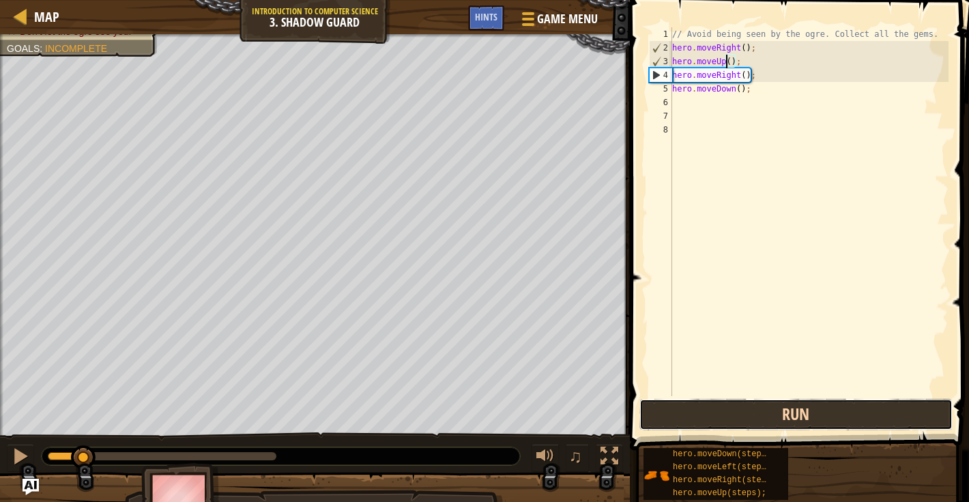
click at [680, 412] on button "Run" at bounding box center [796, 414] width 313 height 31
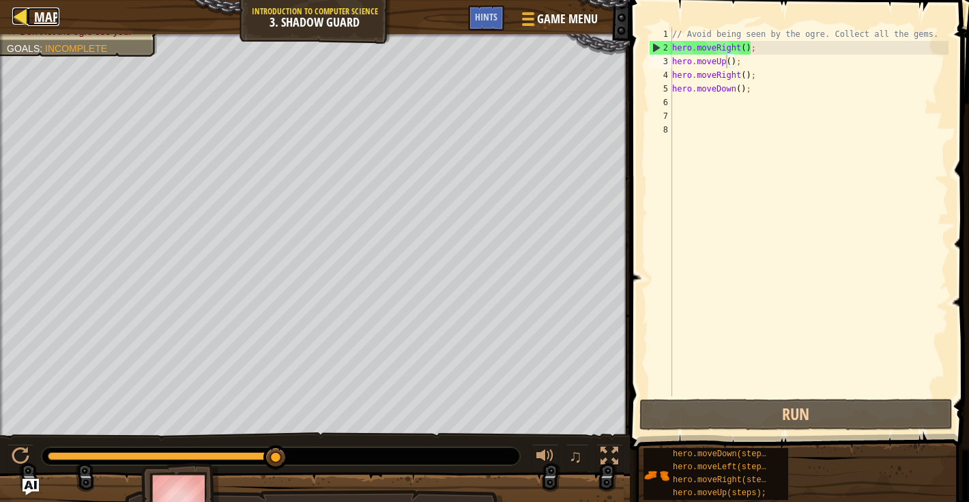
click at [38, 12] on span "Map" at bounding box center [46, 17] width 25 height 18
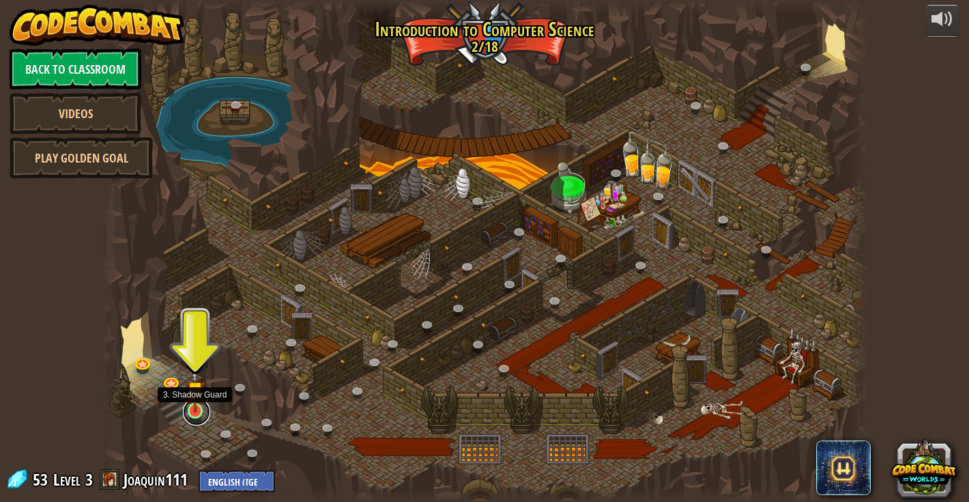
click at [195, 412] on link at bounding box center [196, 411] width 27 height 27
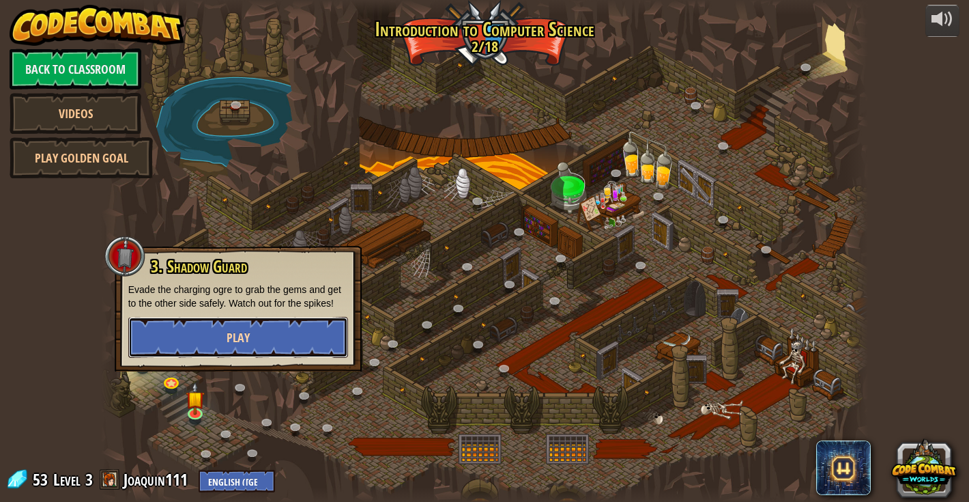
click at [246, 336] on span "Play" at bounding box center [238, 337] width 23 height 17
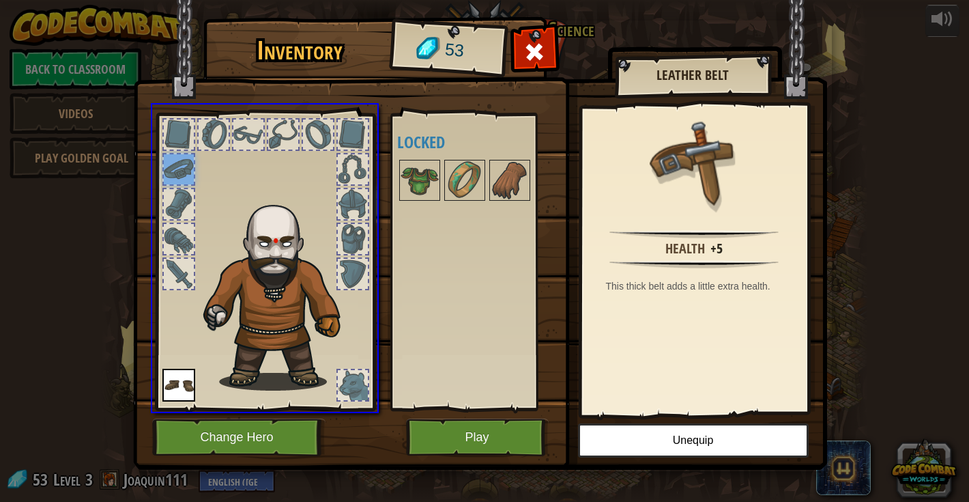
drag, startPoint x: 182, startPoint y: 166, endPoint x: 405, endPoint y: 212, distance: 228.0
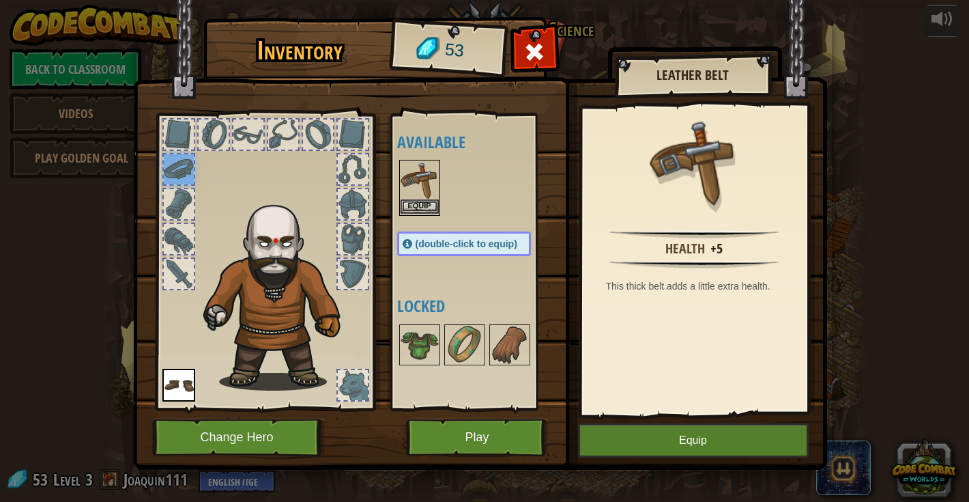
click at [419, 177] on img at bounding box center [420, 180] width 38 height 38
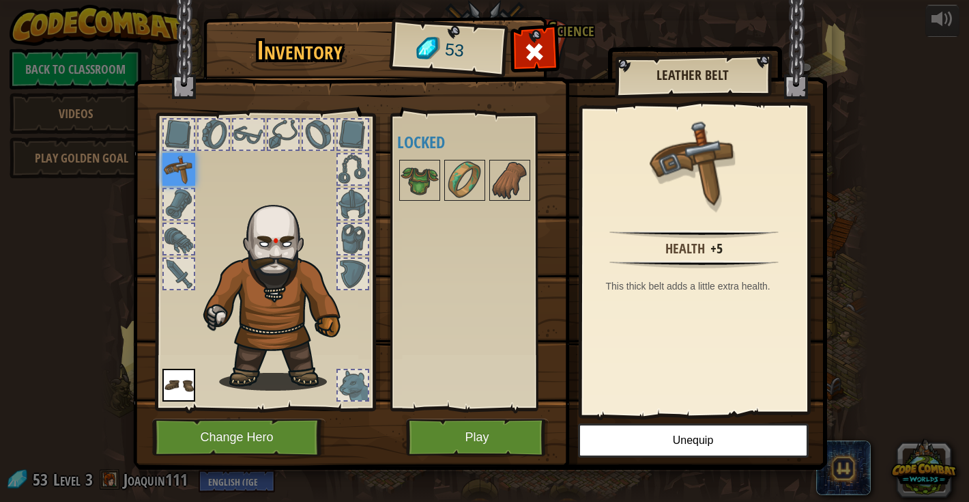
click at [184, 274] on div at bounding box center [179, 274] width 30 height 30
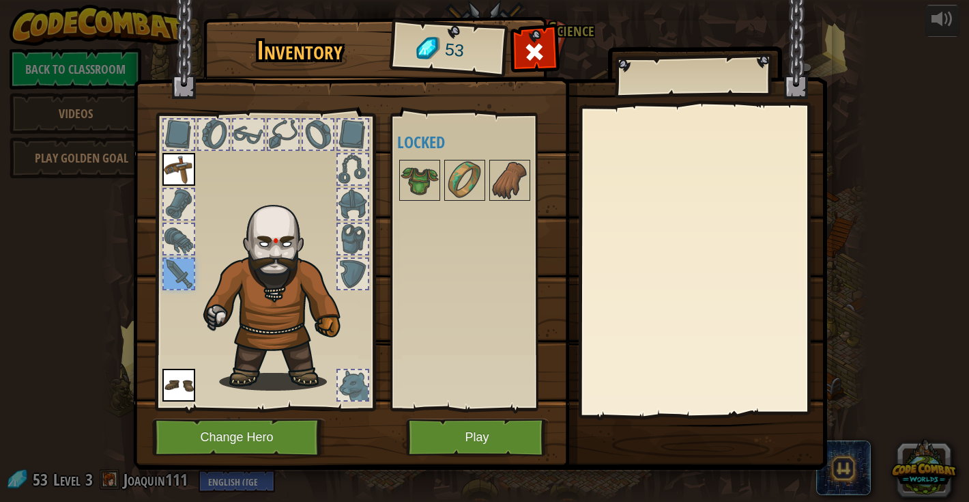
drag, startPoint x: 184, startPoint y: 274, endPoint x: 223, endPoint y: 304, distance: 48.2
click at [225, 304] on div at bounding box center [264, 257] width 225 height 307
click at [453, 428] on button "Play" at bounding box center [477, 437] width 143 height 38
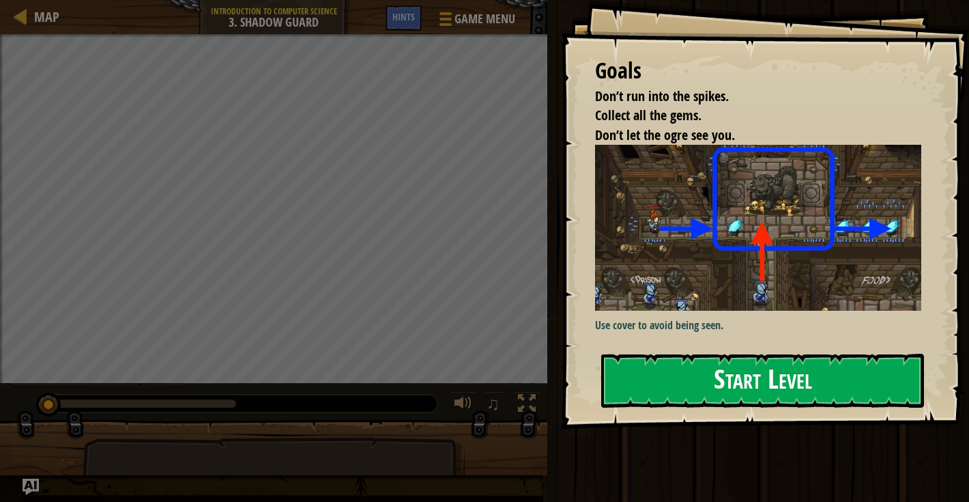
click at [637, 382] on button "Start Level" at bounding box center [762, 381] width 323 height 54
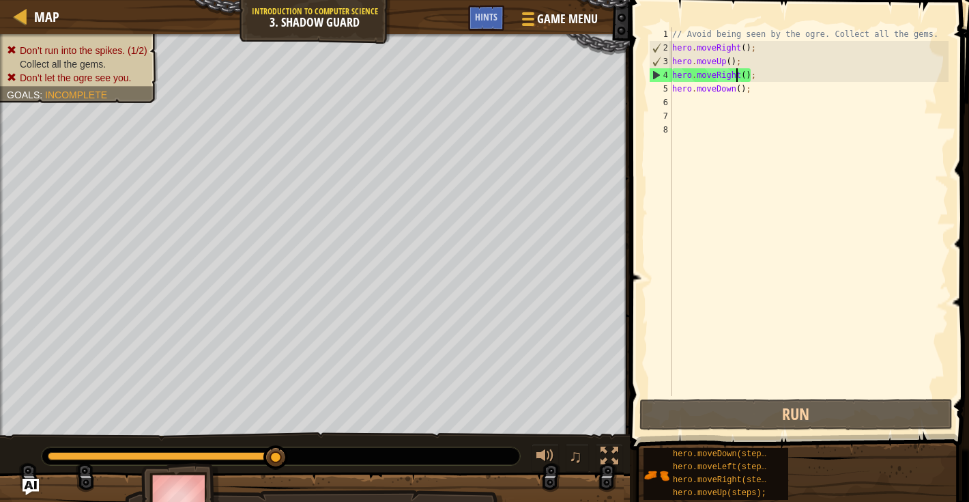
click at [738, 75] on div "// Avoid being seen by the ogre. Collect all the gems. hero . moveRight ( ) ; h…" at bounding box center [809, 225] width 279 height 396
click at [736, 94] on div "// Avoid being seen by the ogre. Collect all the gems. hero . moveRight ( ) ; h…" at bounding box center [809, 225] width 279 height 396
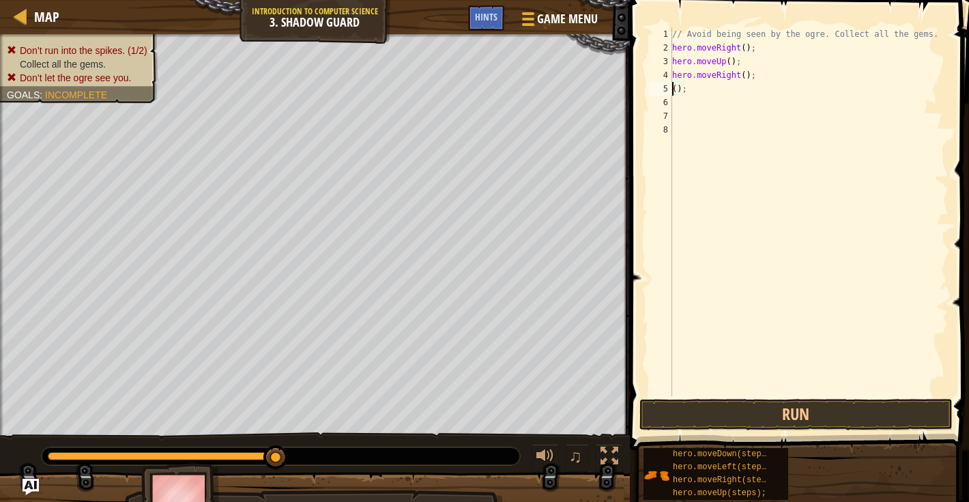
click at [739, 75] on div "// Avoid being seen by the ogre. Collect all the gems. hero . moveRight ( ) ; h…" at bounding box center [809, 225] width 279 height 396
click at [725, 63] on div "// Avoid being seen by the ogre. Collect all the gems. hero . moveRight ( ) ; h…" at bounding box center [809, 225] width 279 height 396
click at [742, 47] on div "// Avoid being seen by the ogre. Collect all the gems. hero . moveRight ( ) ; (…" at bounding box center [809, 225] width 279 height 396
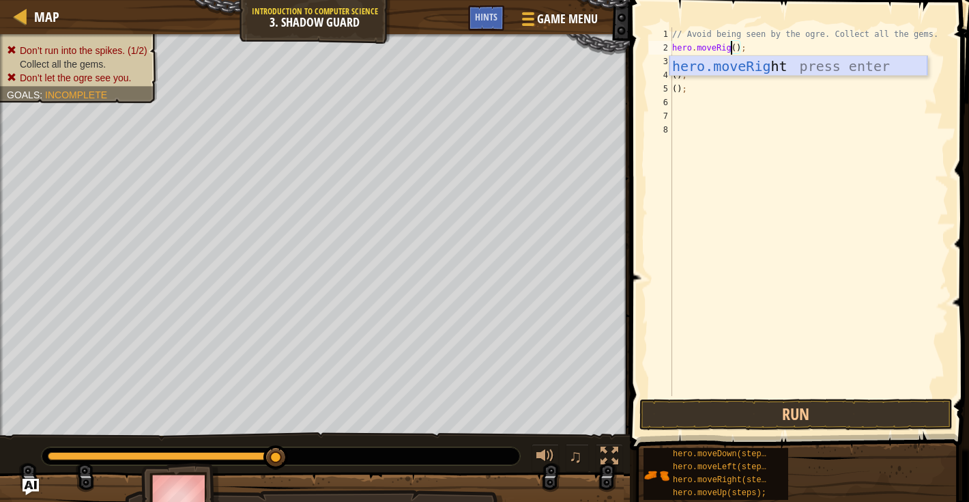
click at [749, 68] on div "hero.moveRig ht press enter" at bounding box center [799, 86] width 258 height 61
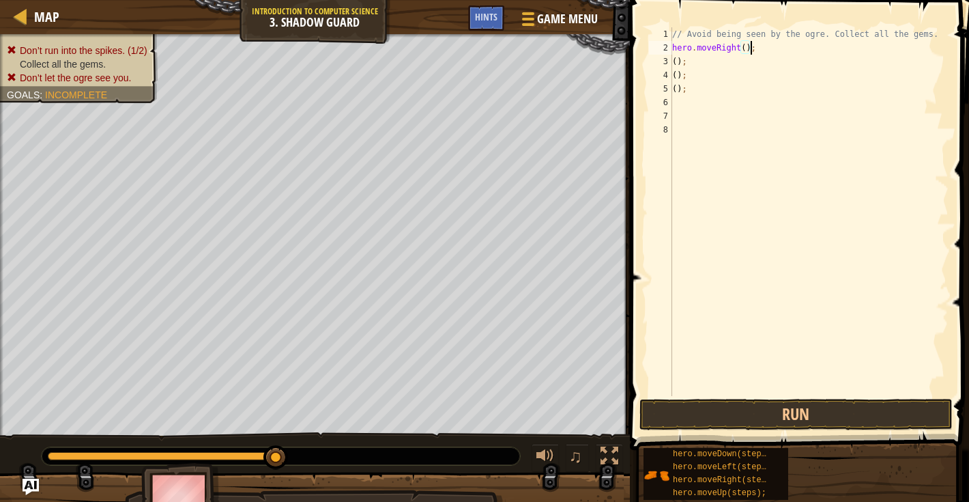
click at [676, 68] on div "// Avoid being seen by the ogre. Collect all the gems. hero . moveRight ( ) ; (…" at bounding box center [809, 225] width 279 height 396
click at [673, 64] on div "// Avoid being seen by the ogre. Collect all the gems. hero . moveRight ( ) ; (…" at bounding box center [809, 225] width 279 height 396
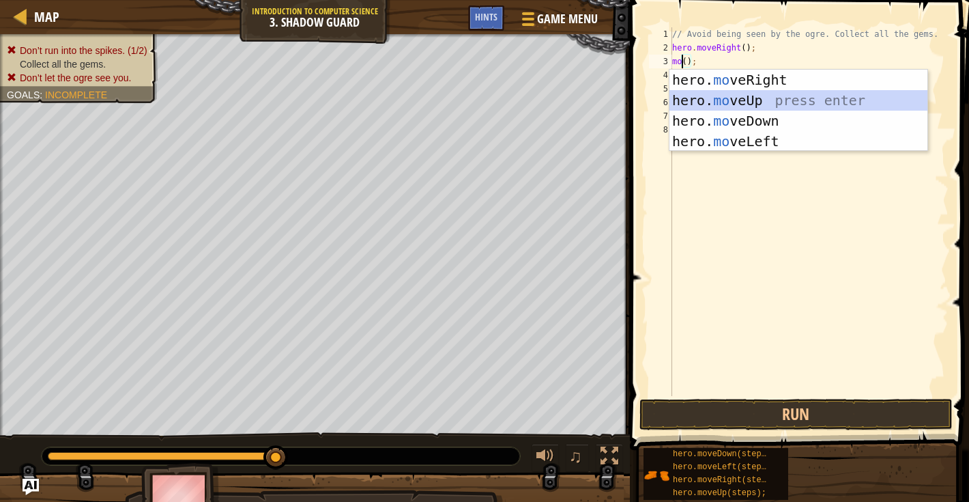
click at [695, 104] on div "hero. mo veRight press enter hero. mo veUp press enter hero. mo veDown press en…" at bounding box center [799, 131] width 258 height 123
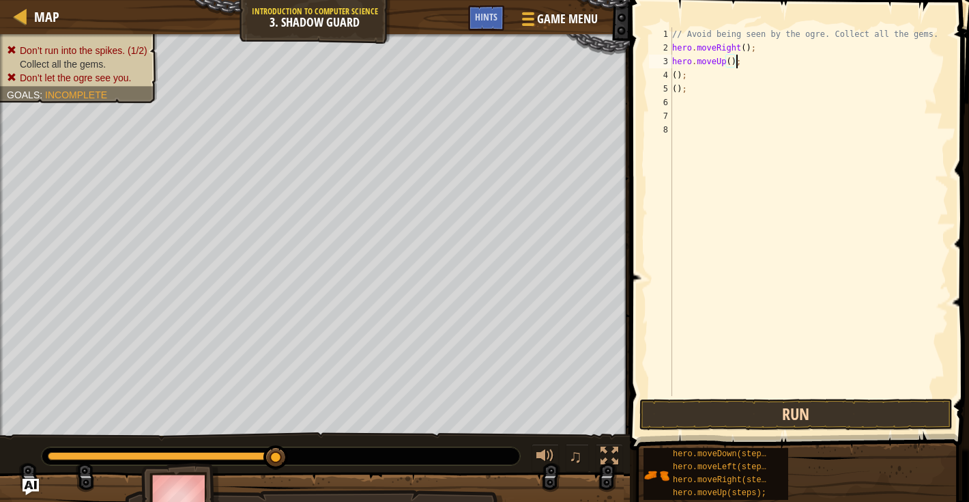
type textarea "hero.moveUp();"
click at [747, 413] on button "Run" at bounding box center [796, 414] width 313 height 31
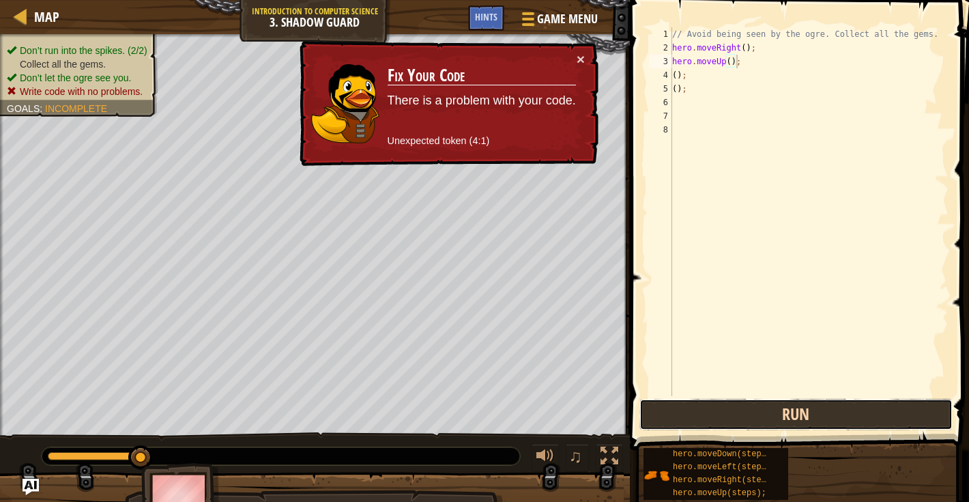
click at [746, 414] on button "Run" at bounding box center [796, 414] width 313 height 31
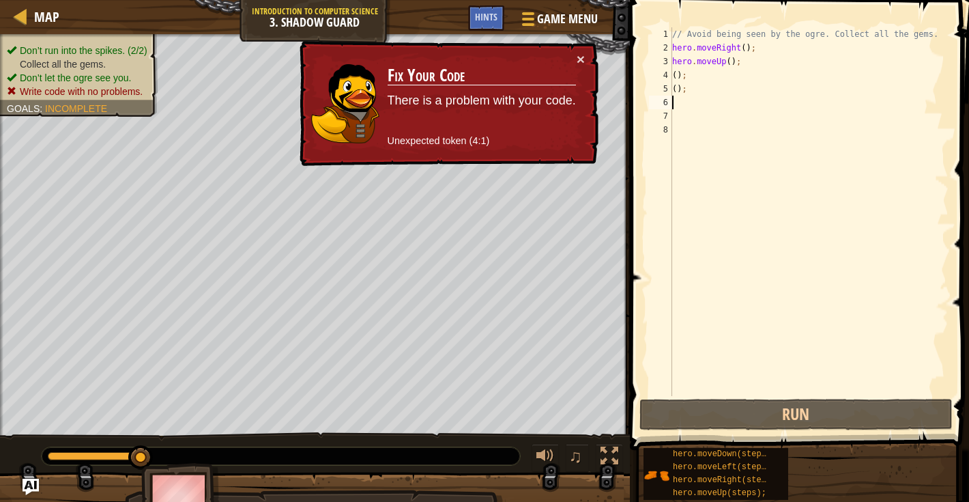
click at [689, 98] on div "// Avoid being seen by the ogre. Collect all the gems. hero . moveRight ( ) ; h…" at bounding box center [809, 225] width 279 height 396
click at [696, 96] on div "// Avoid being seen by the ogre. Collect all the gems. hero . moveRight ( ) ; h…" at bounding box center [809, 225] width 279 height 396
click at [696, 97] on div "// Avoid being seen by the ogre. Collect all the gems. hero . moveRight ( ) ; h…" at bounding box center [809, 225] width 279 height 396
click at [696, 87] on div "// Avoid being seen by the ogre. Collect all the gems. hero . moveRight ( ) ; h…" at bounding box center [809, 225] width 279 height 396
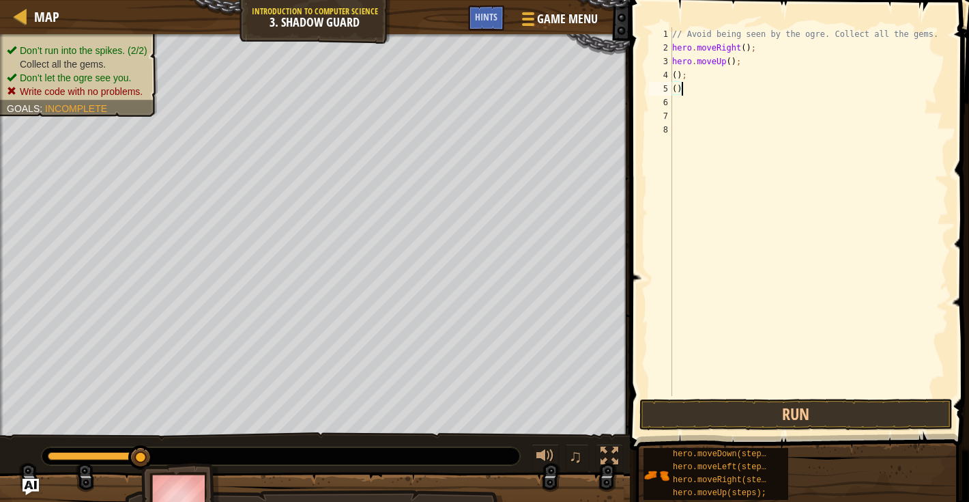
type textarea "("
click at [688, 401] on button "Run" at bounding box center [796, 414] width 313 height 31
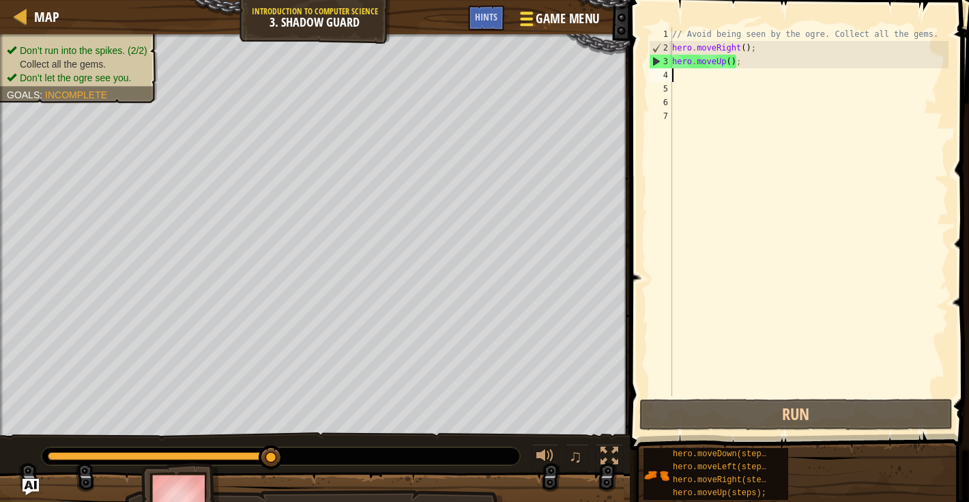
click at [526, 18] on span at bounding box center [526, 19] width 13 height 3
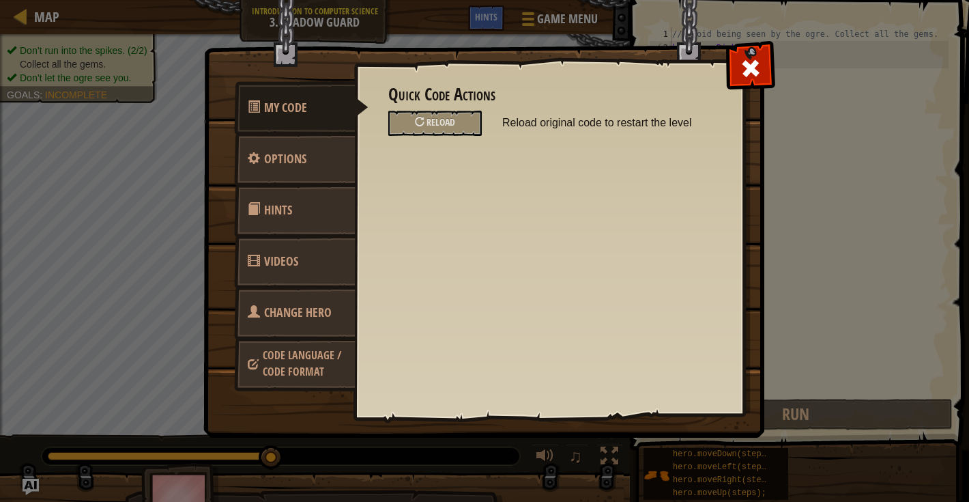
click at [751, 78] on span at bounding box center [751, 68] width 22 height 22
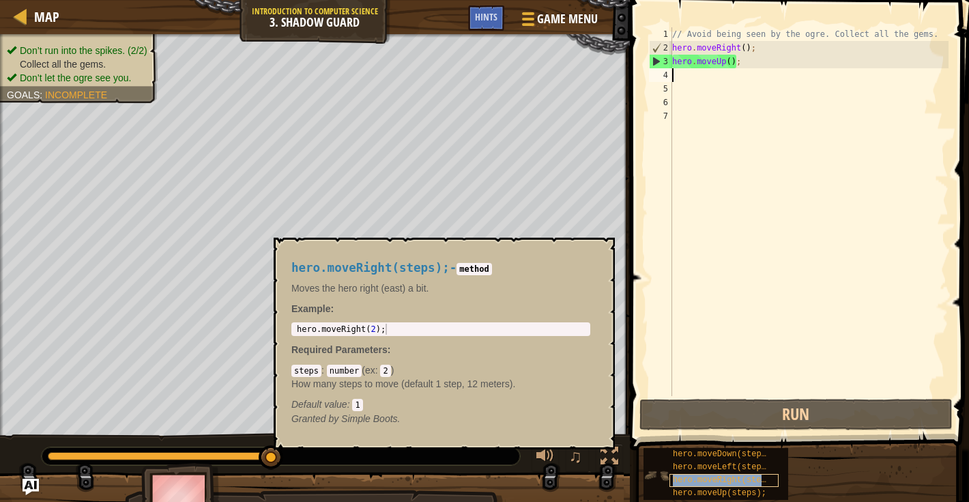
click at [689, 479] on span "hero.moveRight(steps);" at bounding box center [727, 480] width 108 height 10
click at [687, 472] on div "hero.moveLeft(steps);" at bounding box center [724, 467] width 109 height 13
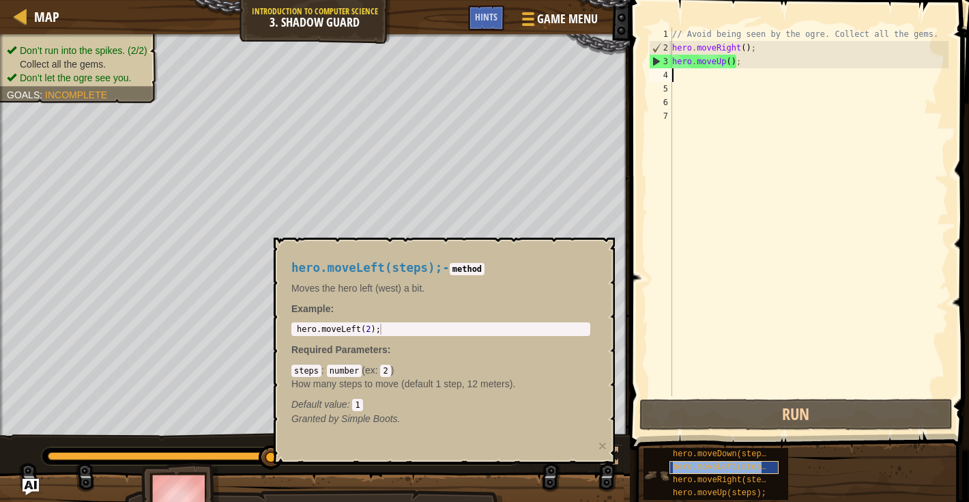
click at [687, 463] on span "hero.moveLeft(steps);" at bounding box center [724, 467] width 103 height 10
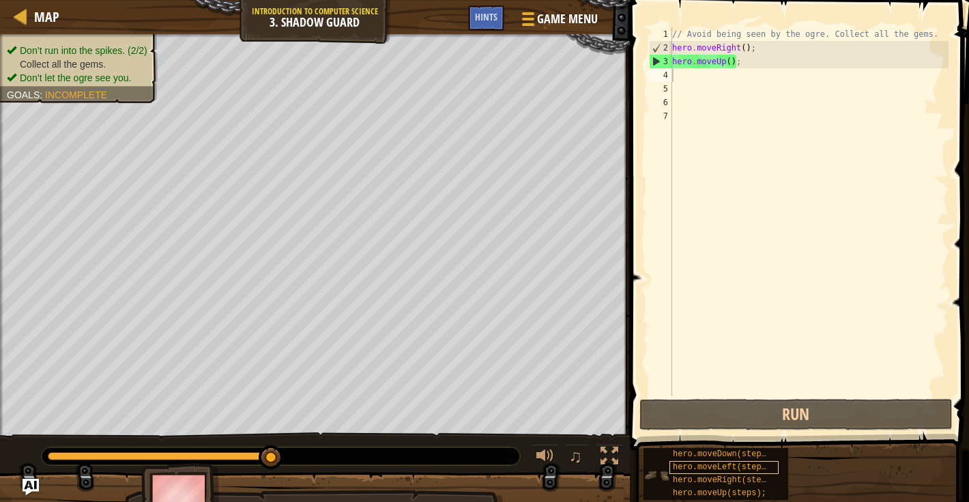
click at [687, 465] on span "hero.moveLeft(steps);" at bounding box center [724, 467] width 103 height 10
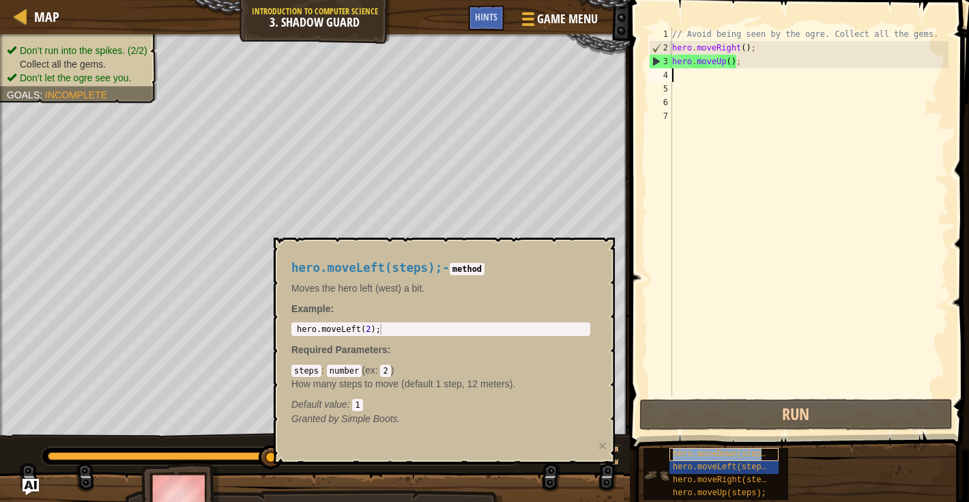
click at [687, 455] on span "hero.moveDown(steps);" at bounding box center [724, 454] width 103 height 10
click at [367, 375] on span "ex" at bounding box center [370, 369] width 10 height 11
type textarea "hero.moveDown(2);"
drag, startPoint x: 382, startPoint y: 329, endPoint x: 325, endPoint y: 332, distance: 57.4
click at [325, 332] on div "hero . moveDown ( 2 ) ;" at bounding box center [440, 340] width 293 height 33
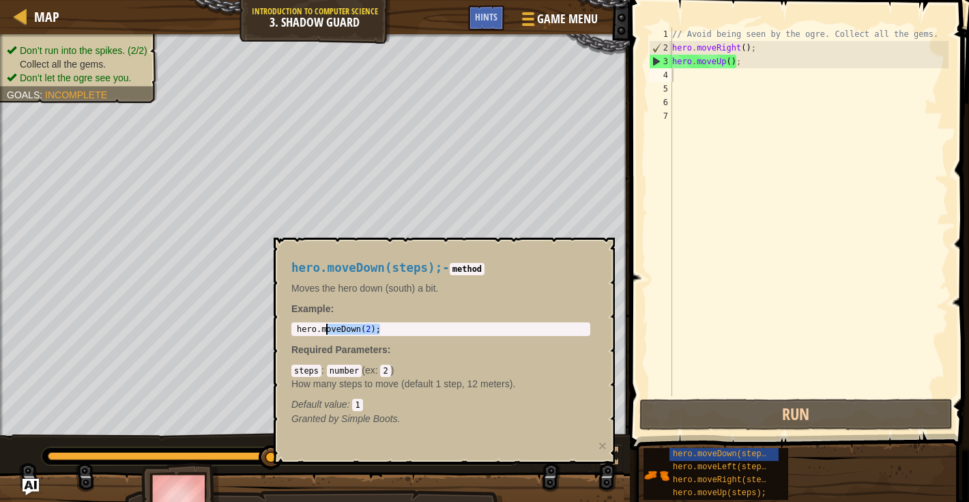
click at [397, 330] on div "hero . moveDown ( 2 ) ;" at bounding box center [440, 340] width 293 height 33
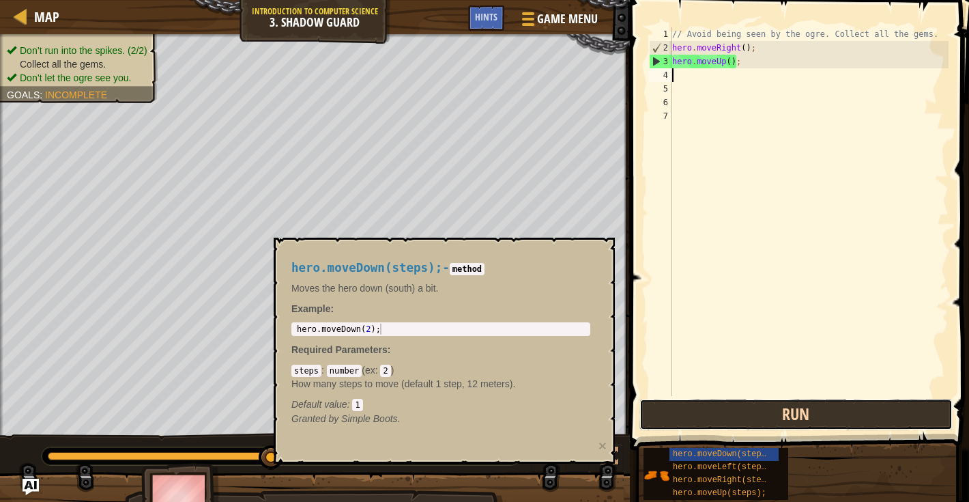
click at [702, 420] on button "Run" at bounding box center [796, 414] width 313 height 31
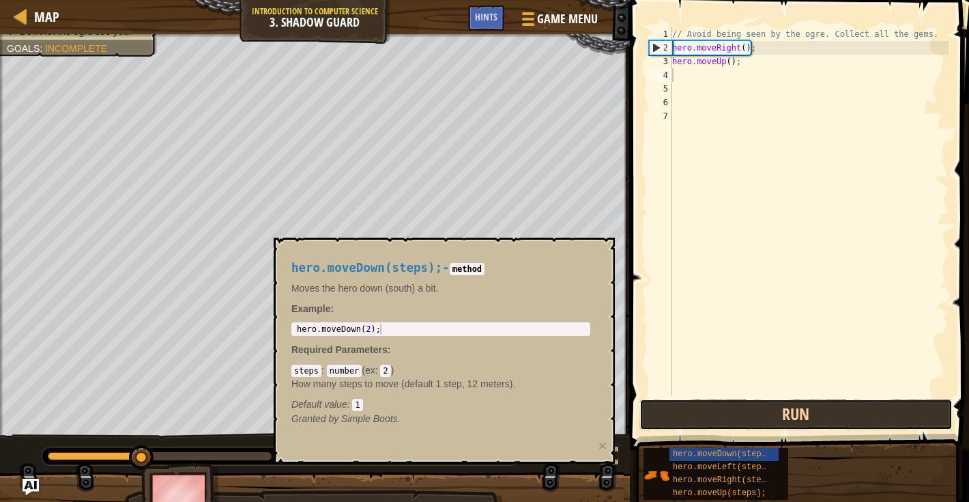
click at [706, 418] on button "Run" at bounding box center [796, 414] width 313 height 31
click at [705, 418] on button "Running" at bounding box center [796, 414] width 313 height 31
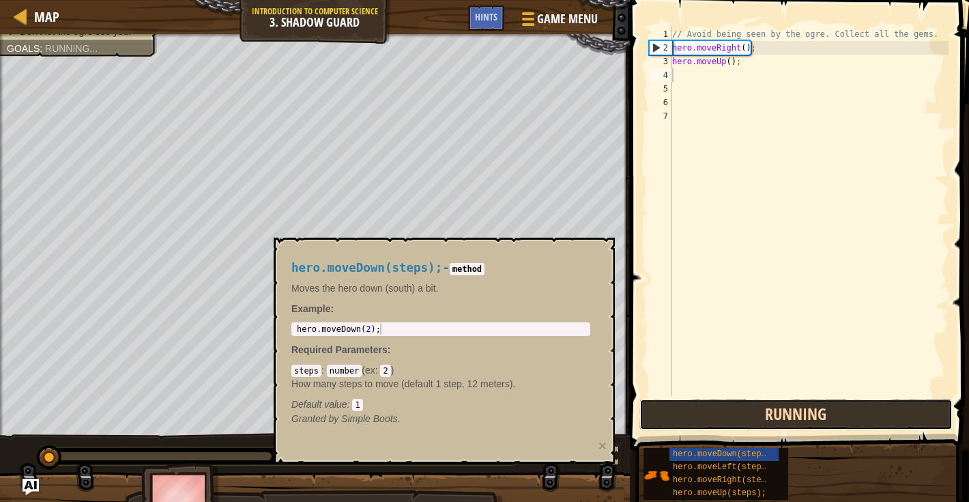
click at [705, 418] on button "Running" at bounding box center [796, 414] width 313 height 31
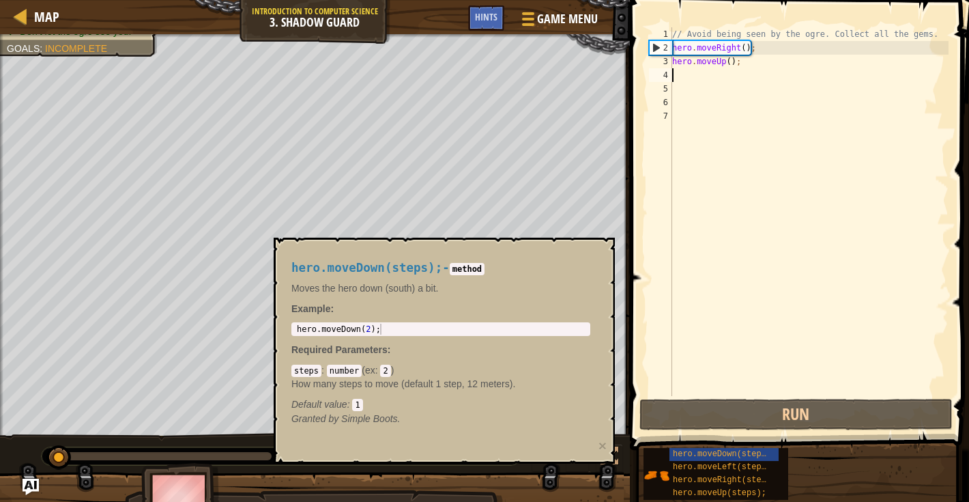
click at [700, 197] on div "// Avoid being seen by the ogre. Collect all the gems. hero . moveRight ( ) ; h…" at bounding box center [809, 225] width 279 height 396
click at [687, 455] on span "hero.moveDown(steps);" at bounding box center [724, 454] width 103 height 10
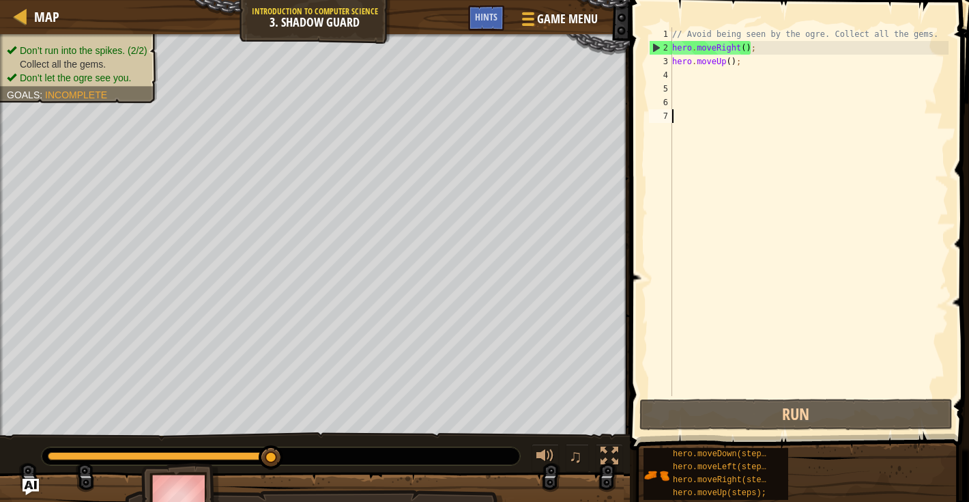
click at [760, 66] on div "// Avoid being seen by the ogre. Collect all the gems. hero . moveRight ( ) ; h…" at bounding box center [809, 225] width 279 height 396
click at [723, 61] on div "// Avoid being seen by the ogre. Collect all the gems. hero . moveRight ( ) ; h…" at bounding box center [809, 225] width 279 height 396
click at [728, 64] on div "// Avoid being seen by the ogre. Collect all the gems. hero . moveRight ( ) ; h…" at bounding box center [809, 225] width 279 height 396
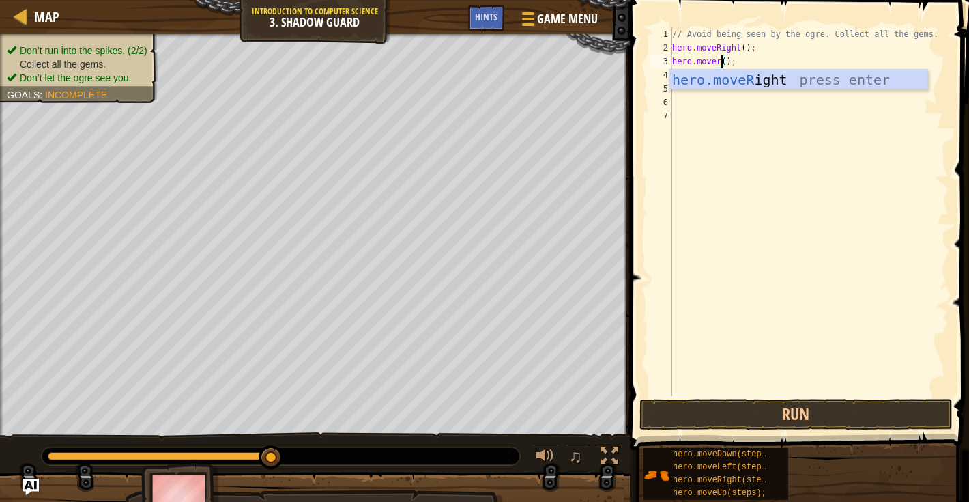
scroll to position [6, 3]
click at [751, 82] on div "hero.moveR ight press enter" at bounding box center [799, 100] width 258 height 61
type textarea "hero.moveRight();"
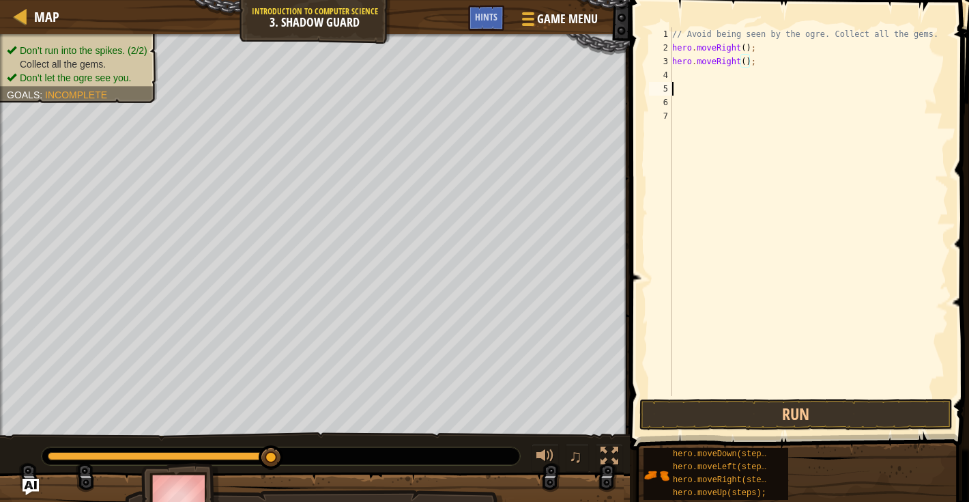
click at [694, 82] on div "// Avoid being seen by the ogre. Collect all the gems. hero . moveRight ( ) ; h…" at bounding box center [809, 225] width 279 height 396
click at [691, 78] on div "// Avoid being seen by the ogre. Collect all the gems. hero . moveRight ( ) ; h…" at bounding box center [809, 225] width 279 height 396
type textarea "m"
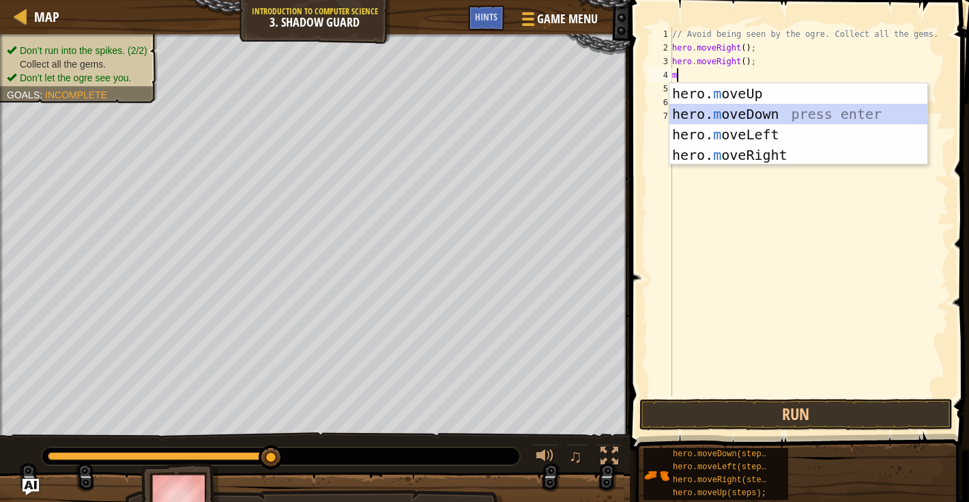
click at [693, 104] on div "hero. m oveUp press enter hero. m oveDown press enter hero. m oveLeft press ent…" at bounding box center [799, 144] width 258 height 123
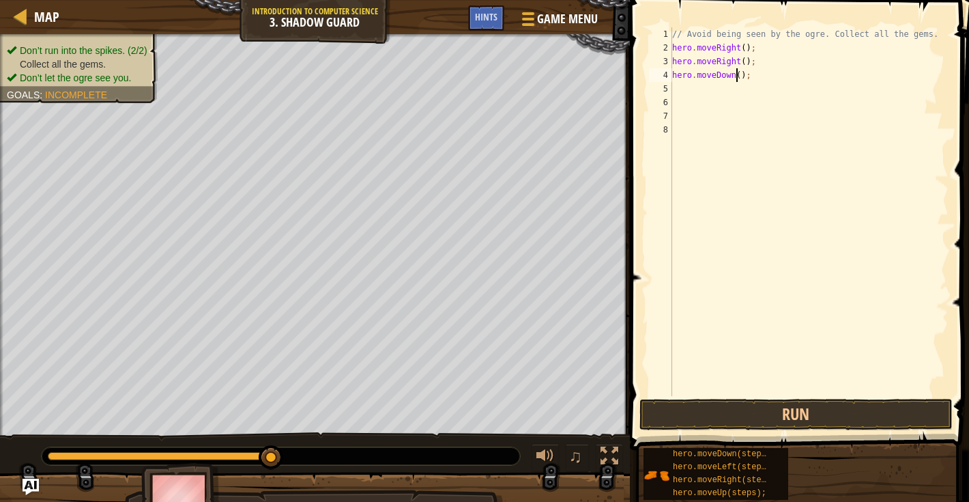
click at [735, 75] on div "// Avoid being seen by the ogre. Collect all the gems. hero . moveRight ( ) ; h…" at bounding box center [809, 225] width 279 height 396
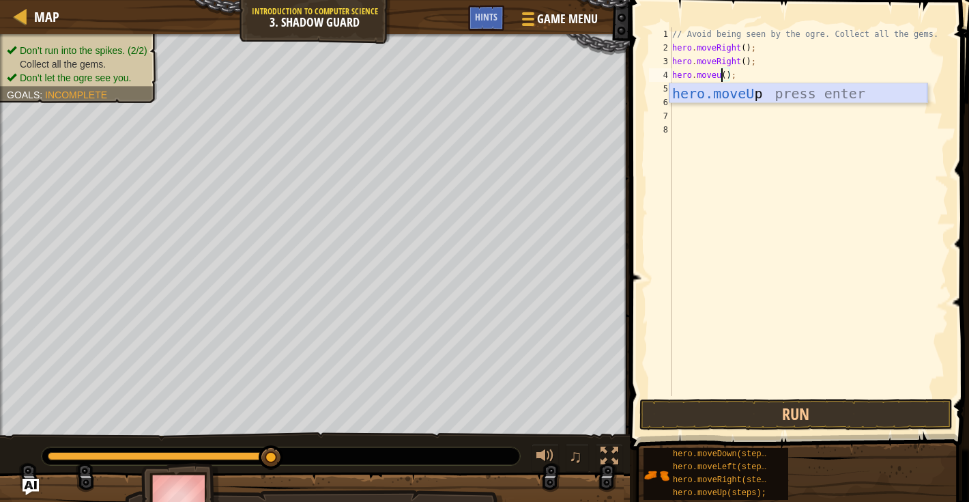
click at [755, 97] on div "hero.moveU p press enter" at bounding box center [799, 113] width 258 height 61
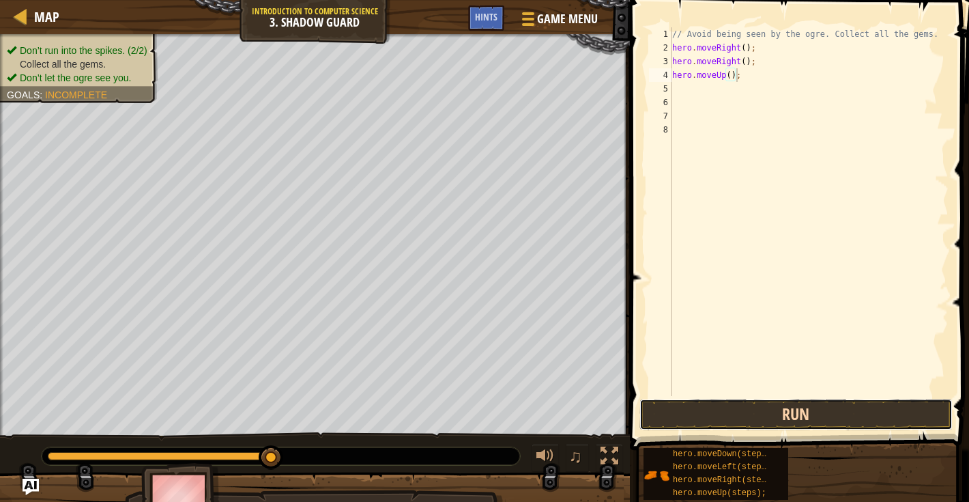
click at [698, 426] on button "Run" at bounding box center [796, 414] width 313 height 31
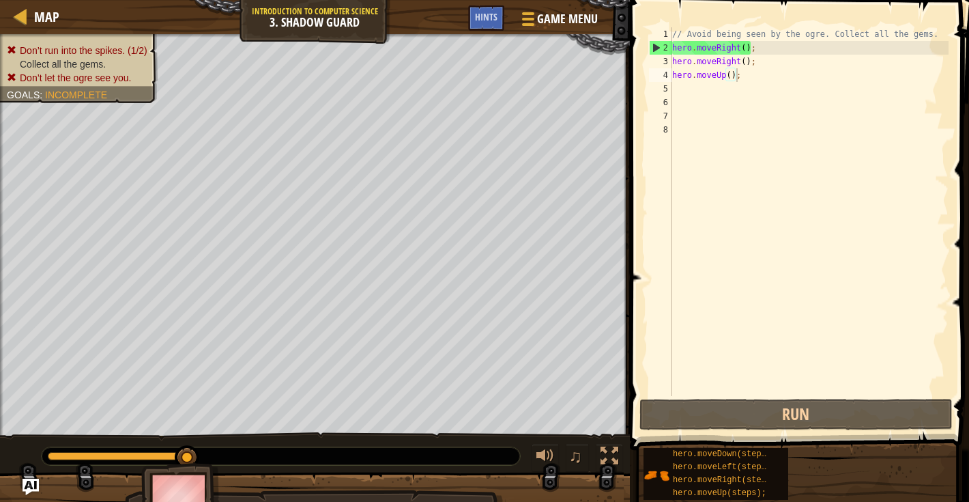
click at [183, 491] on img at bounding box center [180, 501] width 79 height 76
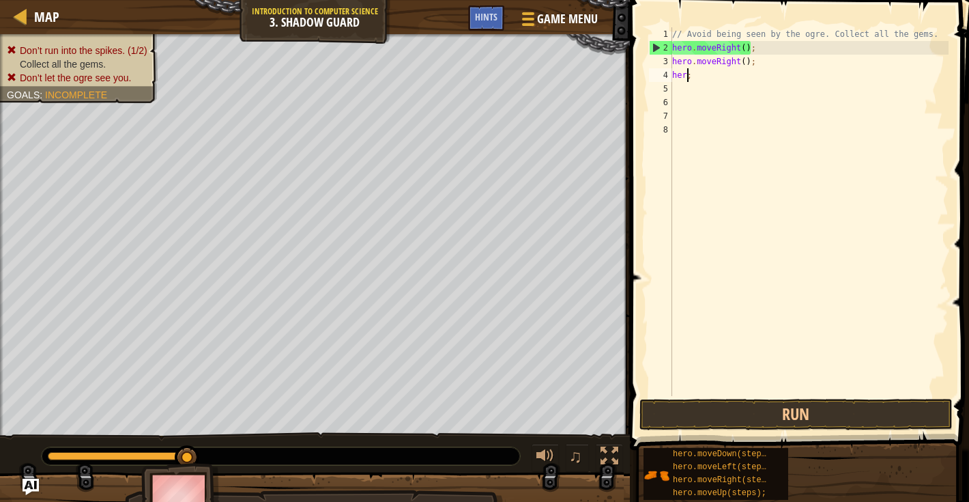
scroll to position [6, 0]
type textarea "hero.moveRight();;"
click at [770, 56] on div "// Avoid being seen by the ogre. Collect all the gems. hero . moveRight ( ) ;;" at bounding box center [809, 225] width 279 height 396
click at [773, 36] on div "// Avoid being seen by the ogre. Collect all the gems. hero . moveRight ( ) ;;" at bounding box center [809, 225] width 279 height 396
click at [773, 53] on div "// Avoid being seen by the ogre. Collect all the gems. hero . moveRight ( ) ;;" at bounding box center [809, 225] width 279 height 396
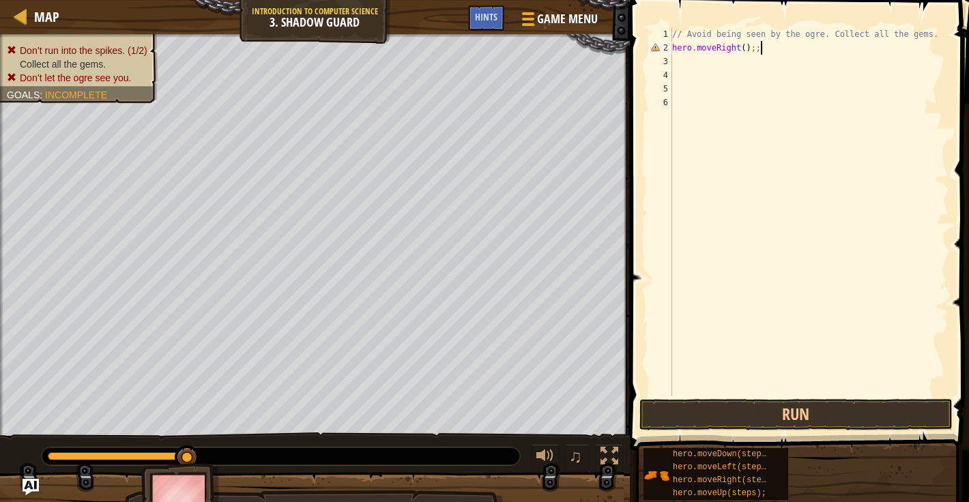
type textarea "hero.moveRight();"
click at [764, 57] on div "// Avoid being seen by the ogre. Collect all the gems. hero . moveRight ( ) ;" at bounding box center [809, 225] width 279 height 396
click at [704, 68] on div "// Avoid being seen by the ogre. Collect all the gems. hero . moveRight ( ) ;" at bounding box center [809, 225] width 279 height 396
click at [706, 64] on div "// Avoid being seen by the ogre. Collect all the gems. hero . moveRight ( ) ;" at bounding box center [809, 225] width 279 height 396
type textarea "h"
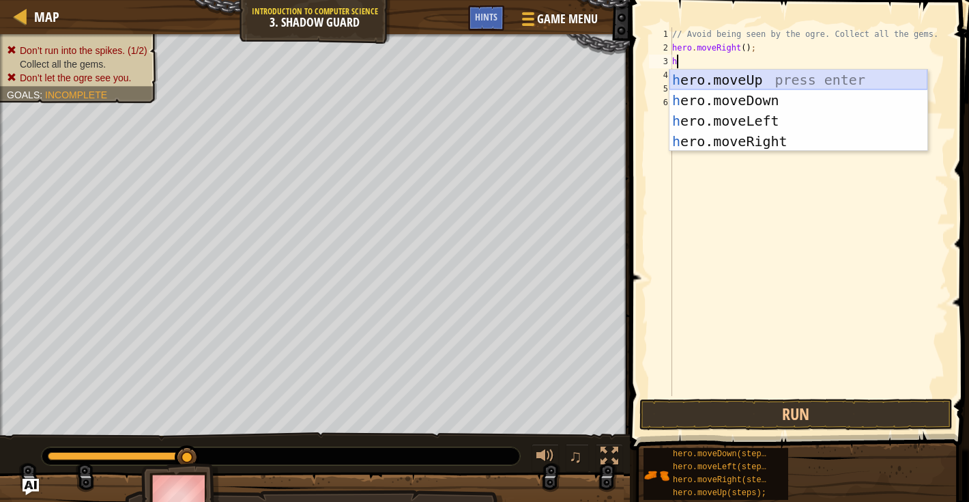
click at [756, 81] on div "h ero.moveUp press enter h ero.moveDown press enter h ero.moveLeft press enter …" at bounding box center [799, 131] width 258 height 123
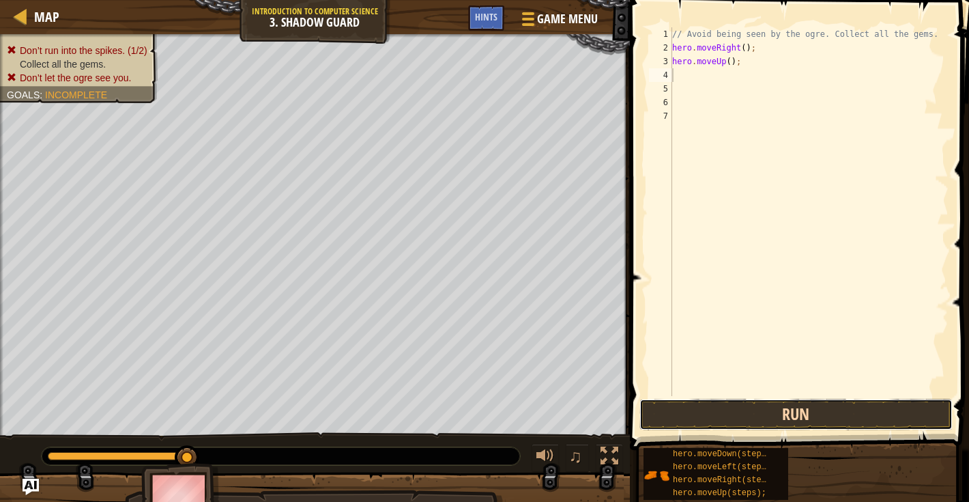
click at [693, 423] on button "Run" at bounding box center [796, 414] width 313 height 31
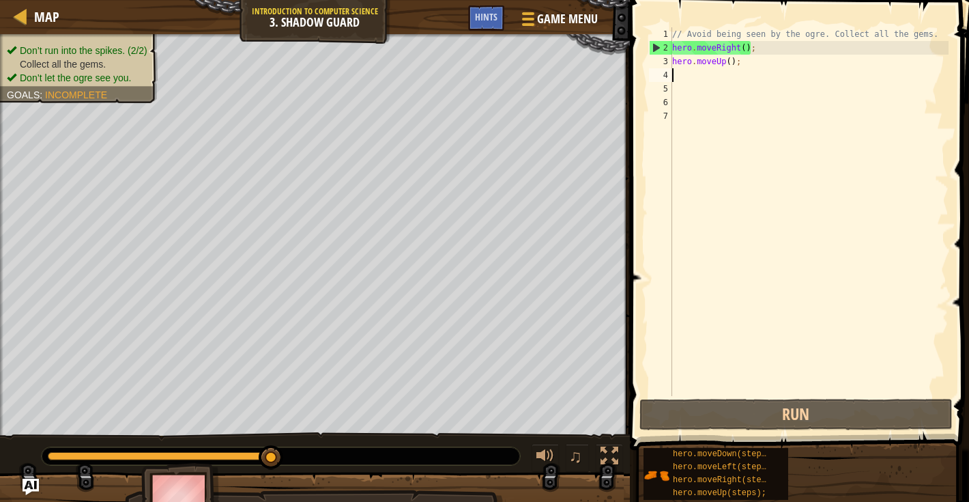
click at [729, 61] on div "// Avoid being seen by the ogre. Collect all the gems. hero . moveRight ( ) ; h…" at bounding box center [809, 225] width 279 height 396
click at [728, 62] on div "// Avoid being seen by the ogre. Collect all the gems. hero . moveRight ( ) ; h…" at bounding box center [809, 225] width 279 height 396
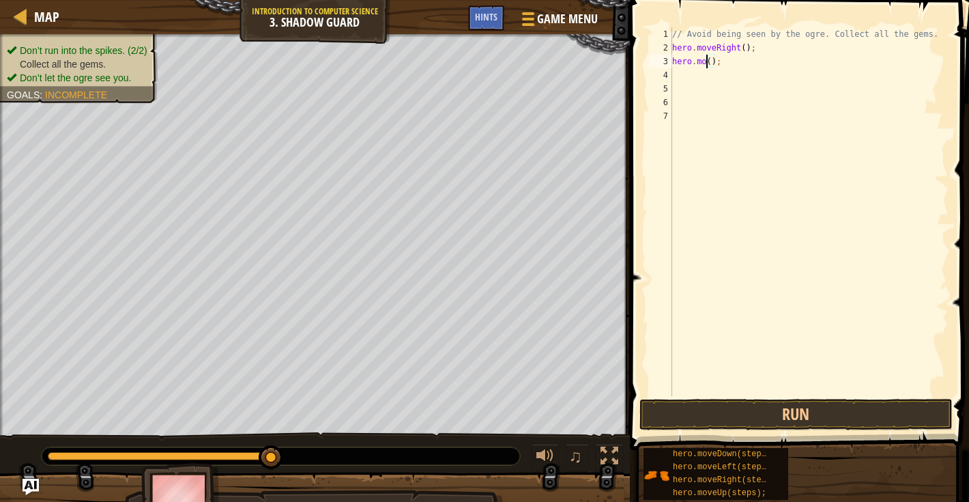
scroll to position [6, 3]
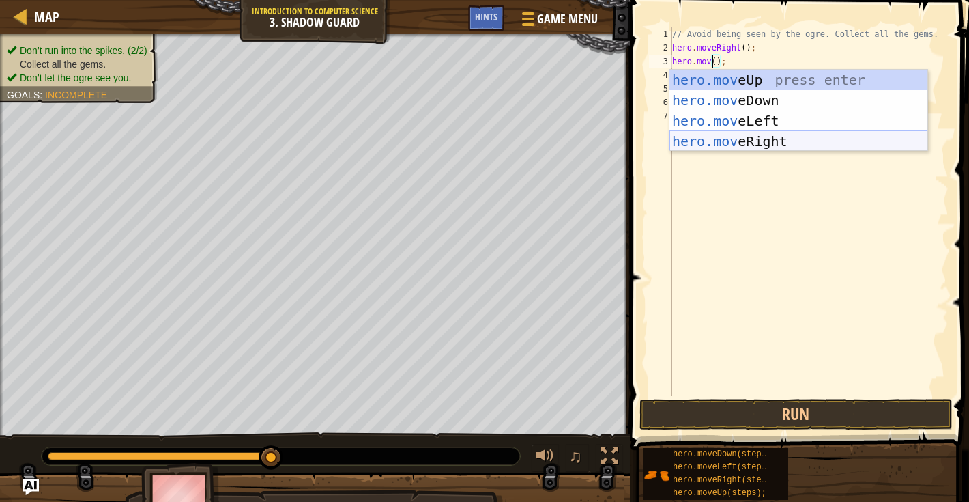
click at [760, 147] on div "hero.mov eUp press enter hero.mov eDown press enter hero.mov eLeft press enter …" at bounding box center [799, 131] width 258 height 123
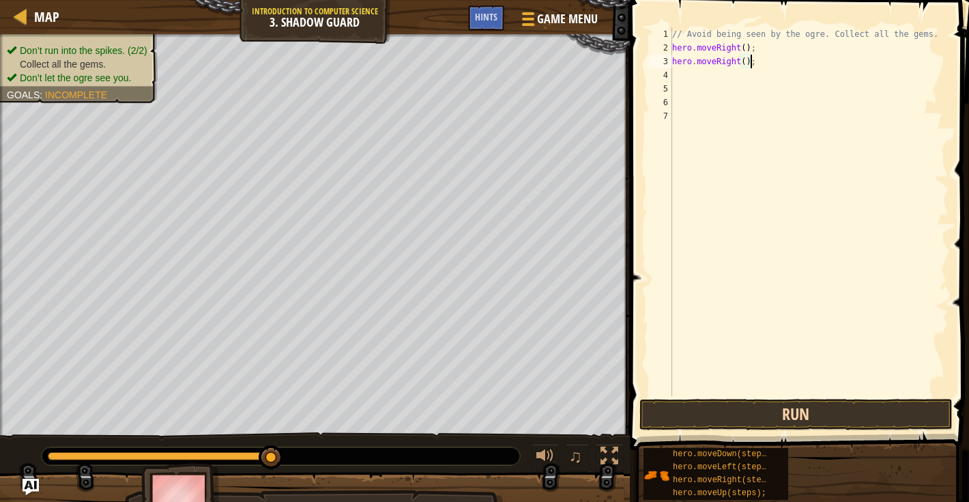
type textarea "hero.moveRight();"
click at [668, 418] on button "Run" at bounding box center [796, 414] width 313 height 31
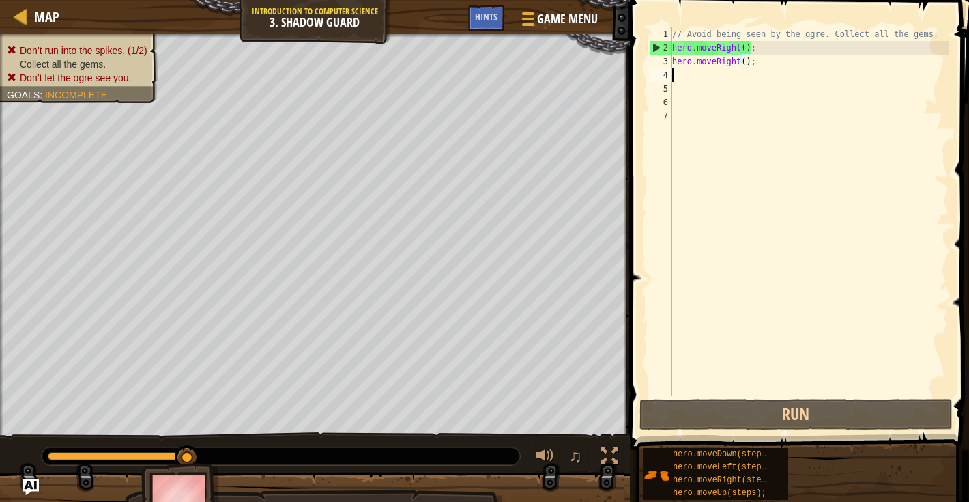
click at [709, 81] on div "// Avoid being seen by the ogre. Collect all the gems. hero . moveRight ( ) ; h…" at bounding box center [809, 225] width 279 height 396
type textarea "h"
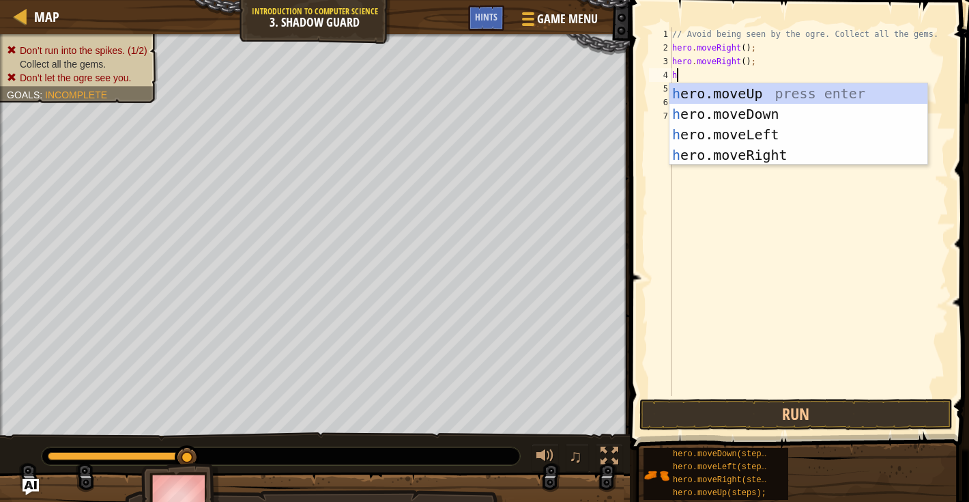
click at [678, 167] on div "// Avoid being seen by the ogre. Collect all the gems. hero . moveRight ( ) ; h…" at bounding box center [809, 225] width 279 height 396
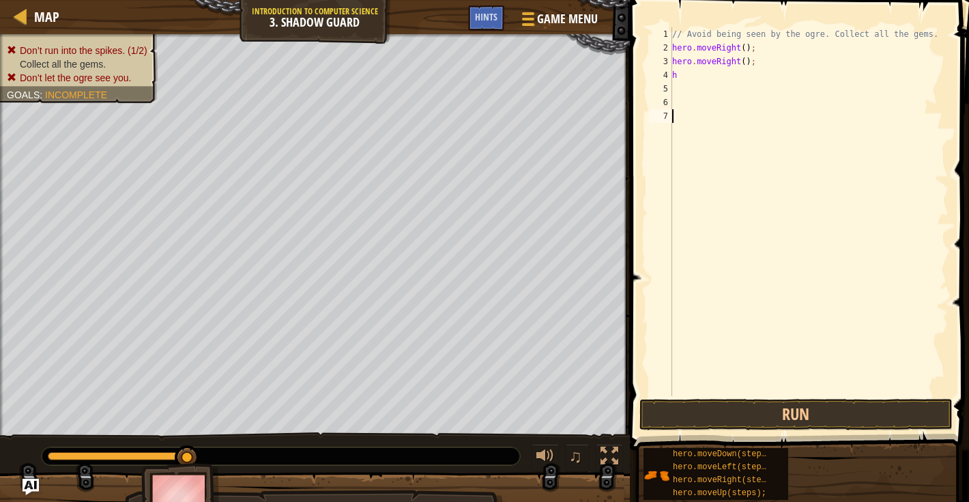
click at [697, 83] on div "// Avoid being seen by the ogre. Collect all the gems. hero . moveRight ( ) ; h…" at bounding box center [809, 225] width 279 height 396
click at [696, 75] on div "// Avoid being seen by the ogre. Collect all the gems. hero . moveRight ( ) ; h…" at bounding box center [809, 225] width 279 height 396
type textarea "he"
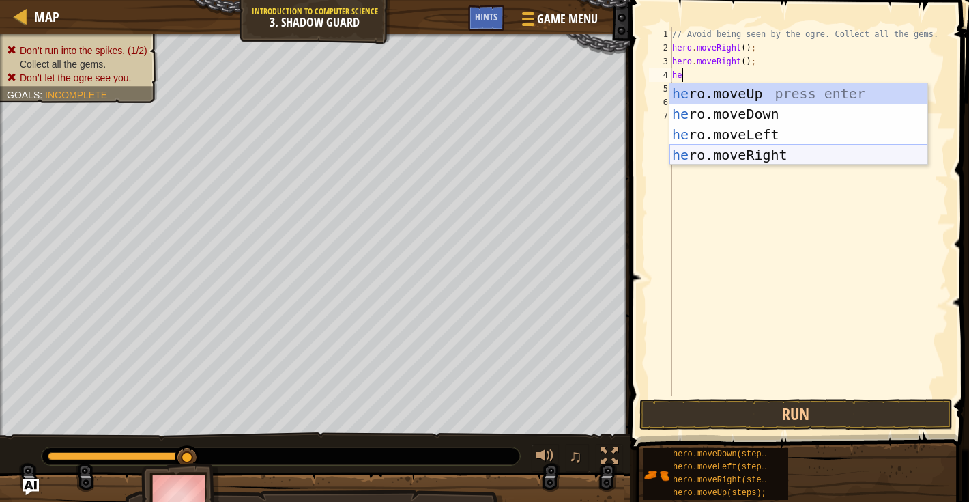
click at [746, 152] on div "he ro.moveUp press enter he ro.moveDown press enter he ro.moveLeft press enter …" at bounding box center [799, 144] width 258 height 123
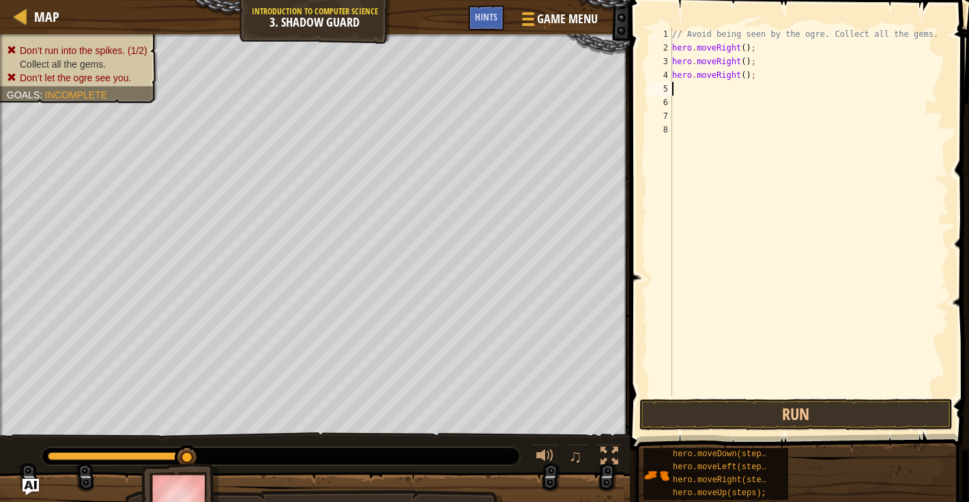
click at [640, 395] on span at bounding box center [801, 205] width 350 height 490
click at [661, 410] on button "Run" at bounding box center [796, 414] width 313 height 31
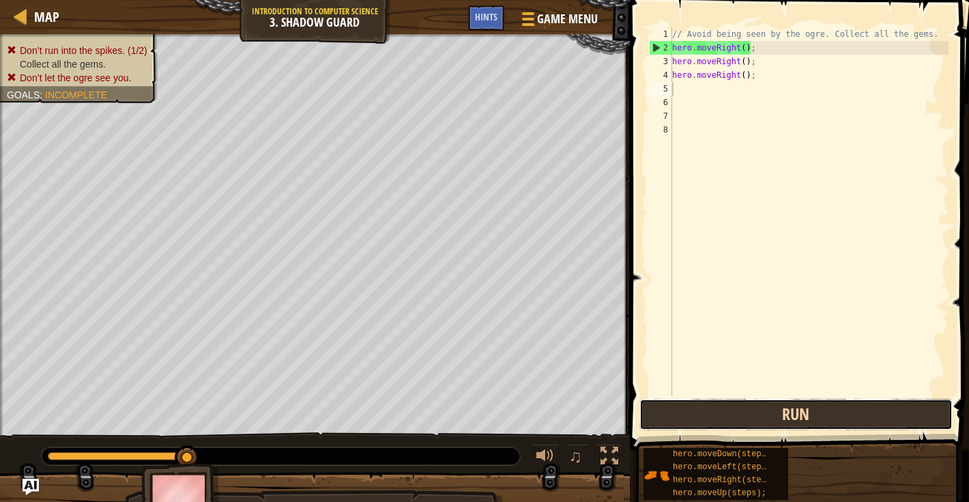
click at [692, 412] on button "Run" at bounding box center [796, 414] width 313 height 31
click at [687, 401] on button "Run" at bounding box center [796, 414] width 313 height 31
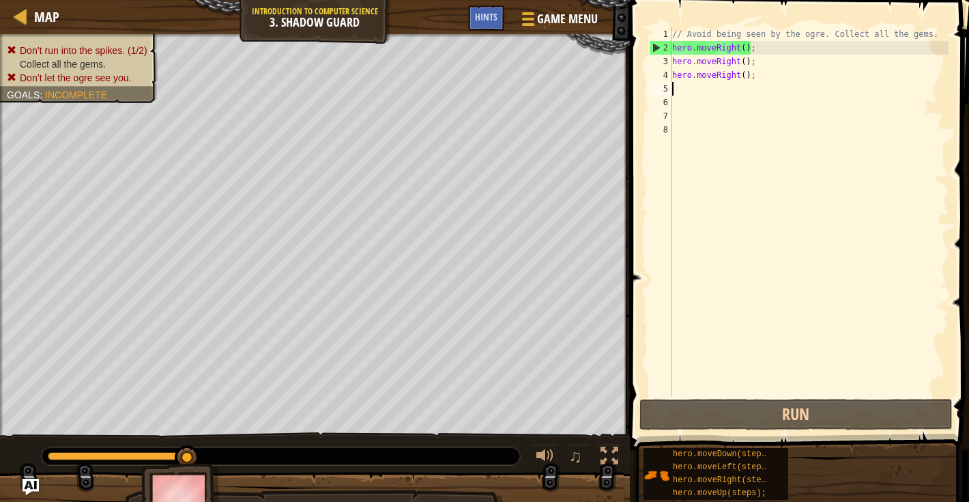
click at [745, 75] on div "// Avoid being seen by the ogre. Collect all the gems. hero . moveRight ( ) ; h…" at bounding box center [809, 225] width 279 height 396
click at [743, 76] on div "// Avoid being seen by the ogre. Collect all the gems. hero . moveRight ( ) ; h…" at bounding box center [809, 225] width 279 height 396
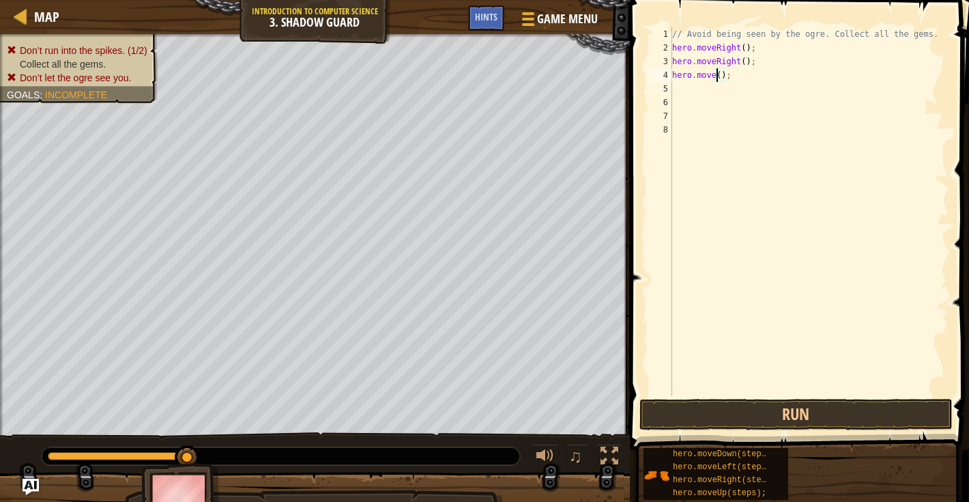
click at [741, 59] on div "// Avoid being seen by the ogre. Collect all the gems. hero . moveRight ( ) ; h…" at bounding box center [809, 225] width 279 height 396
click at [517, 20] on div at bounding box center [526, 19] width 18 height 20
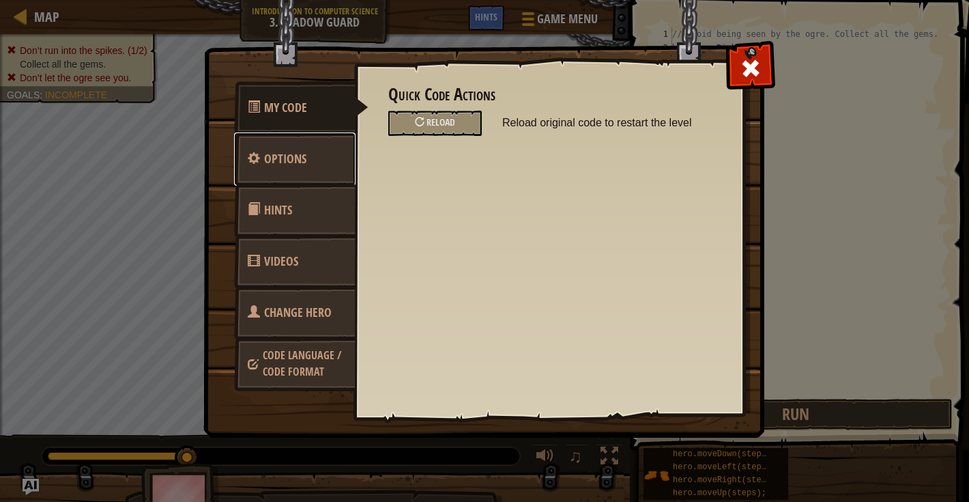
click at [334, 161] on link "Options" at bounding box center [294, 158] width 121 height 53
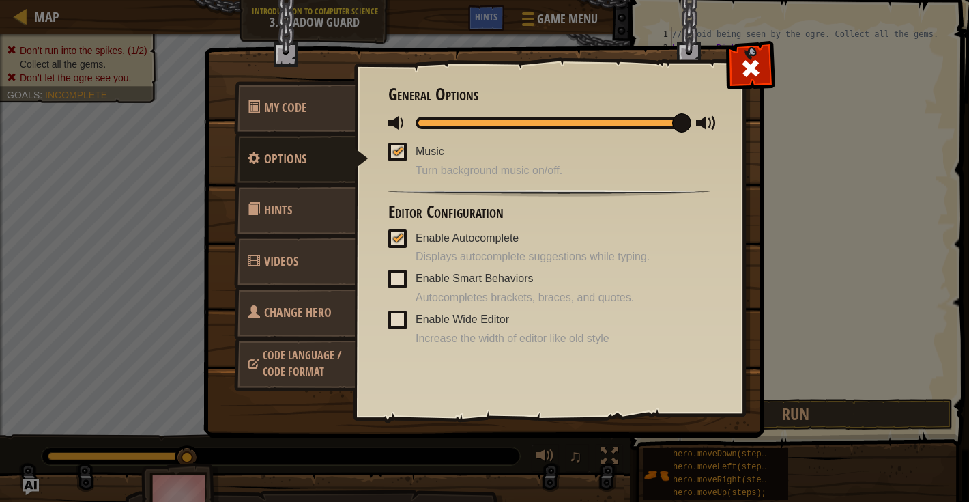
click at [324, 210] on link "Hints" at bounding box center [294, 210] width 121 height 53
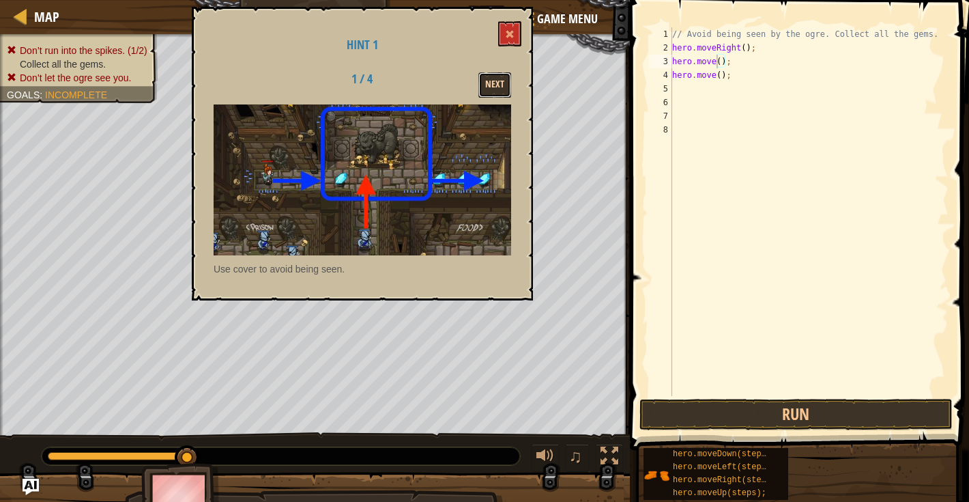
click at [498, 86] on button "Next" at bounding box center [494, 84] width 33 height 25
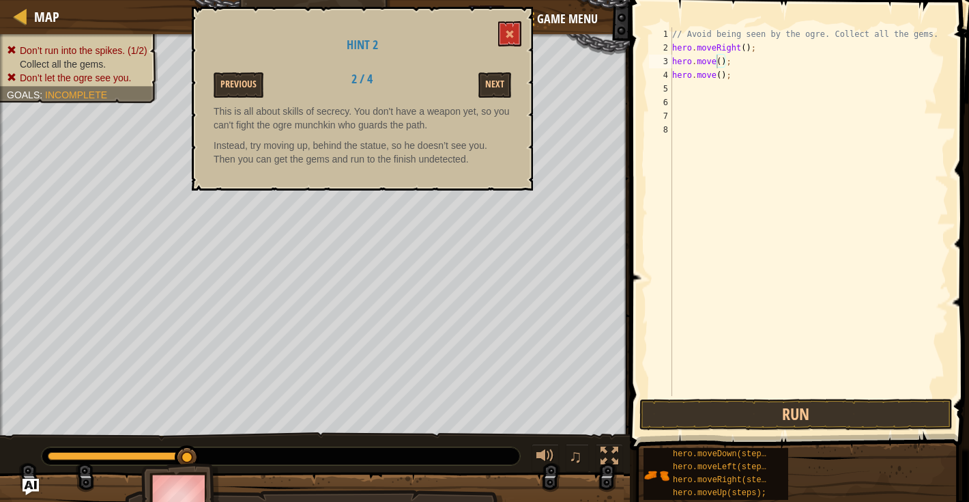
click at [501, 70] on div "Hint 2 Previous 2 / 4 Next This is all about skills of secrecy. You don't have …" at bounding box center [362, 99] width 341 height 184
click at [498, 77] on button "Next" at bounding box center [494, 84] width 33 height 25
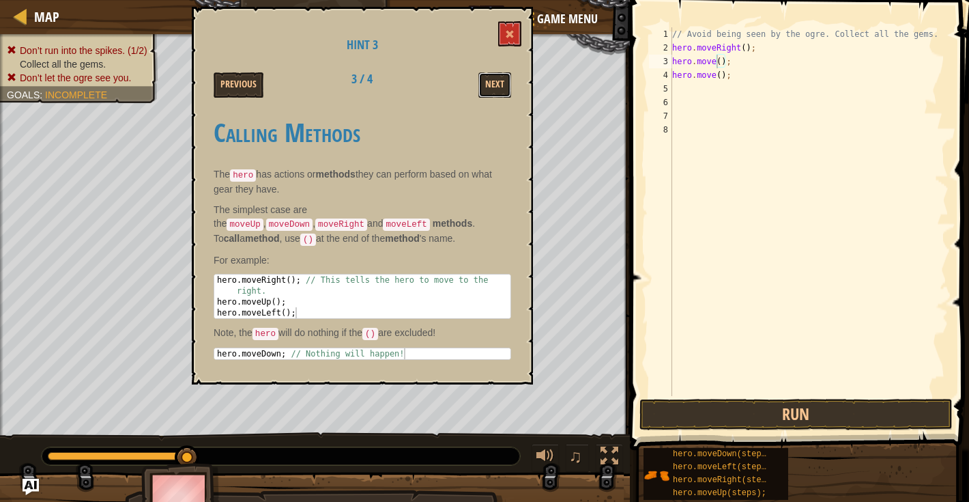
click at [498, 78] on button "Next" at bounding box center [494, 84] width 33 height 25
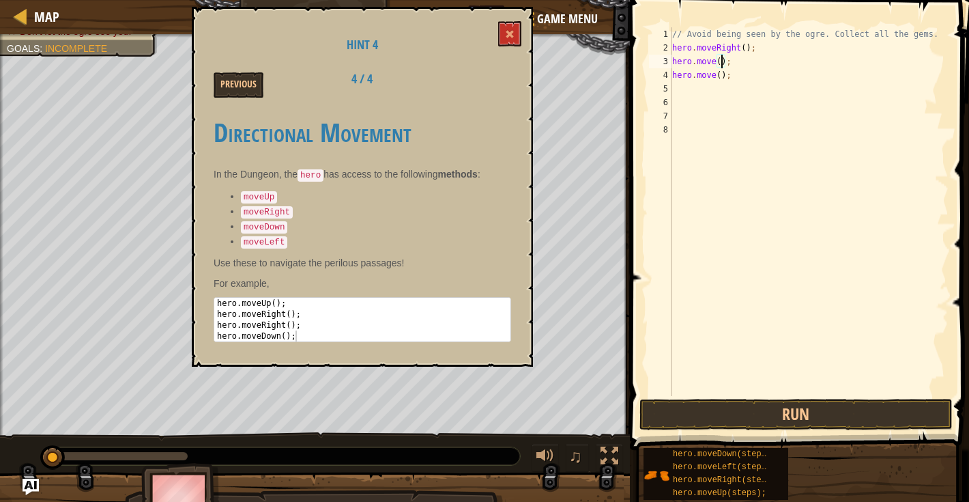
click at [721, 57] on div "// Avoid being seen by the ogre. Collect all the gems. hero . moveRight ( ) ; h…" at bounding box center [809, 225] width 279 height 396
click at [715, 59] on div "// Avoid being seen by the ogre. Collect all the gems. hero . moveRight ( ) ; h…" at bounding box center [809, 225] width 279 height 396
type textarea "hero.moveu();"
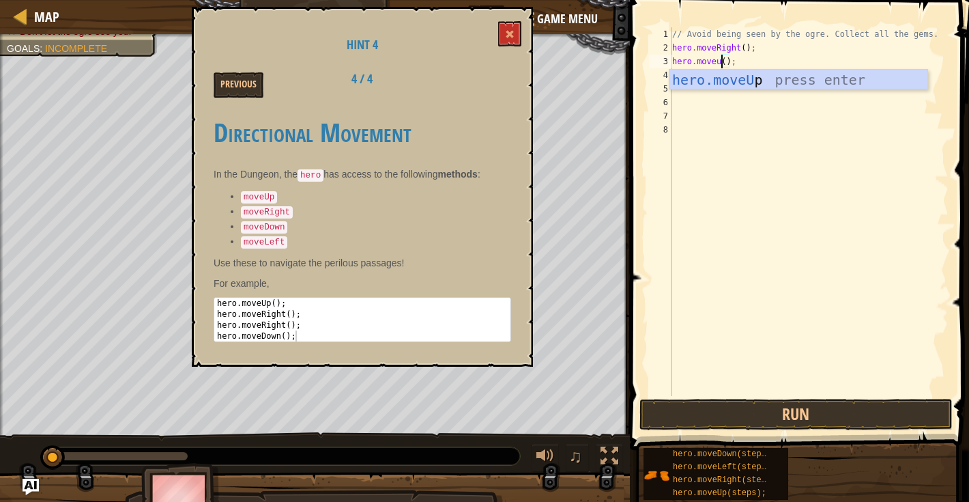
click at [723, 91] on div "// Avoid being seen by the ogre. Collect all the gems. hero . moveRight ( ) ; h…" at bounding box center [809, 225] width 279 height 396
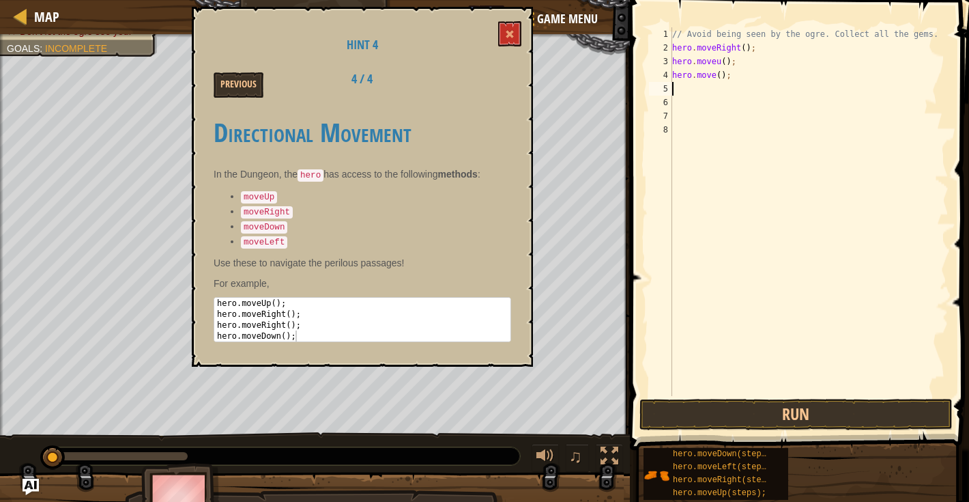
scroll to position [6, 0]
click at [719, 66] on div "// Avoid being seen by the ogre. Collect all the gems. hero . moveRight ( ) ; h…" at bounding box center [809, 225] width 279 height 396
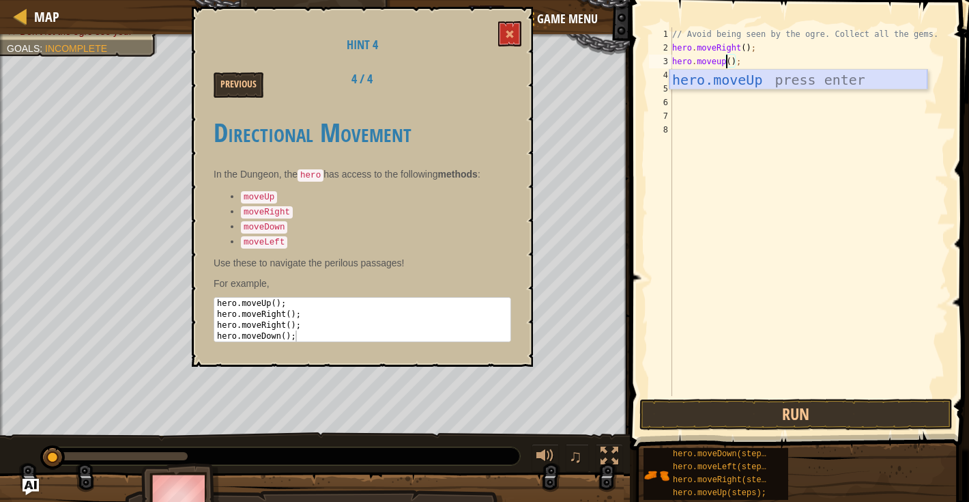
click at [718, 83] on div "hero.moveUp press enter" at bounding box center [799, 100] width 258 height 61
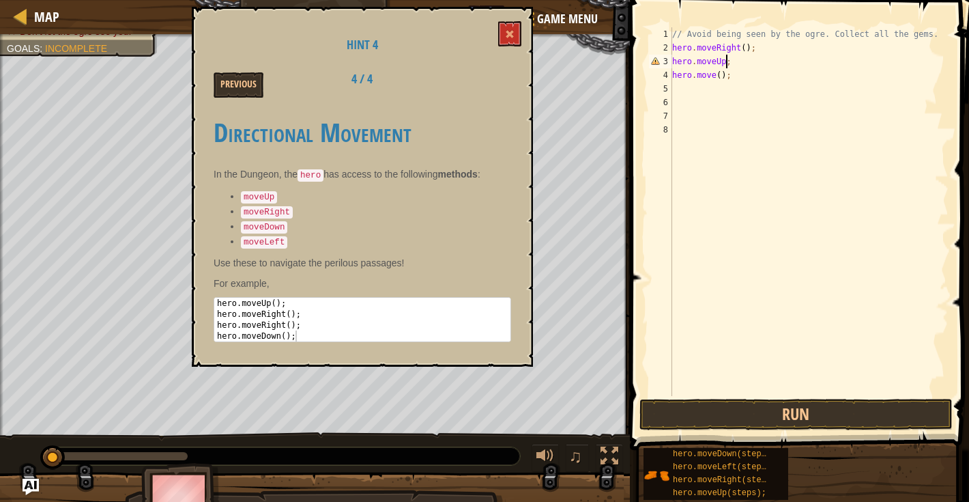
click at [713, 80] on div "// Avoid being seen by the ogre. Collect all the gems. hero . moveRight ( ) ; h…" at bounding box center [809, 225] width 279 height 396
click at [725, 65] on div "// Avoid being seen by the ogre. Collect all the gems. hero . moveRight ( ) ; h…" at bounding box center [809, 225] width 279 height 396
click at [726, 78] on div "// Avoid being seen by the ogre. Collect all the gems. hero . moveRight ( ) ; h…" at bounding box center [809, 225] width 279 height 396
click at [726, 65] on div "// Avoid being seen by the ogre. Collect all the gems. hero . moveRight ( ) ; h…" at bounding box center [809, 225] width 279 height 396
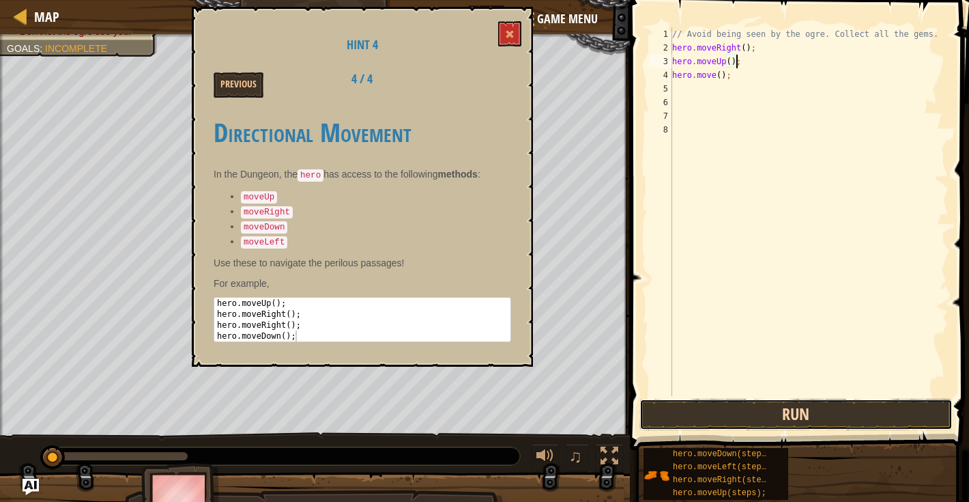
click at [741, 416] on button "Run" at bounding box center [796, 414] width 313 height 31
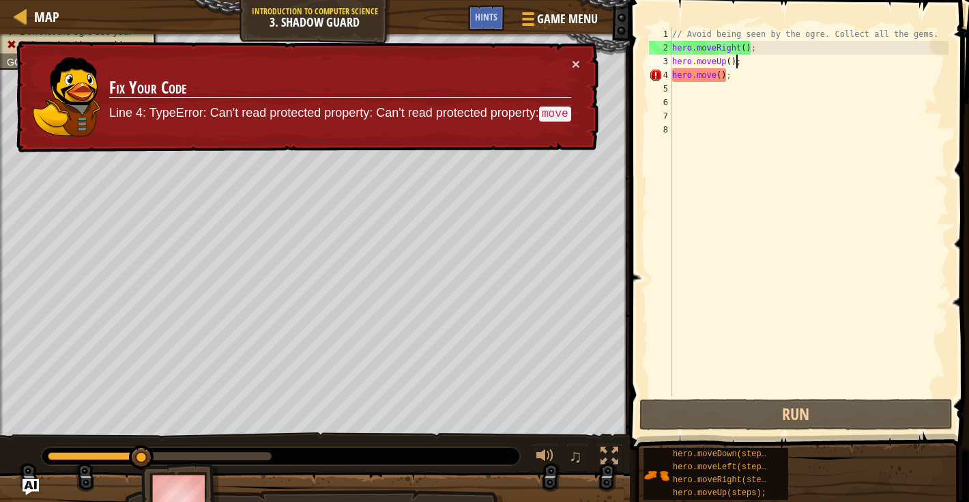
click at [552, 111] on code "move" at bounding box center [555, 113] width 32 height 15
click at [577, 62] on button "×" at bounding box center [576, 64] width 8 height 14
click at [715, 75] on div "// Avoid being seen by the ogre. Collect all the gems. hero . moveRight ( ) ; h…" at bounding box center [809, 225] width 279 height 396
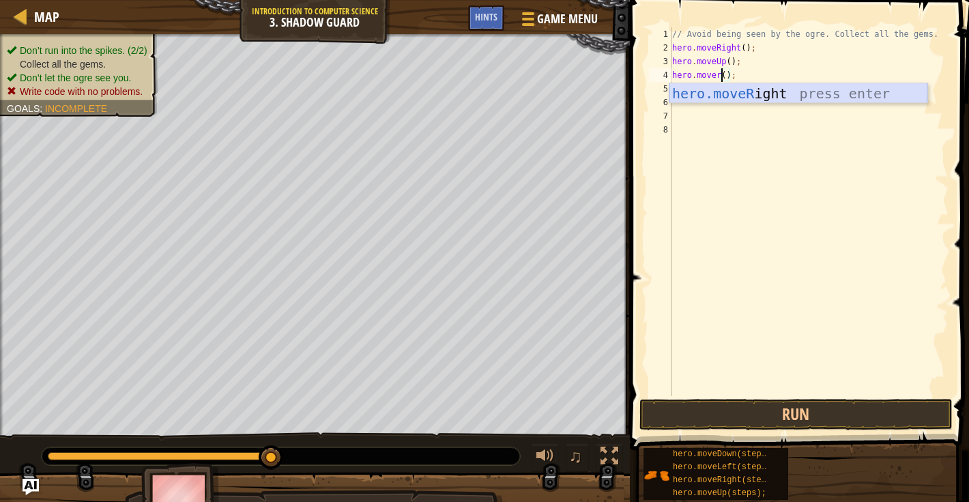
click at [744, 92] on div "hero.moveR ight press enter" at bounding box center [799, 113] width 258 height 61
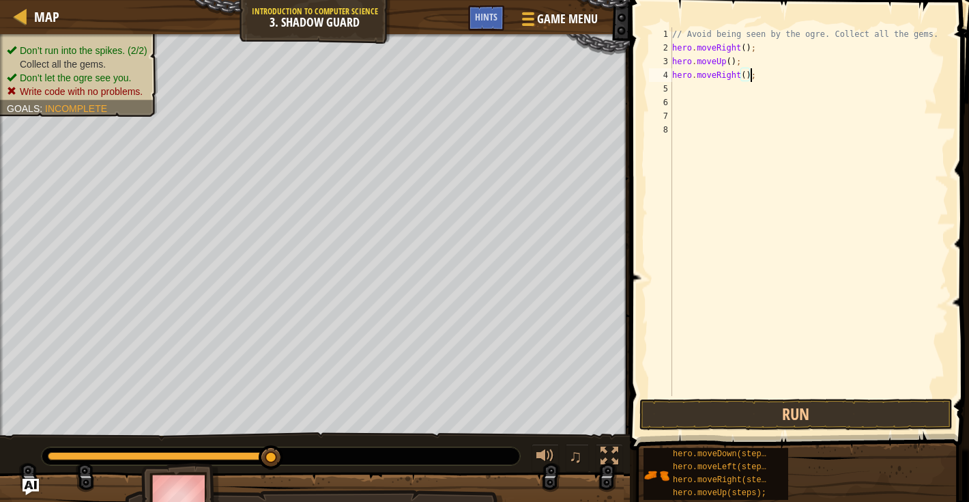
type textarea "hero.moveRight();"
